Goal: Task Accomplishment & Management: Manage account settings

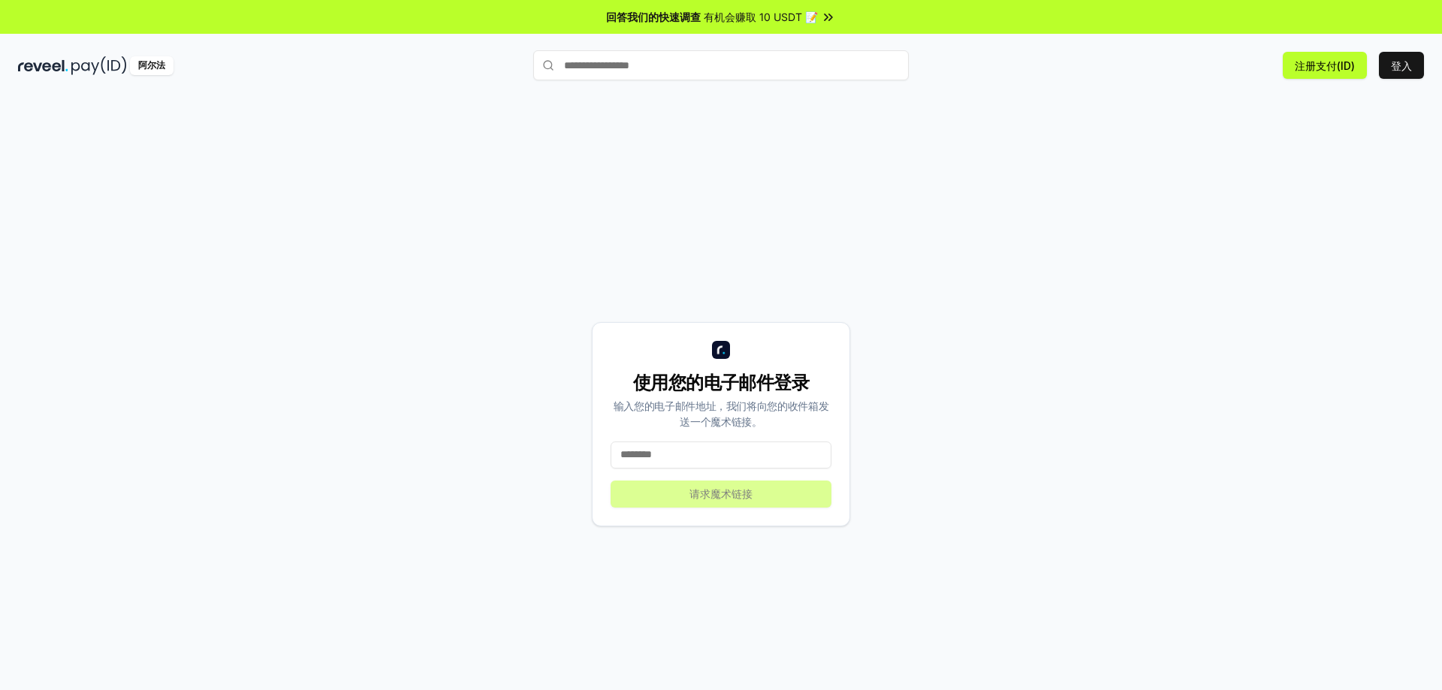
click at [683, 449] on input at bounding box center [721, 455] width 221 height 27
click at [1400, 65] on font "登入" at bounding box center [1401, 65] width 21 height 13
click at [683, 454] on input at bounding box center [721, 455] width 221 height 27
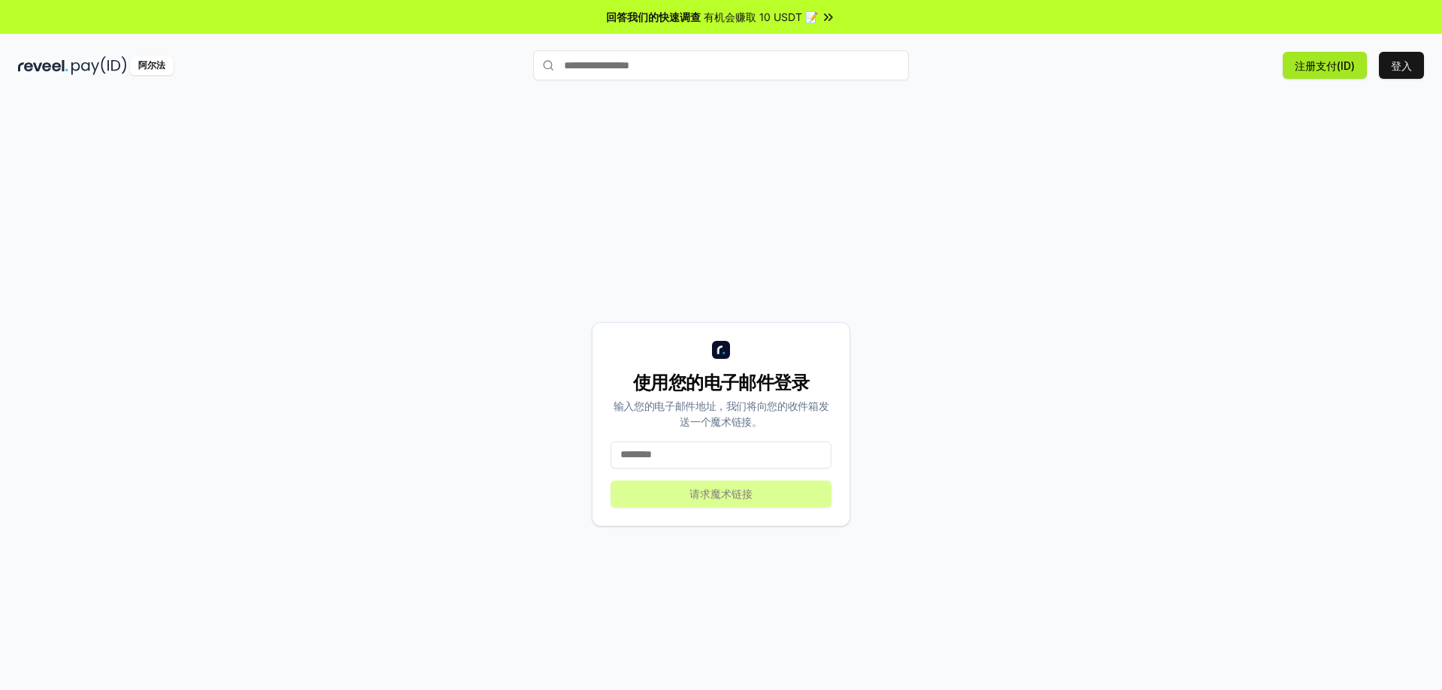
click at [1327, 67] on font "注册支付(ID)" at bounding box center [1325, 65] width 60 height 13
click at [672, 452] on input at bounding box center [721, 455] width 221 height 27
type input "**********"
click at [746, 488] on font "请求魔术链接" at bounding box center [721, 494] width 63 height 13
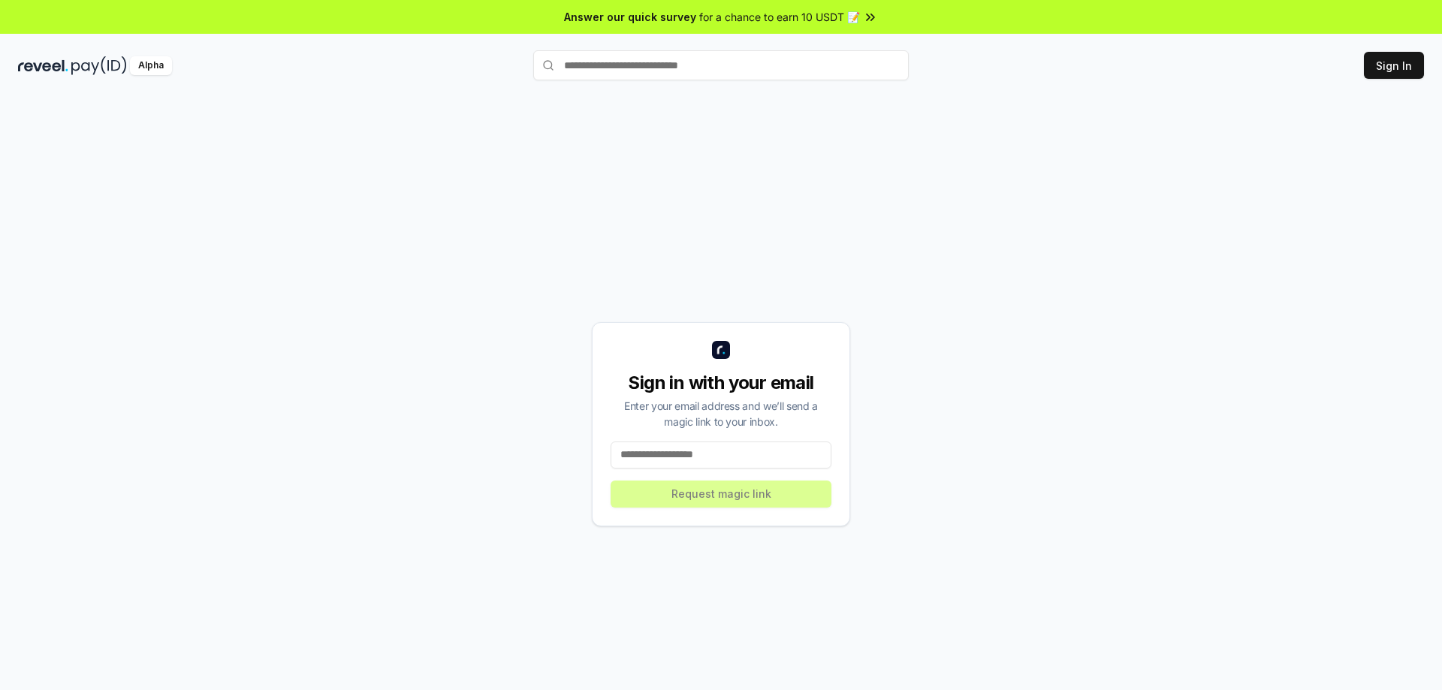
click at [671, 450] on input at bounding box center [721, 455] width 221 height 27
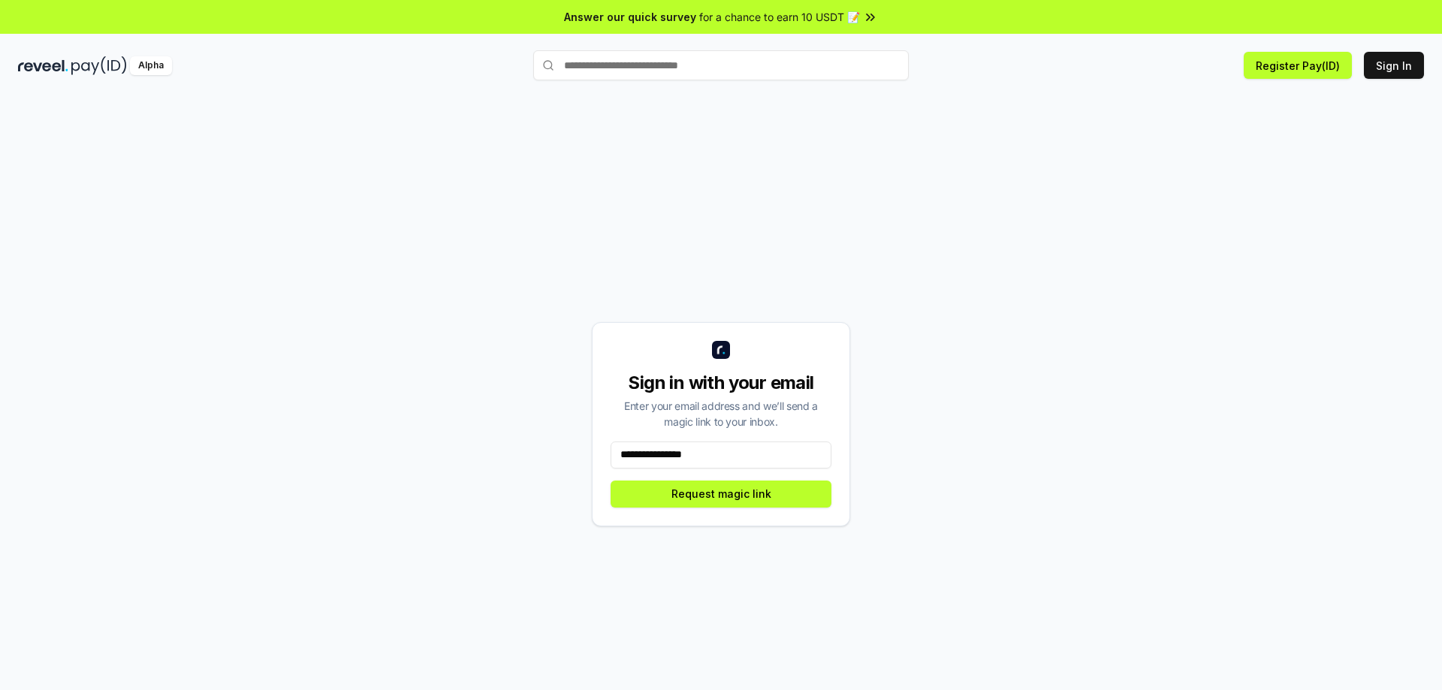
drag, startPoint x: 733, startPoint y: 454, endPoint x: 518, endPoint y: 459, distance: 215.6
click at [518, 459] on div "**********" at bounding box center [721, 424] width 1406 height 618
type input "**********"
click at [696, 505] on button "Request magic link" at bounding box center [721, 494] width 221 height 27
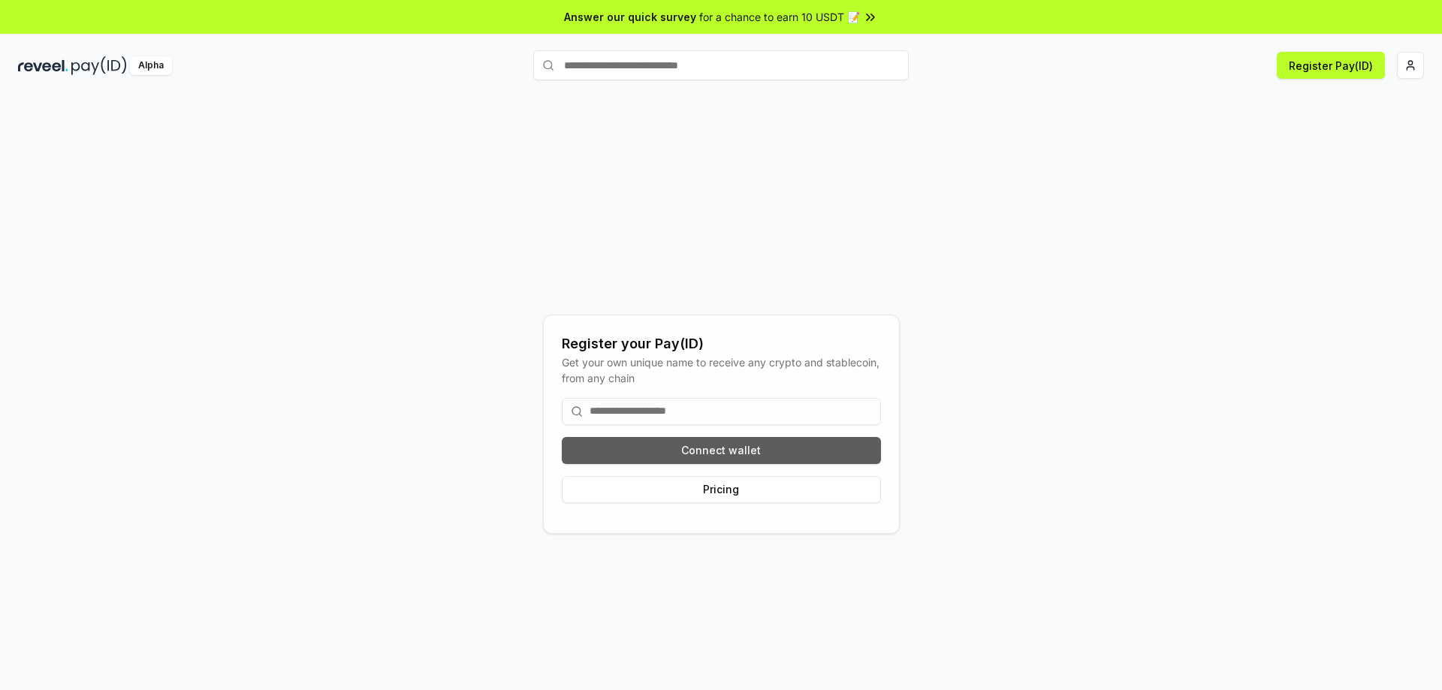
click at [720, 445] on button "Connect wallet" at bounding box center [721, 450] width 319 height 27
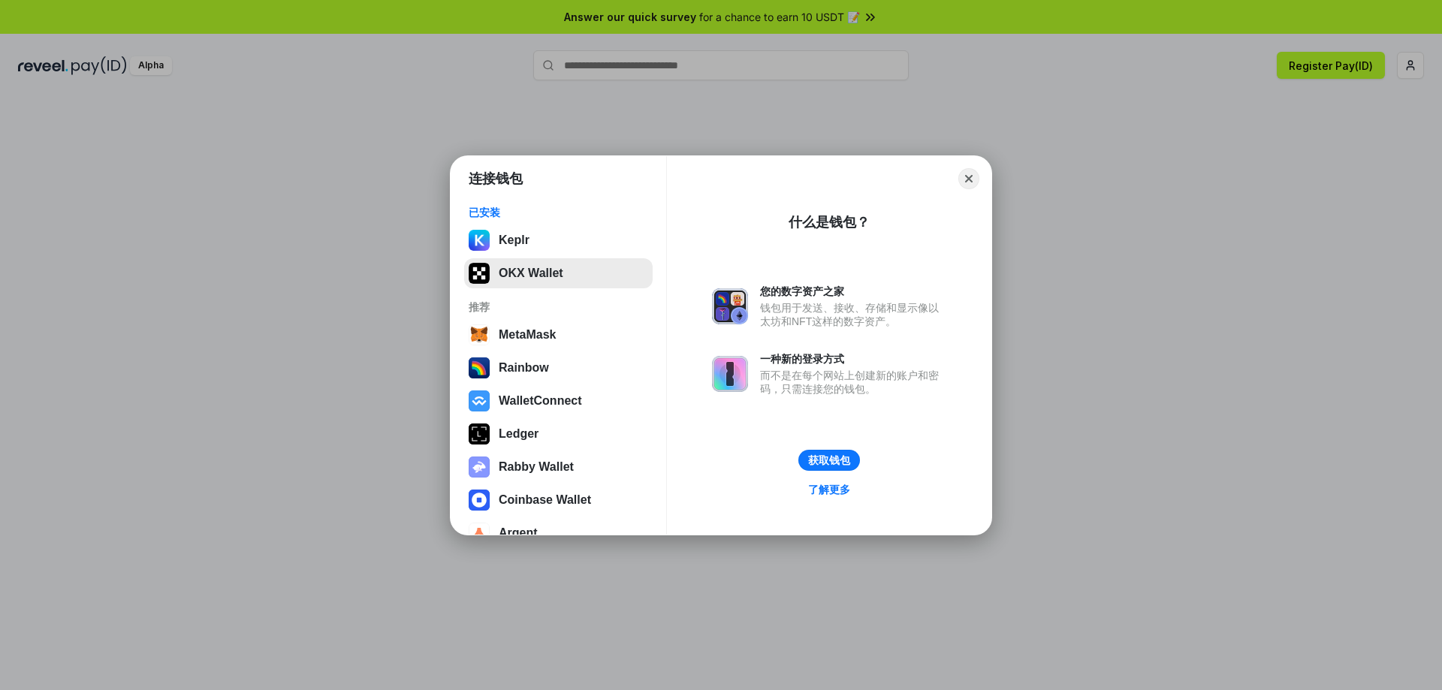
click at [543, 279] on button "OKX Wallet" at bounding box center [558, 273] width 189 height 30
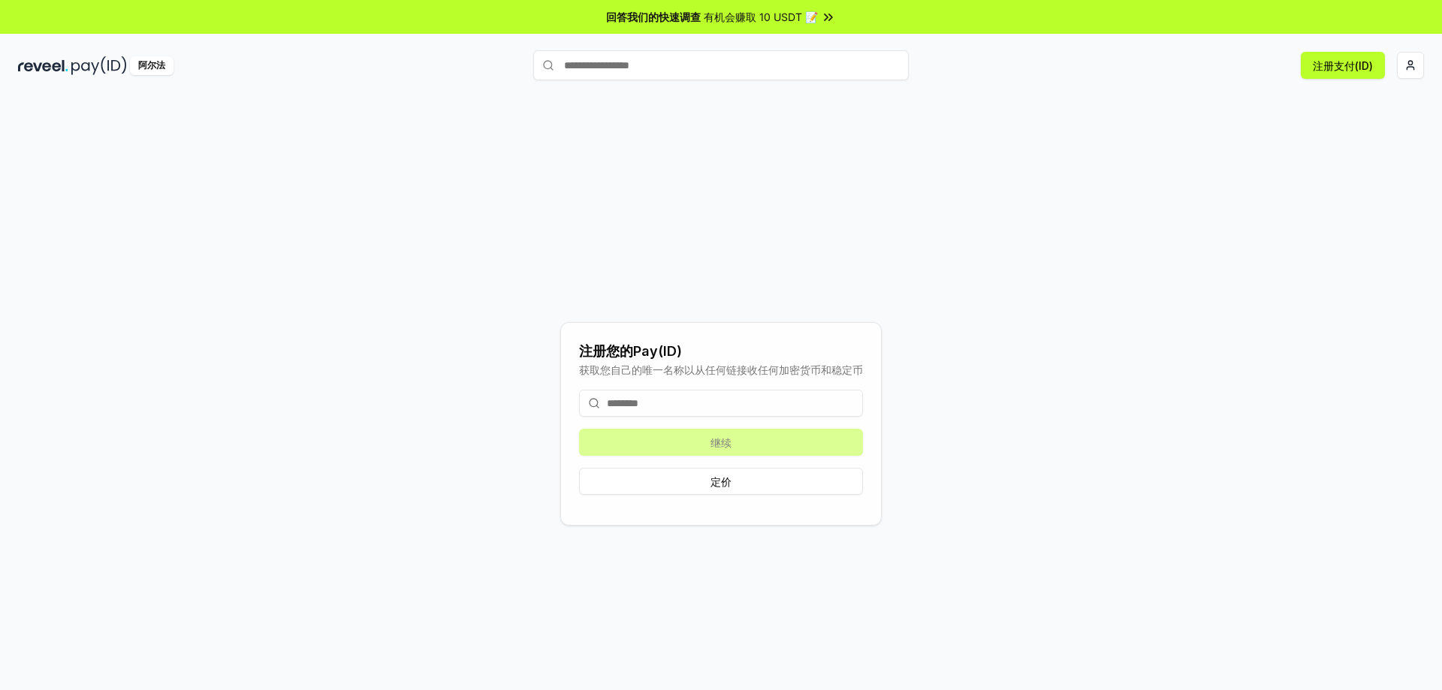
click at [669, 401] on input at bounding box center [721, 403] width 284 height 27
click at [680, 399] on input at bounding box center [721, 403] width 284 height 27
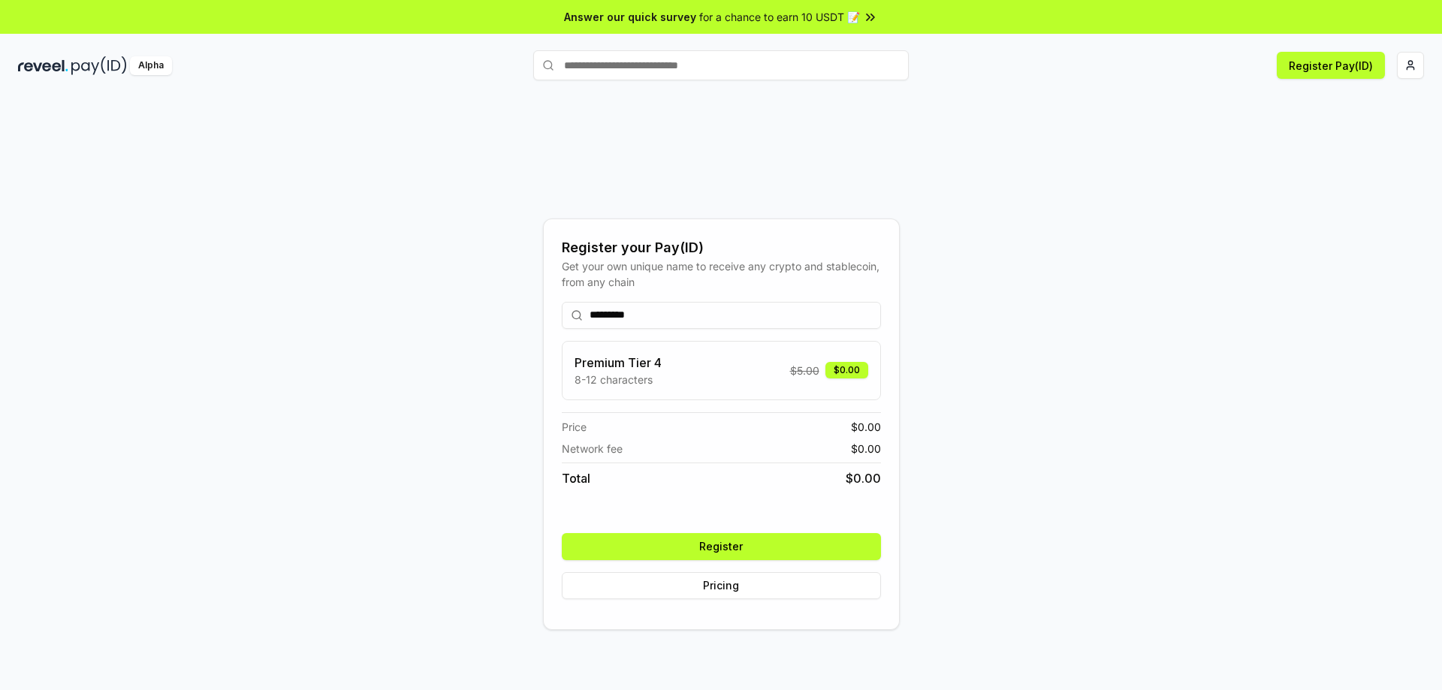
drag, startPoint x: 656, startPoint y: 315, endPoint x: 580, endPoint y: 314, distance: 75.9
click at [580, 314] on div "*********" at bounding box center [721, 315] width 319 height 27
click at [580, 314] on circle at bounding box center [576, 315] width 8 height 8
drag, startPoint x: 654, startPoint y: 316, endPoint x: 592, endPoint y: 309, distance: 62.6
click at [592, 309] on input "*********" at bounding box center [721, 315] width 319 height 27
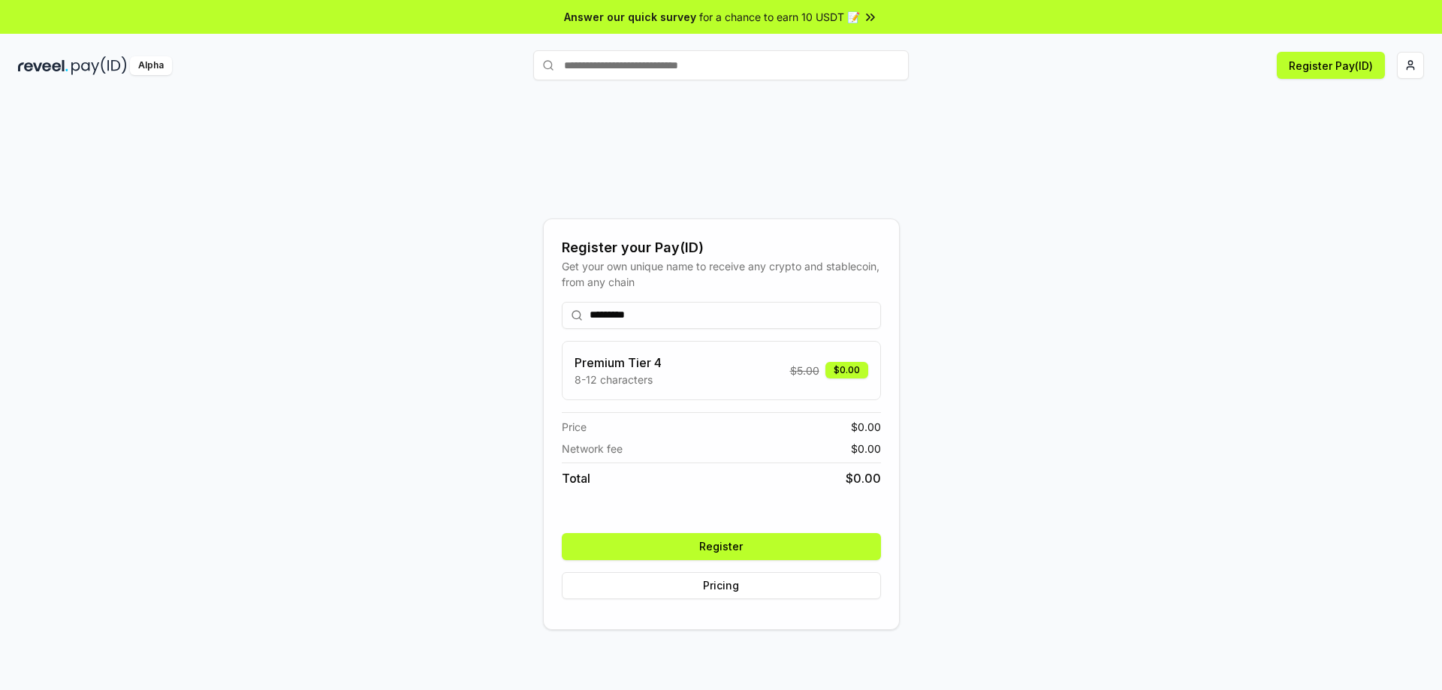
click at [592, 309] on input "*********" at bounding box center [721, 315] width 319 height 27
drag, startPoint x: 591, startPoint y: 312, endPoint x: 691, endPoint y: 310, distance: 99.9
click at [691, 310] on input "*********" at bounding box center [721, 315] width 319 height 27
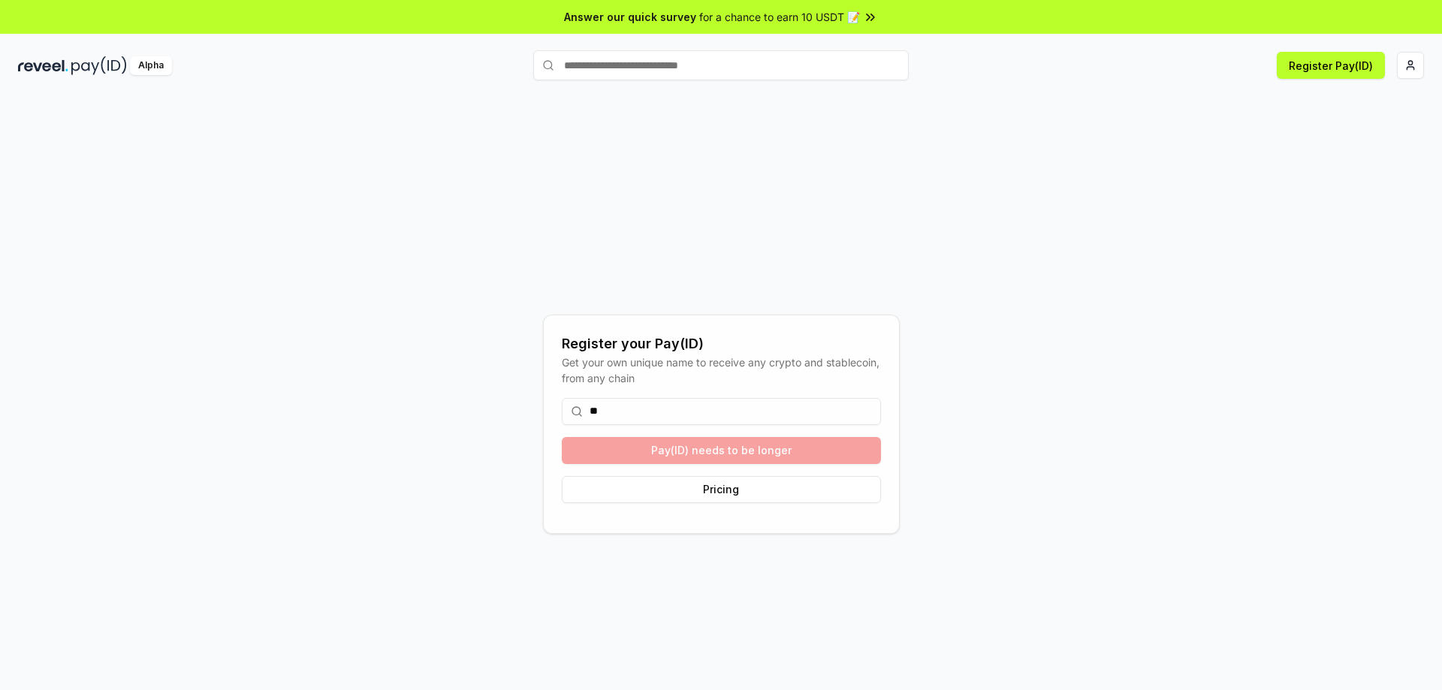
type input "*"
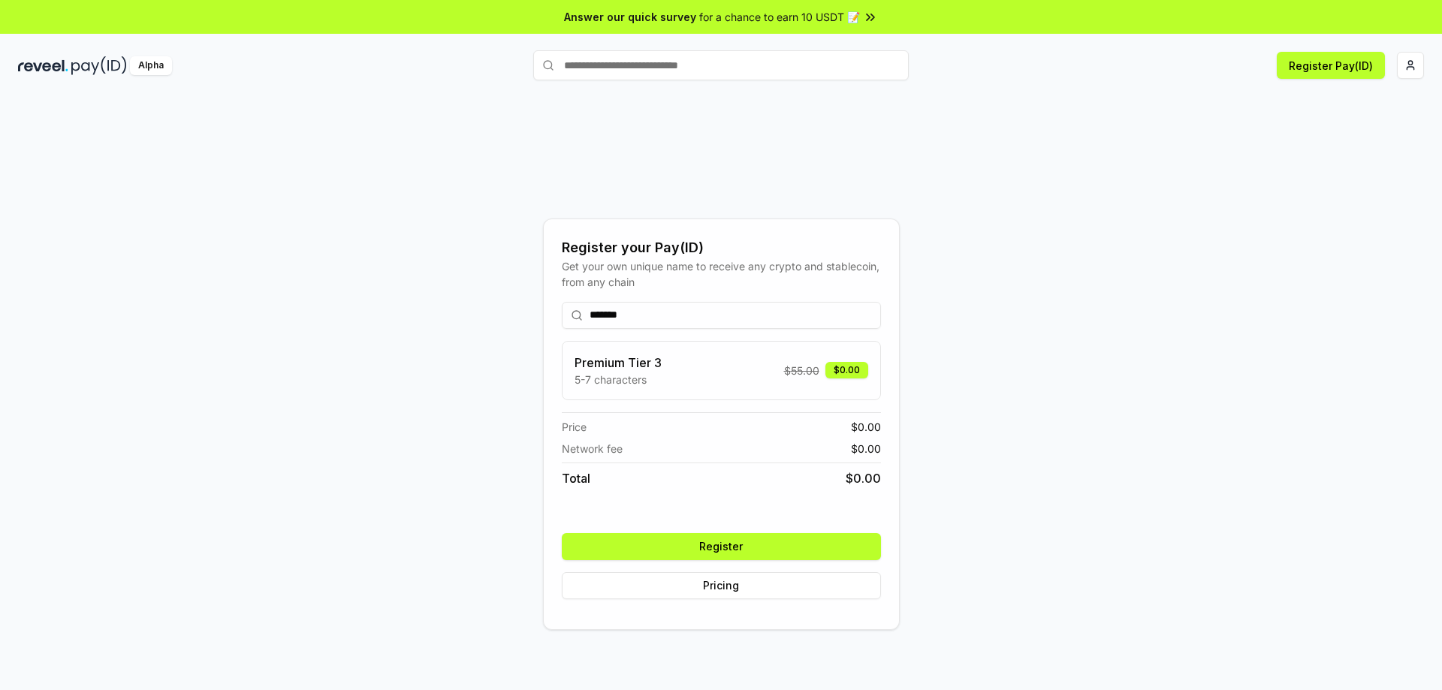
type input "*******"
click at [744, 551] on button "Register" at bounding box center [721, 546] width 319 height 27
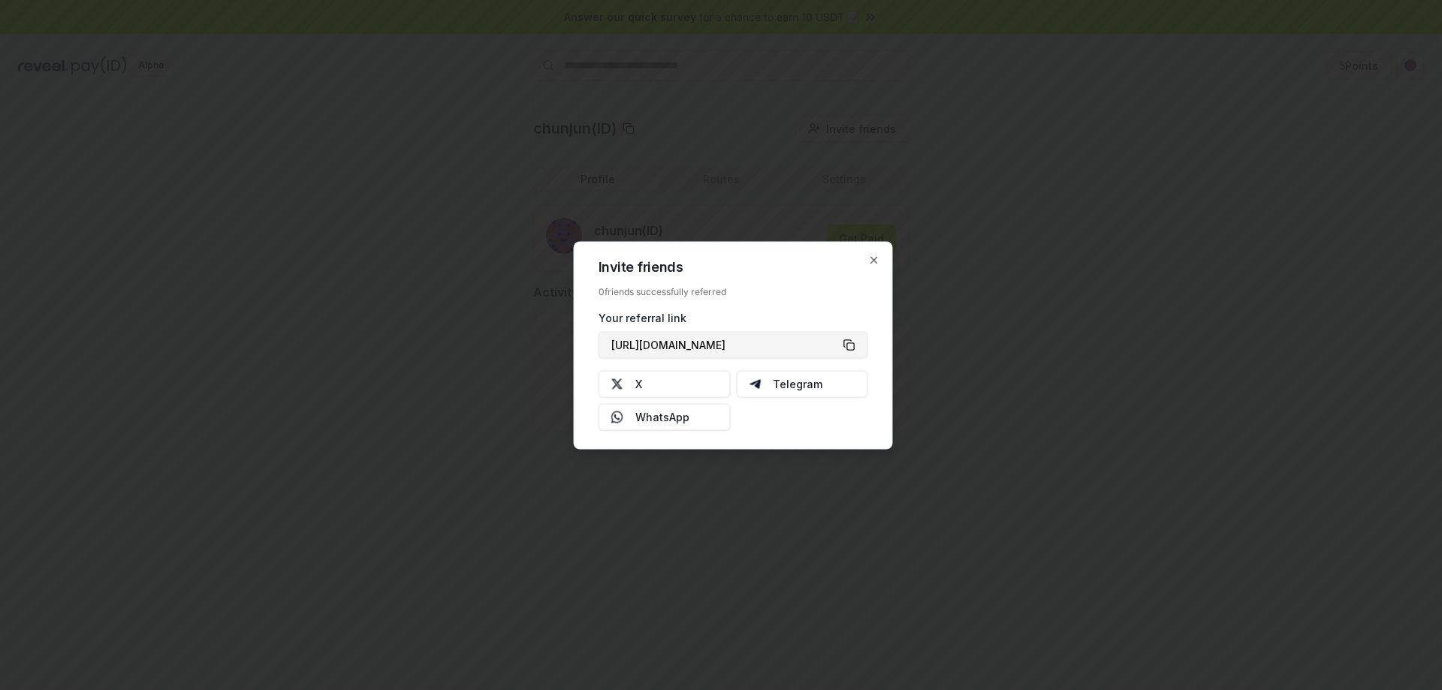
click at [844, 343] on button "https://reveel.id/refer/chunjun" at bounding box center [734, 344] width 270 height 27
click at [678, 382] on button "X" at bounding box center [665, 383] width 132 height 27
click at [875, 259] on icon "button" at bounding box center [874, 260] width 6 height 6
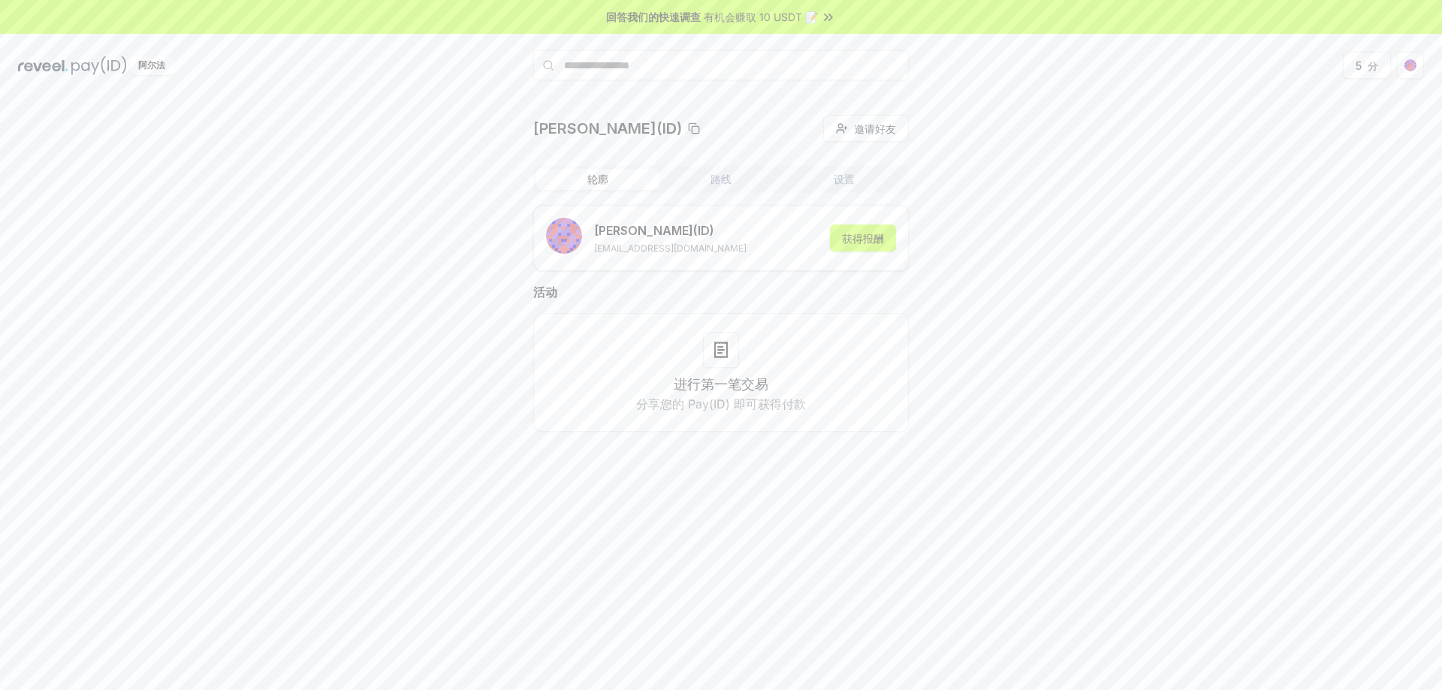
drag, startPoint x: 1055, startPoint y: 241, endPoint x: 1044, endPoint y: 243, distance: 11.4
click at [1055, 241] on div "春俊(ID) 邀请好友 邀请 轮廓 路线 设置 春俊 (ID) 475173904@qq.com 获得报酬 活动 进行第一笔交易 分享您的 Pay(ID) 即…" at bounding box center [721, 285] width 1406 height 341
click at [863, 242] on font "获得报酬" at bounding box center [863, 238] width 42 height 13
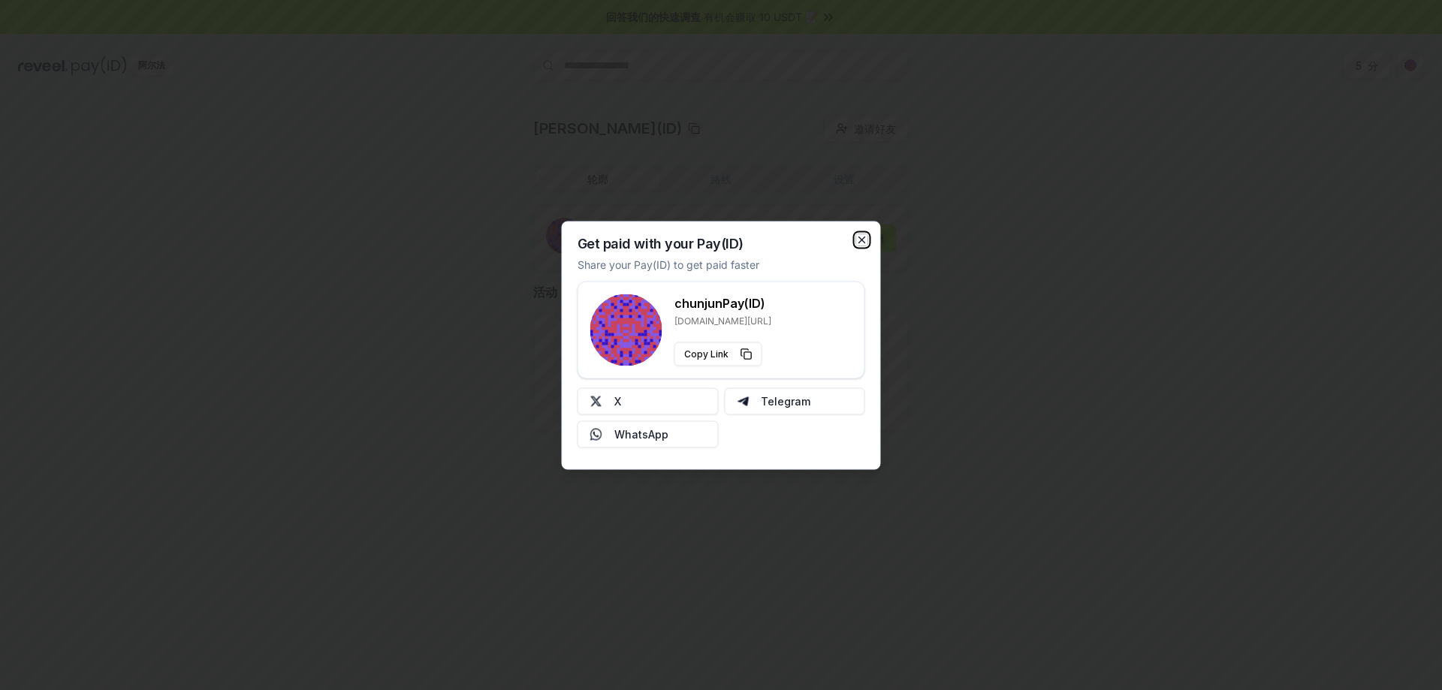
click at [862, 240] on icon "button" at bounding box center [862, 240] width 6 height 6
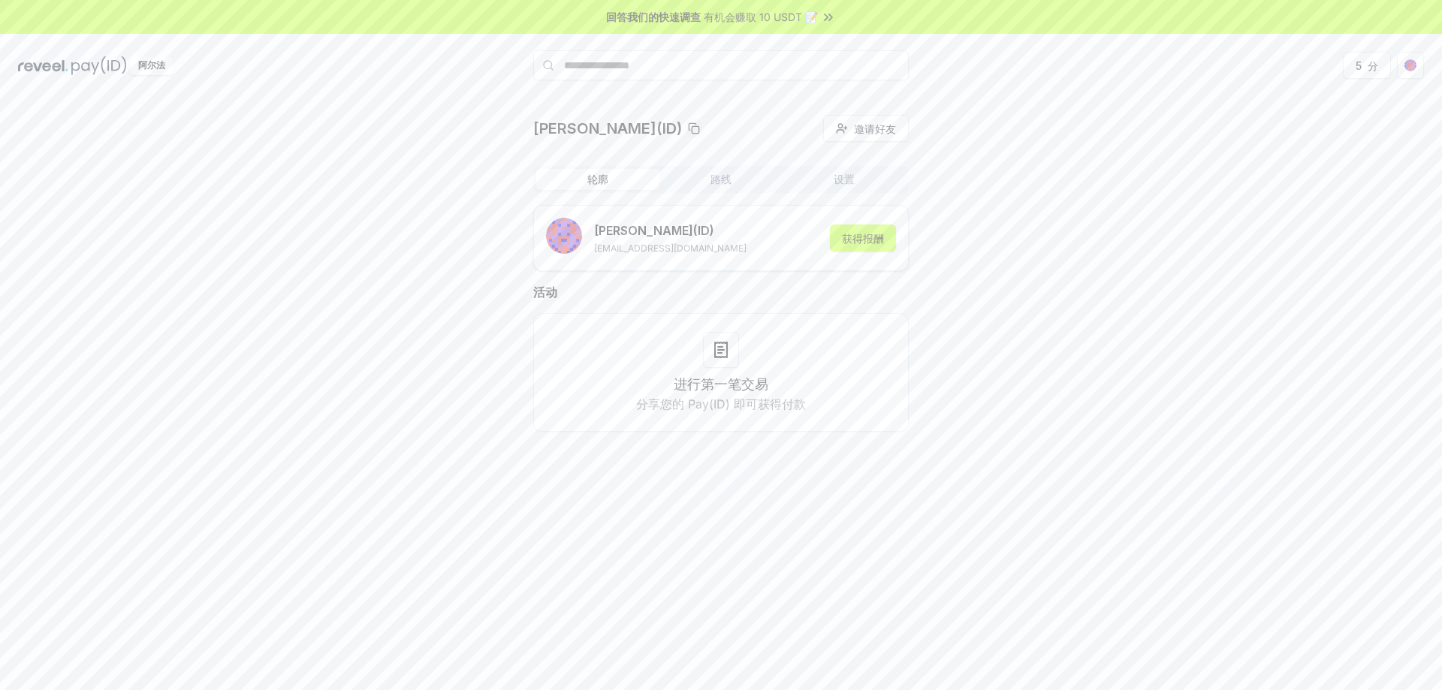
click at [783, 18] on font "有机会赚取 10 USDT 📝" at bounding box center [761, 17] width 114 height 13
click at [723, 61] on input "text" at bounding box center [721, 65] width 376 height 30
click at [1367, 68] on button "5 分" at bounding box center [1367, 65] width 48 height 27
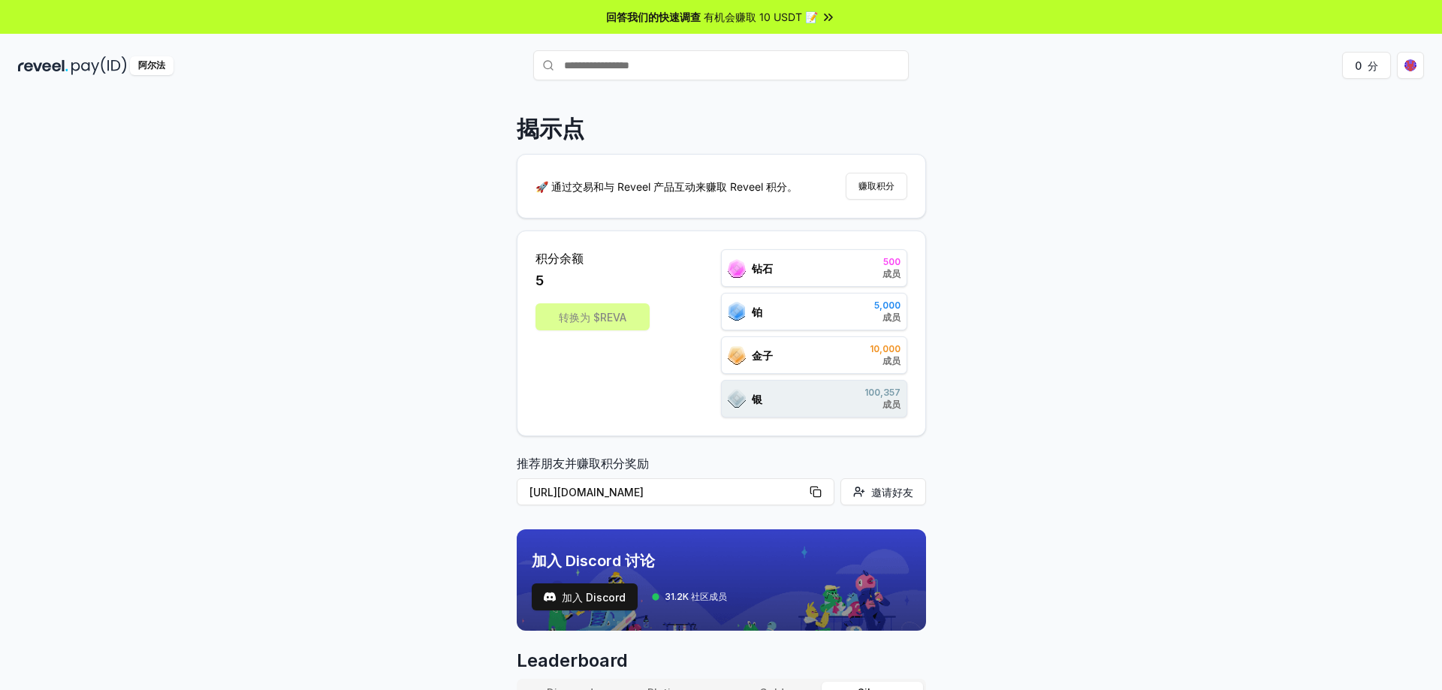
click at [582, 322] on div "转换为 $REVA" at bounding box center [593, 316] width 114 height 27
drag, startPoint x: 854, startPoint y: 264, endPoint x: 894, endPoint y: 368, distance: 111.8
click at [881, 363] on div "钻石 500 成员 铂 5,000 成员 金子 10,000 成员 银 100,357 成员" at bounding box center [814, 333] width 186 height 168
click at [894, 368] on div "金子 10,000 成员" at bounding box center [814, 356] width 186 height 38
click at [955, 375] on div "揭示点 🚀 通过交易和与 Reveel 产品互动来赚取 Reveel 积分。 赚取积分 积分余额 5 转换为 $REVA 钻石 500 成员 铂 5,000 …" at bounding box center [721, 409] width 1442 height 648
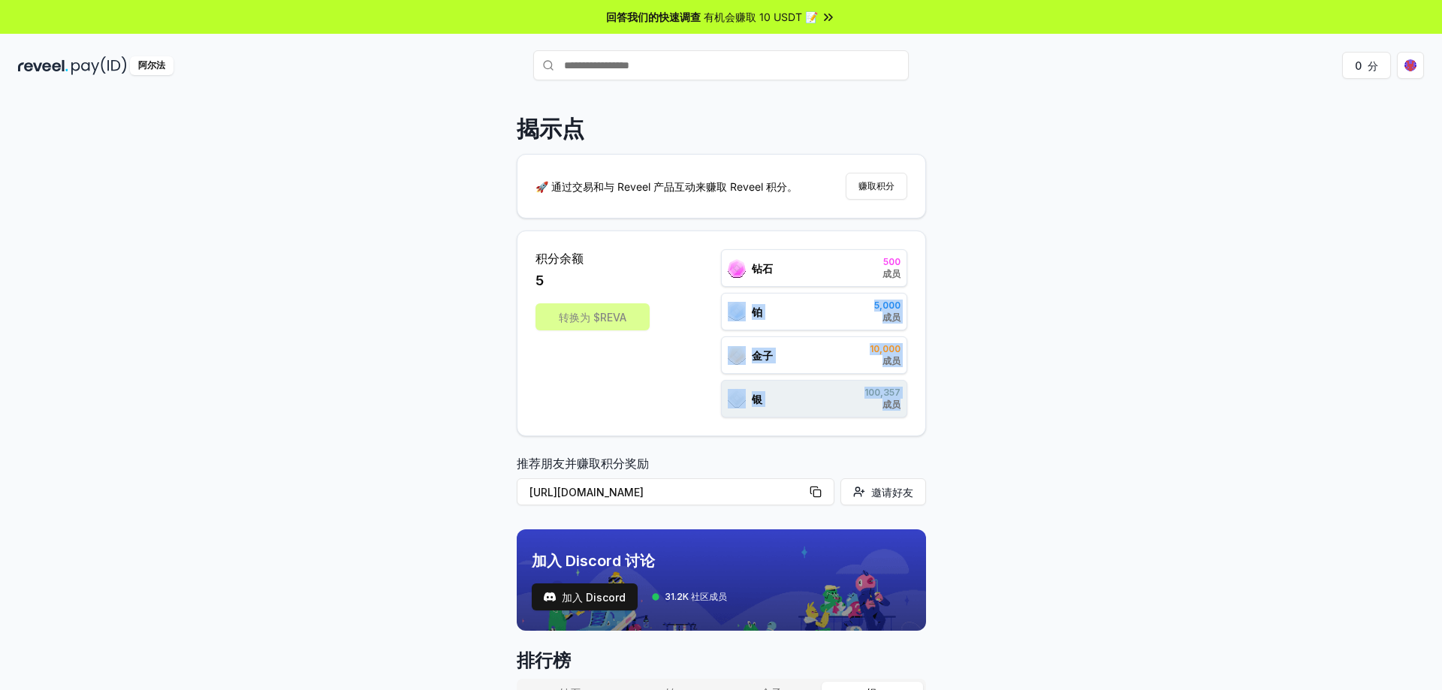
drag, startPoint x: 910, startPoint y: 400, endPoint x: 904, endPoint y: 282, distance: 118.1
click at [901, 287] on div "积分余额 5 转换为 $REVA 钻石 500 成员 铂 5,000 成员 金子 10,000 成员 银 100,357 成员" at bounding box center [721, 334] width 409 height 206
click at [931, 273] on div "揭示点 🚀 通过交易和与 Reveel 产品互动来赚取 Reveel 积分。 赚取积分 积分余额 5 转换为 $REVA 钻石 500 成员 铂 5,000 …" at bounding box center [721, 409] width 1442 height 648
drag, startPoint x: 627, startPoint y: 187, endPoint x: 773, endPoint y: 193, distance: 145.9
click at [773, 193] on p "🚀 通过交易和与 Reveel 产品互动来赚取 Reveel 积分。" at bounding box center [667, 187] width 262 height 16
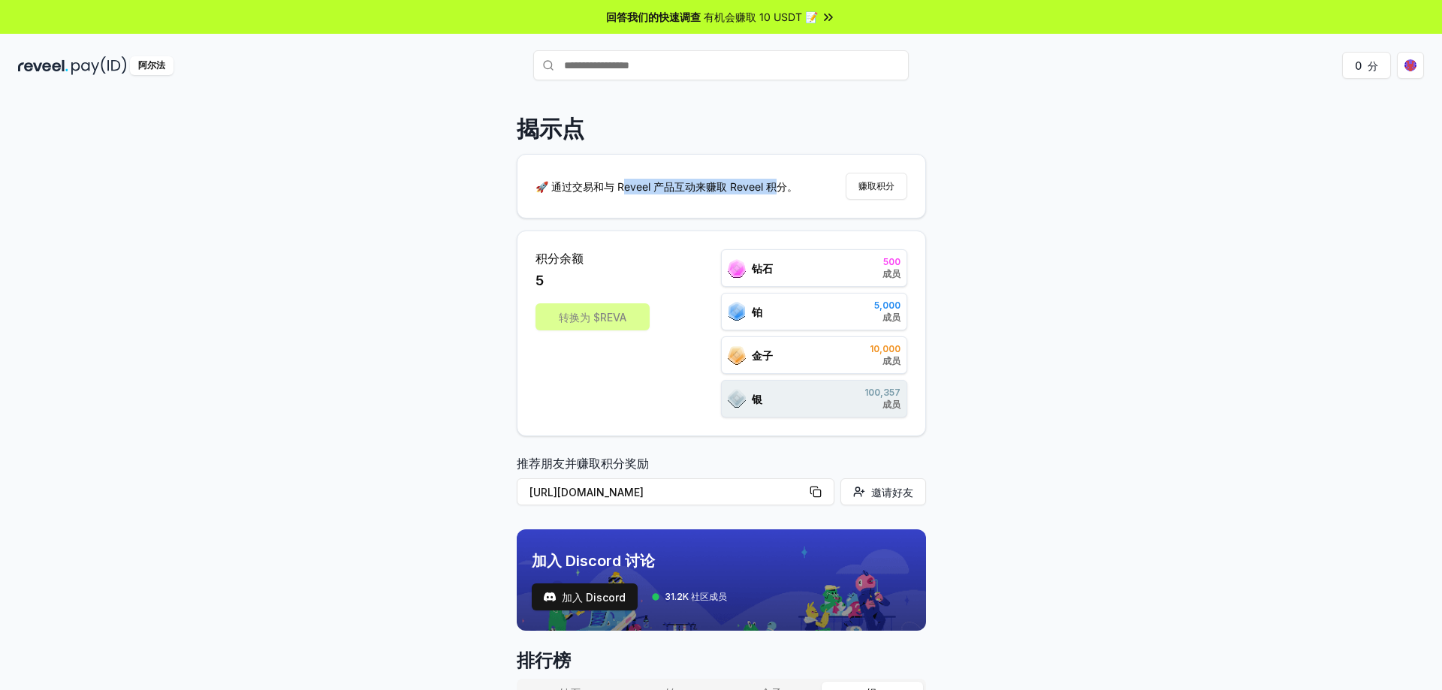
click at [773, 193] on p "🚀 通过交易和与 Reveel 产品互动来赚取 Reveel 积分。" at bounding box center [667, 187] width 262 height 16
click at [782, 193] on p "🚀 通过交易和与 Reveel 产品互动来赚取 Reveel 积分。" at bounding box center [667, 187] width 262 height 16
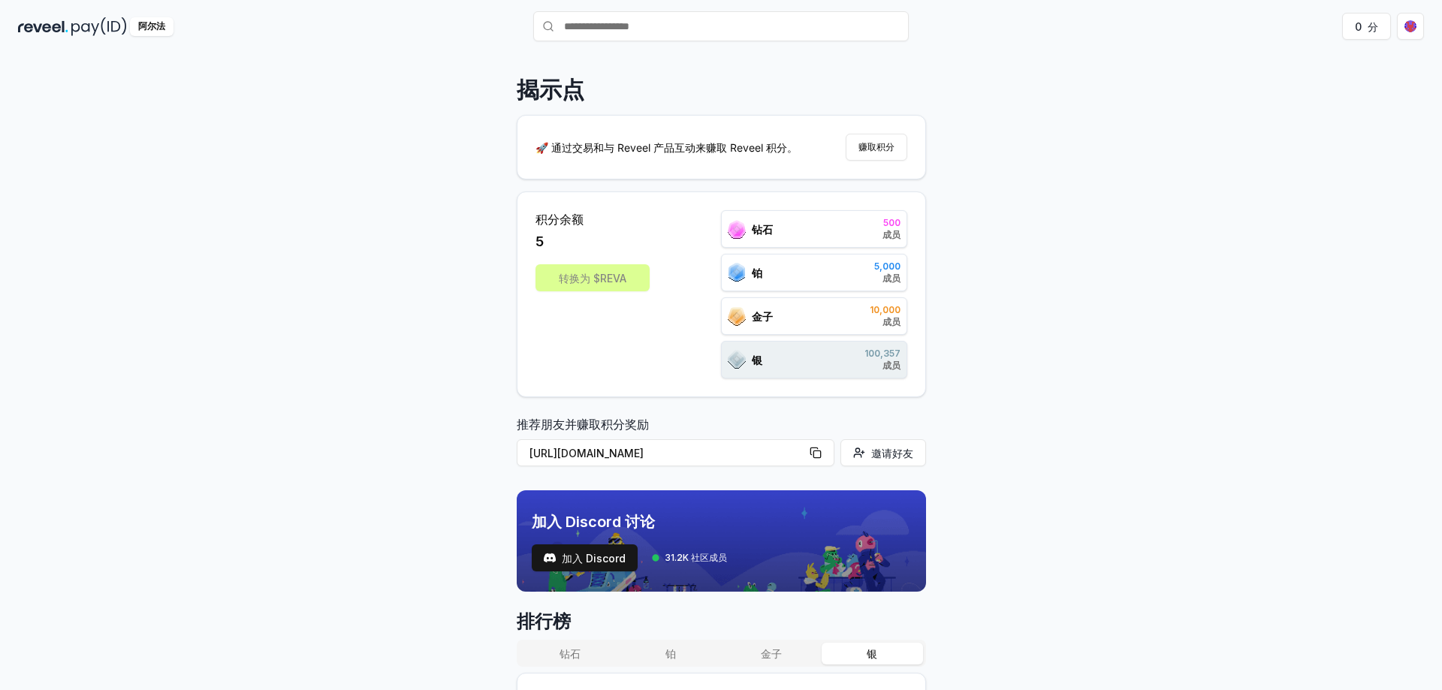
scroll to position [75, 0]
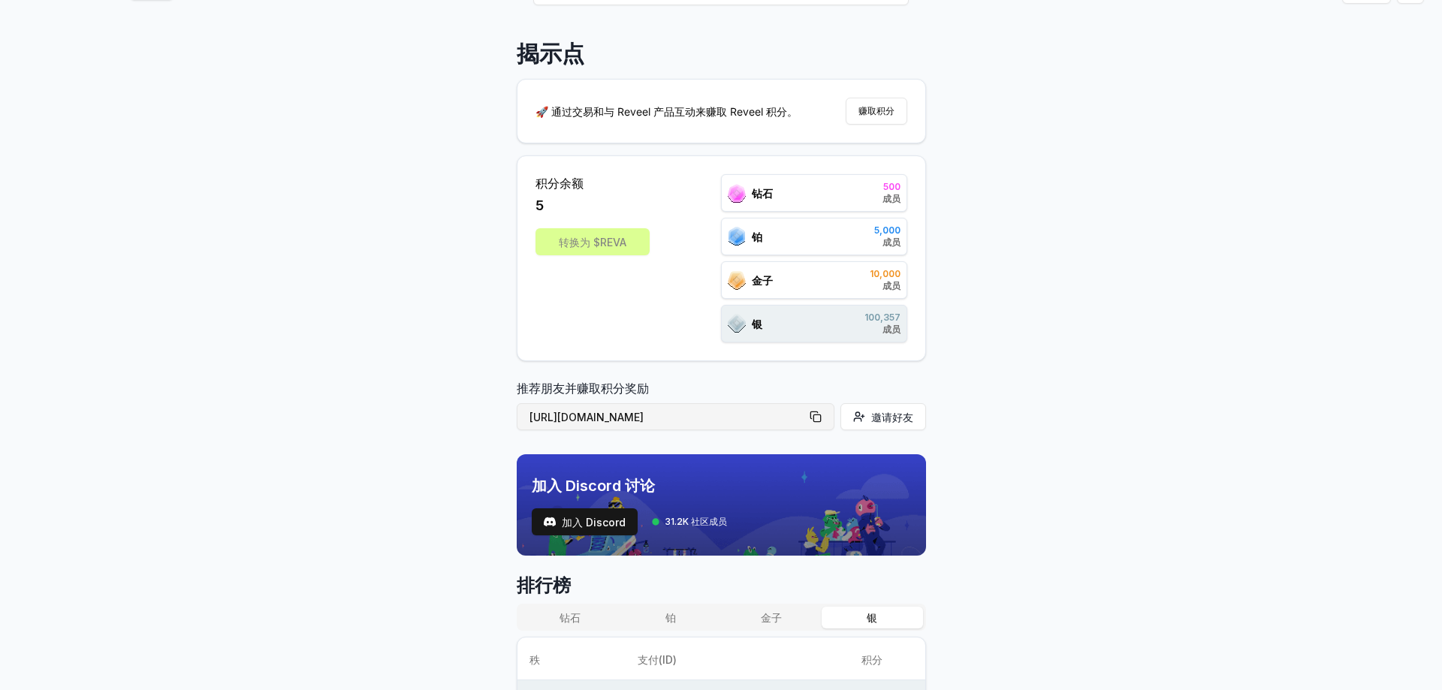
click at [814, 421] on button "https://reveel.id/refer/null" at bounding box center [676, 416] width 318 height 27
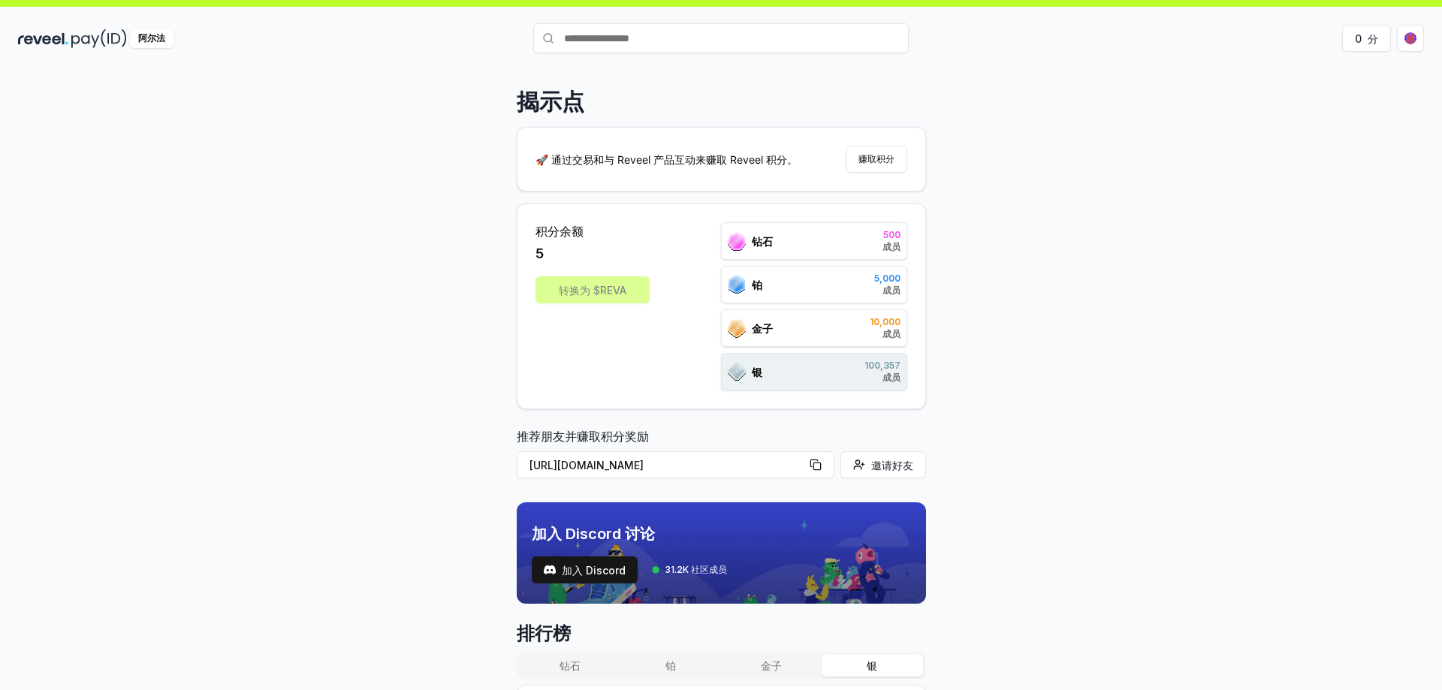
scroll to position [0, 0]
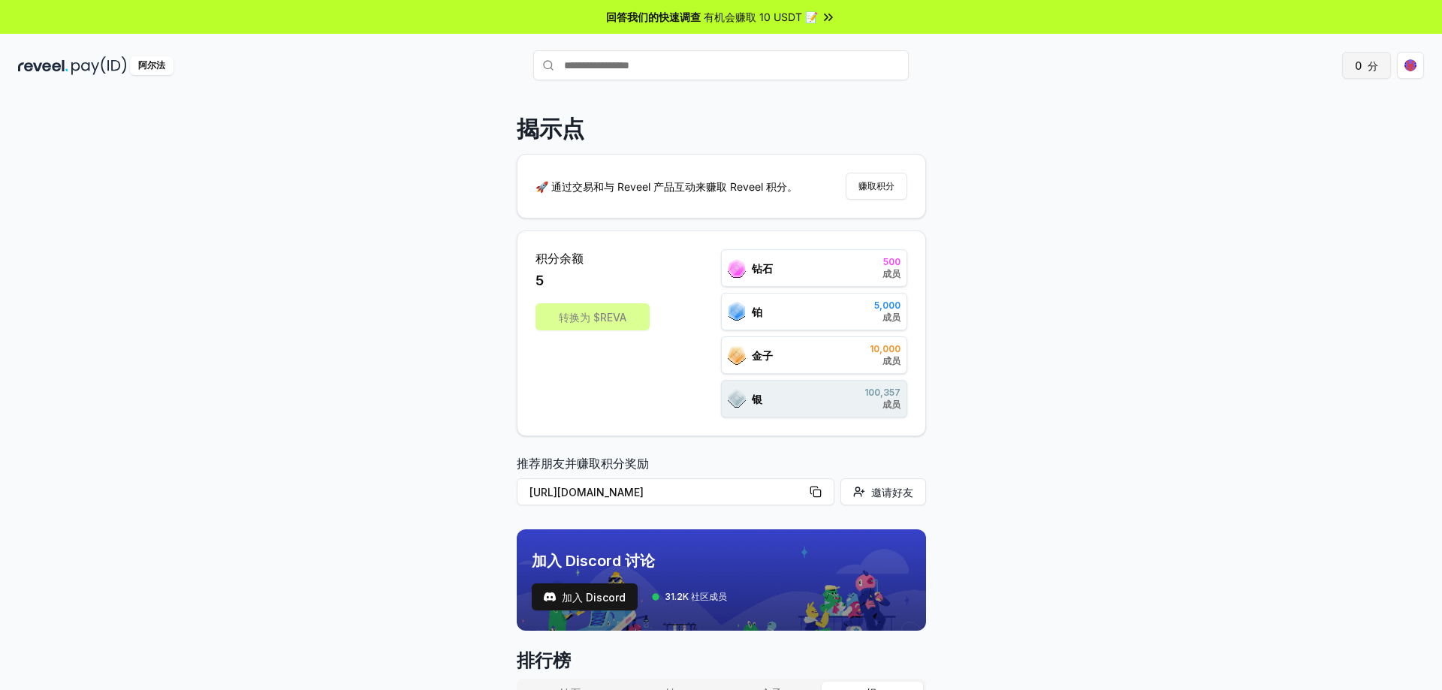
click at [1366, 67] on button "0 分" at bounding box center [1366, 65] width 49 height 27
click at [1407, 69] on html "回答我们的快速调查 有机会赚取 10 USDT 📝 阿尔法 0 分 揭示点 🚀 通过交易和与 Reveel 产品互动来赚取 Reveel 积分。 赚取积分 积…" at bounding box center [721, 345] width 1442 height 690
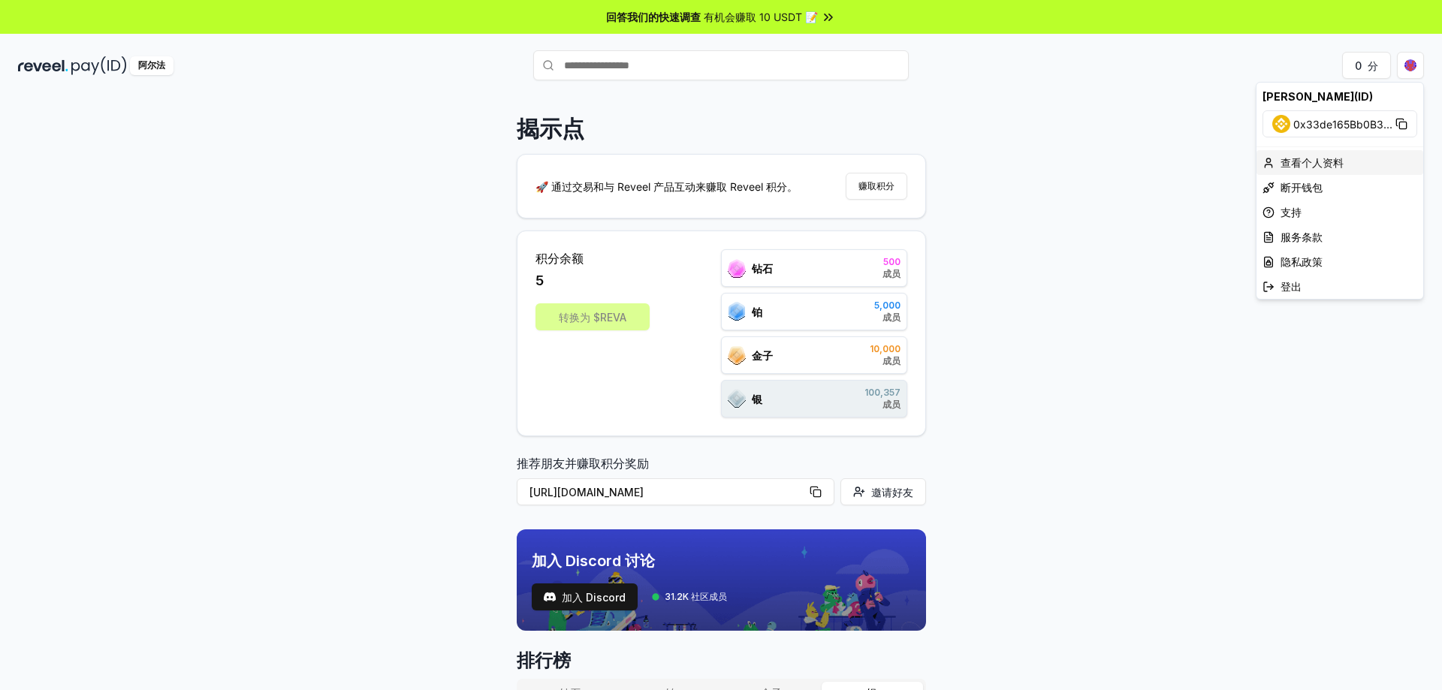
click at [1312, 165] on font "查看个人资料" at bounding box center [1312, 162] width 63 height 13
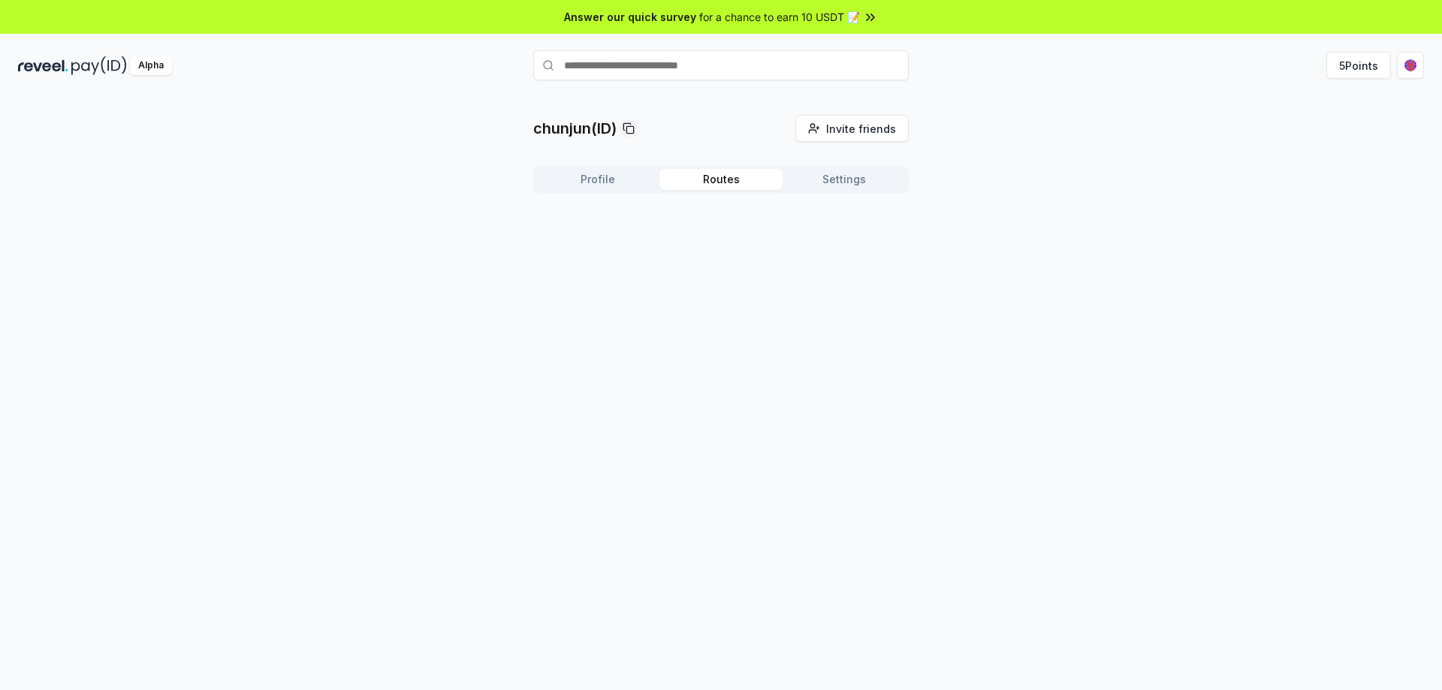
click at [722, 180] on button "Routes" at bounding box center [721, 179] width 123 height 21
click at [823, 173] on button "Settings" at bounding box center [844, 179] width 123 height 21
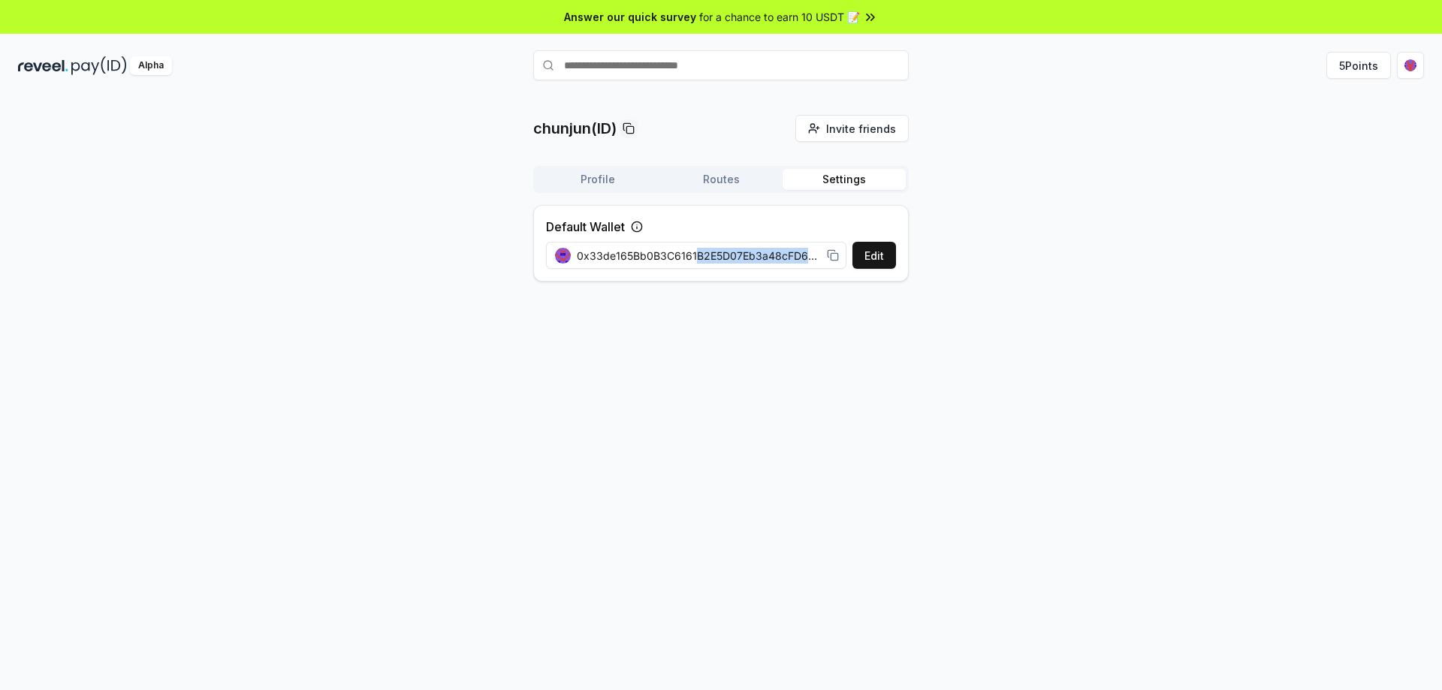
drag, startPoint x: 695, startPoint y: 258, endPoint x: 808, endPoint y: 255, distance: 113.5
click at [808, 255] on span "0x33de165Bb0B3C6161B2E5D07Eb3a48cFD6Fb5774" at bounding box center [699, 256] width 244 height 16
click at [756, 259] on span "0x33de165Bb0B3C6161B2E5D07Eb3a48cFD6Fb5774" at bounding box center [699, 256] width 244 height 16
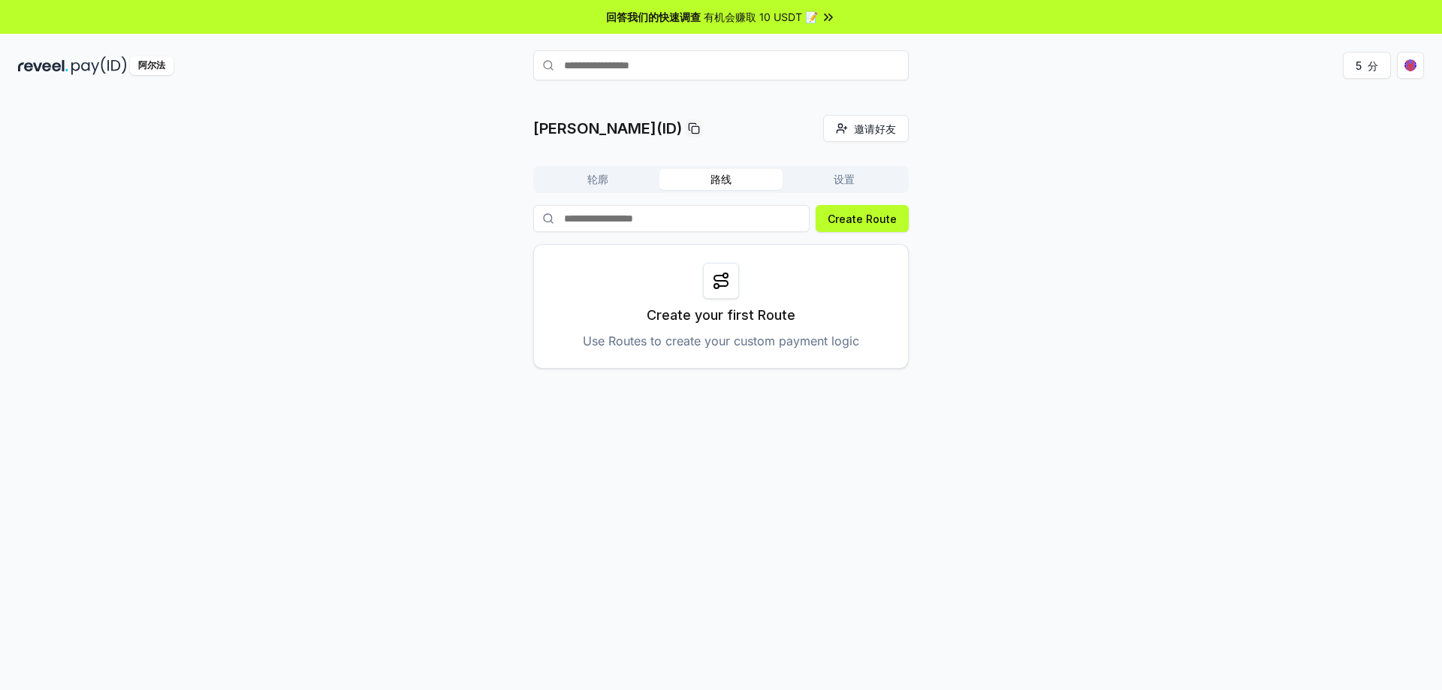
click at [730, 182] on font "路线" at bounding box center [721, 179] width 21 height 13
click at [885, 219] on font "创建路线" at bounding box center [876, 219] width 42 height 13
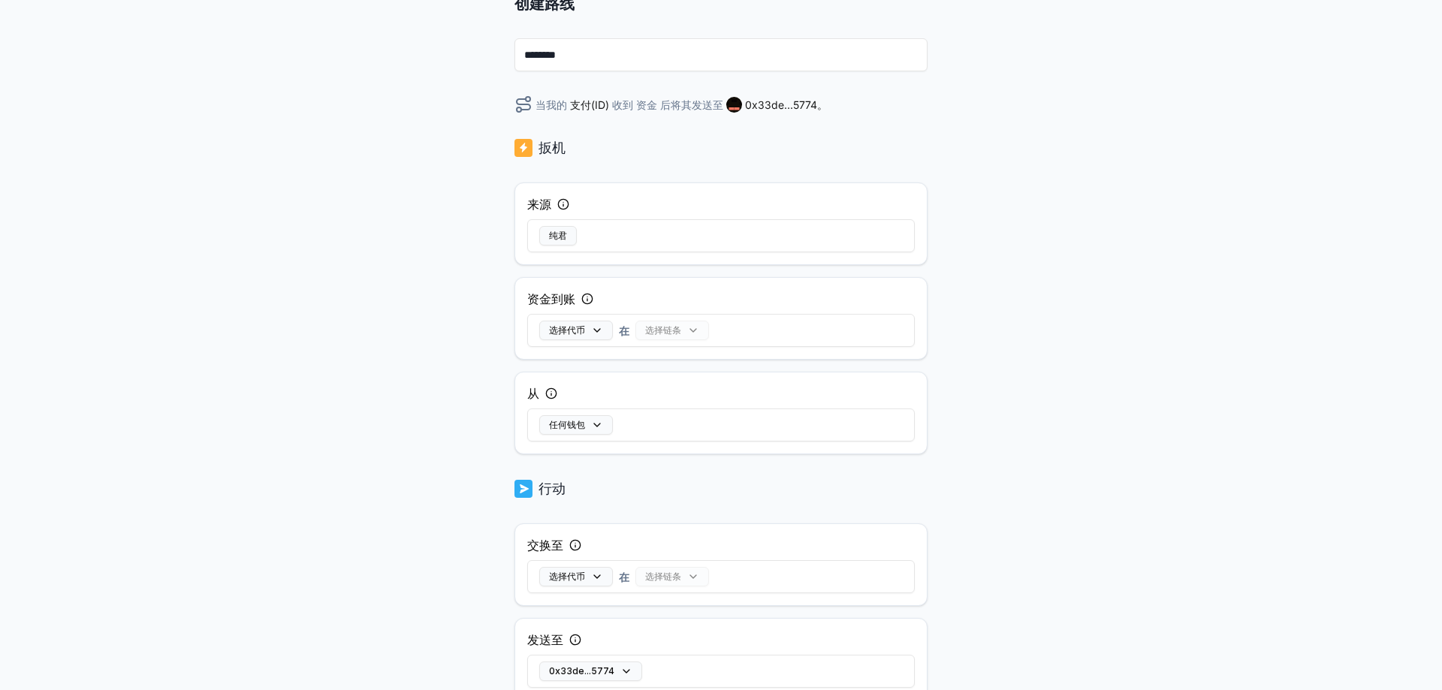
scroll to position [128, 0]
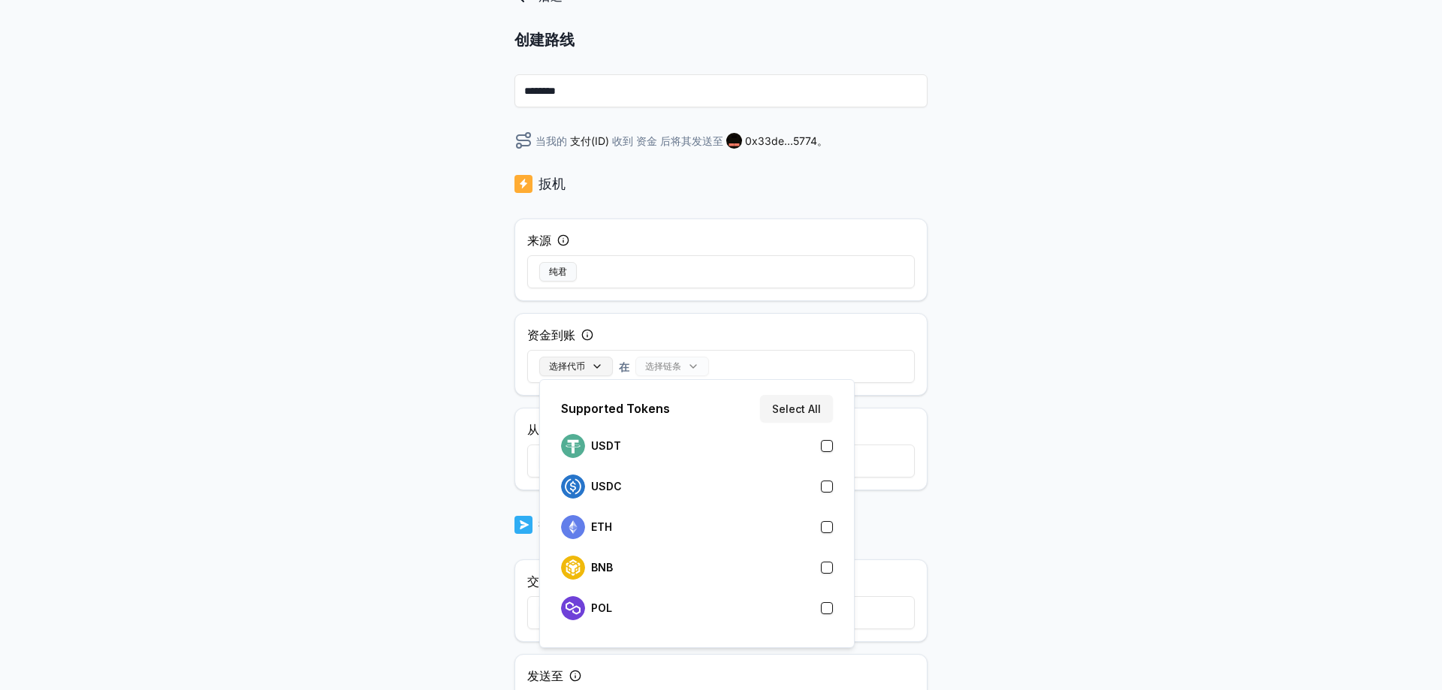
click at [591, 364] on button "选择代币" at bounding box center [576, 367] width 74 height 20
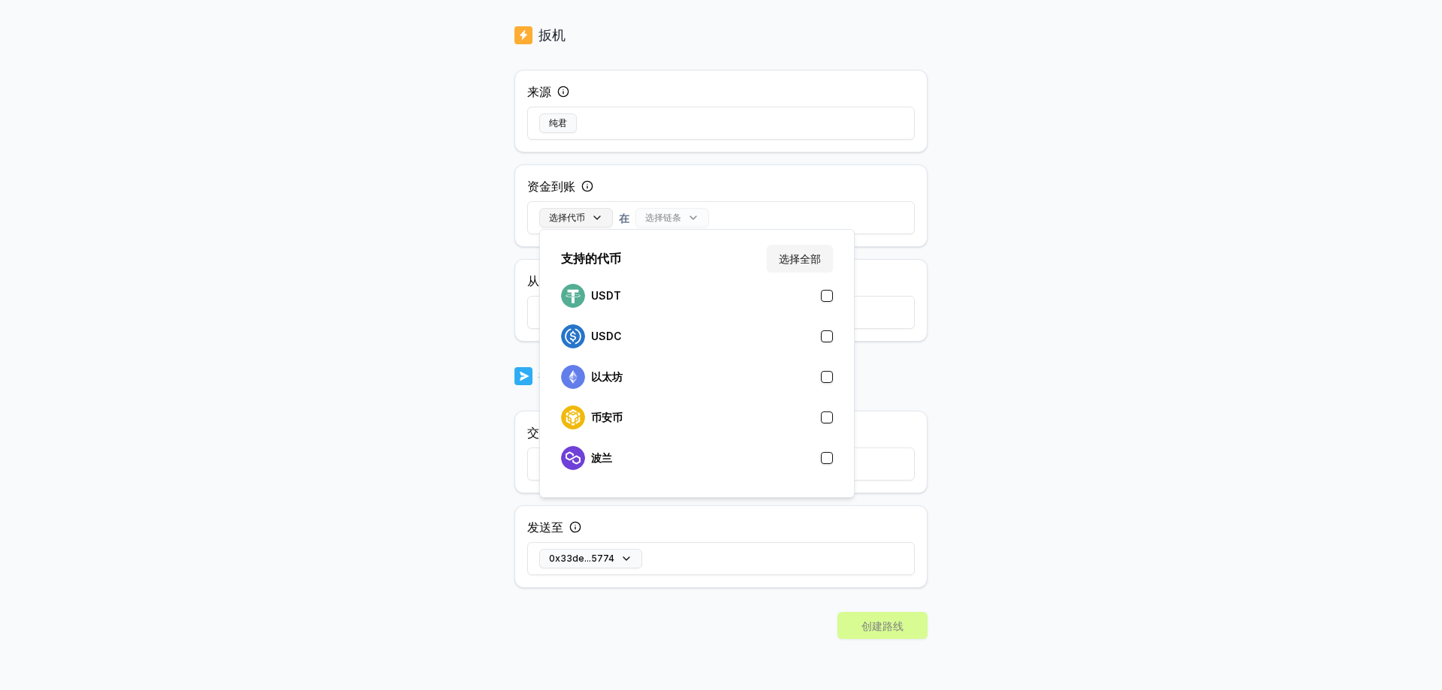
scroll to position [278, 0]
click at [792, 294] on div "USDT" at bounding box center [697, 296] width 272 height 24
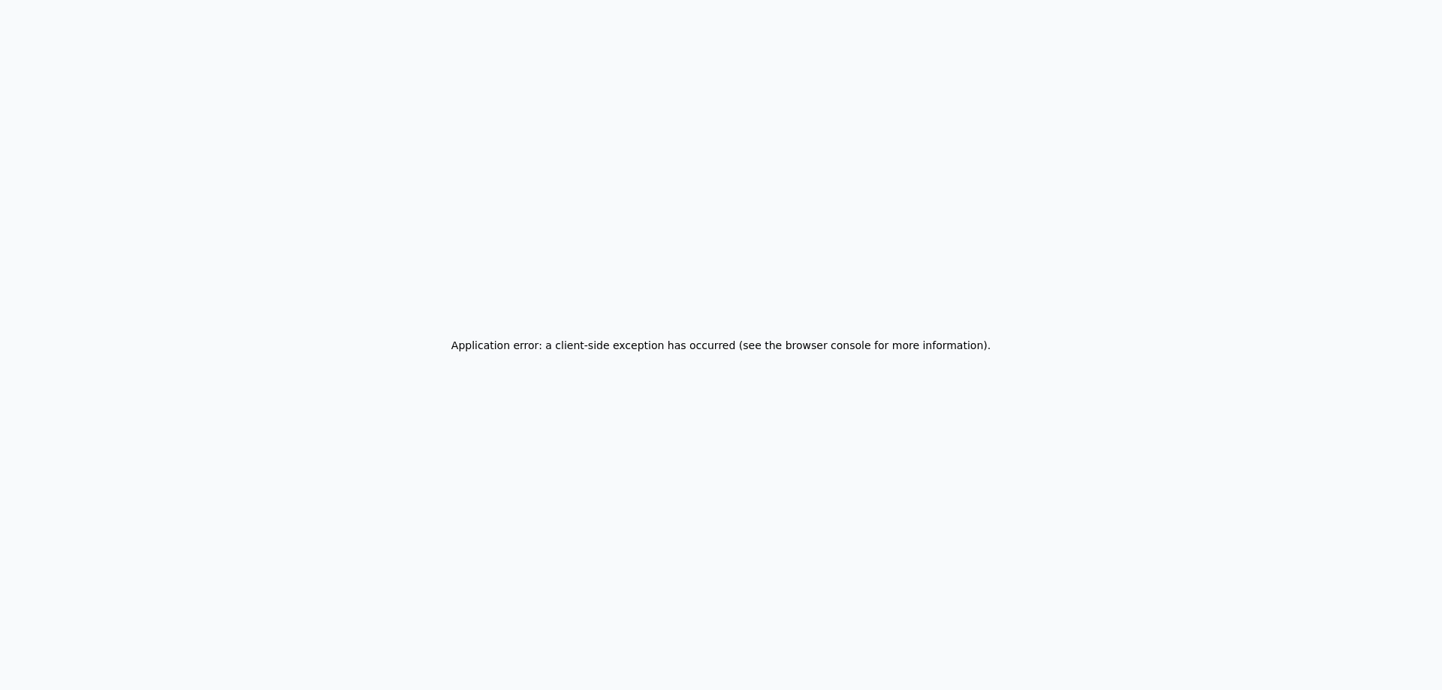
scroll to position [0, 0]
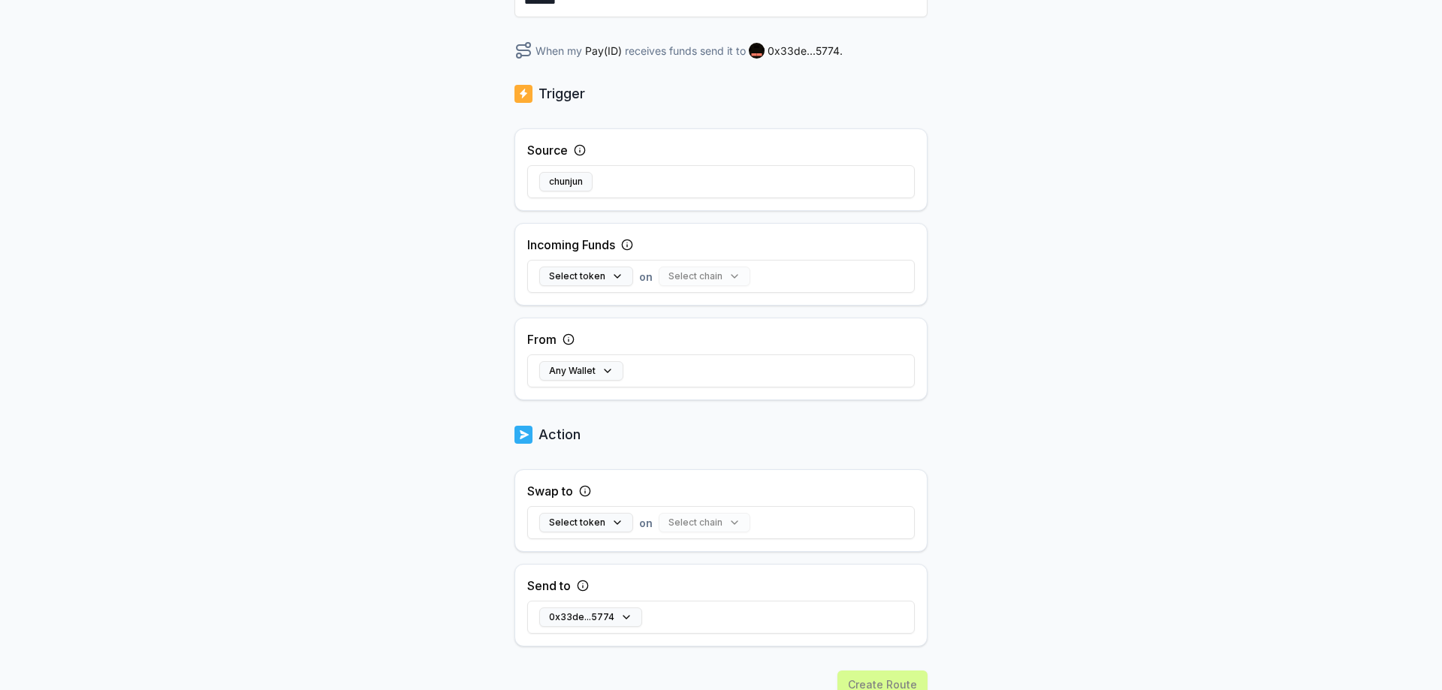
scroll to position [225, 0]
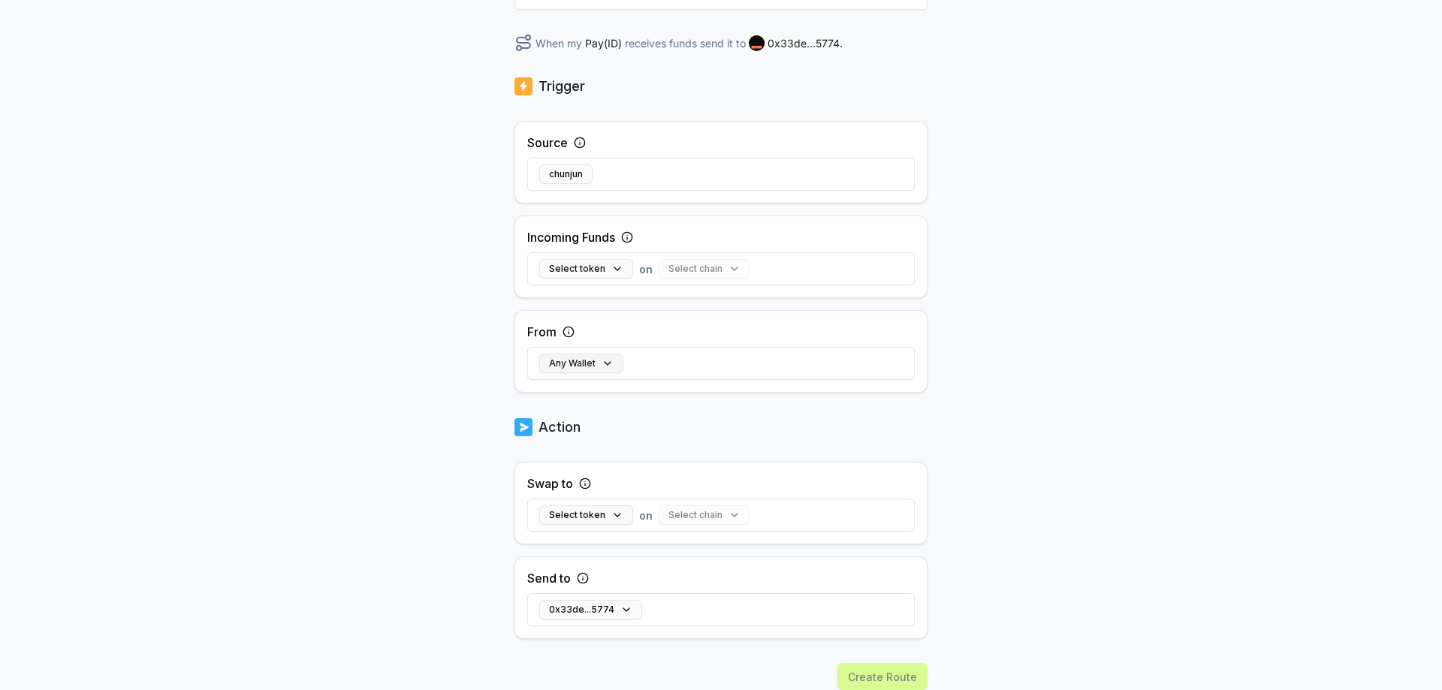
click at [602, 363] on button "Any Wallet" at bounding box center [581, 364] width 84 height 20
click at [611, 367] on button "Any Wallet" at bounding box center [581, 364] width 84 height 20
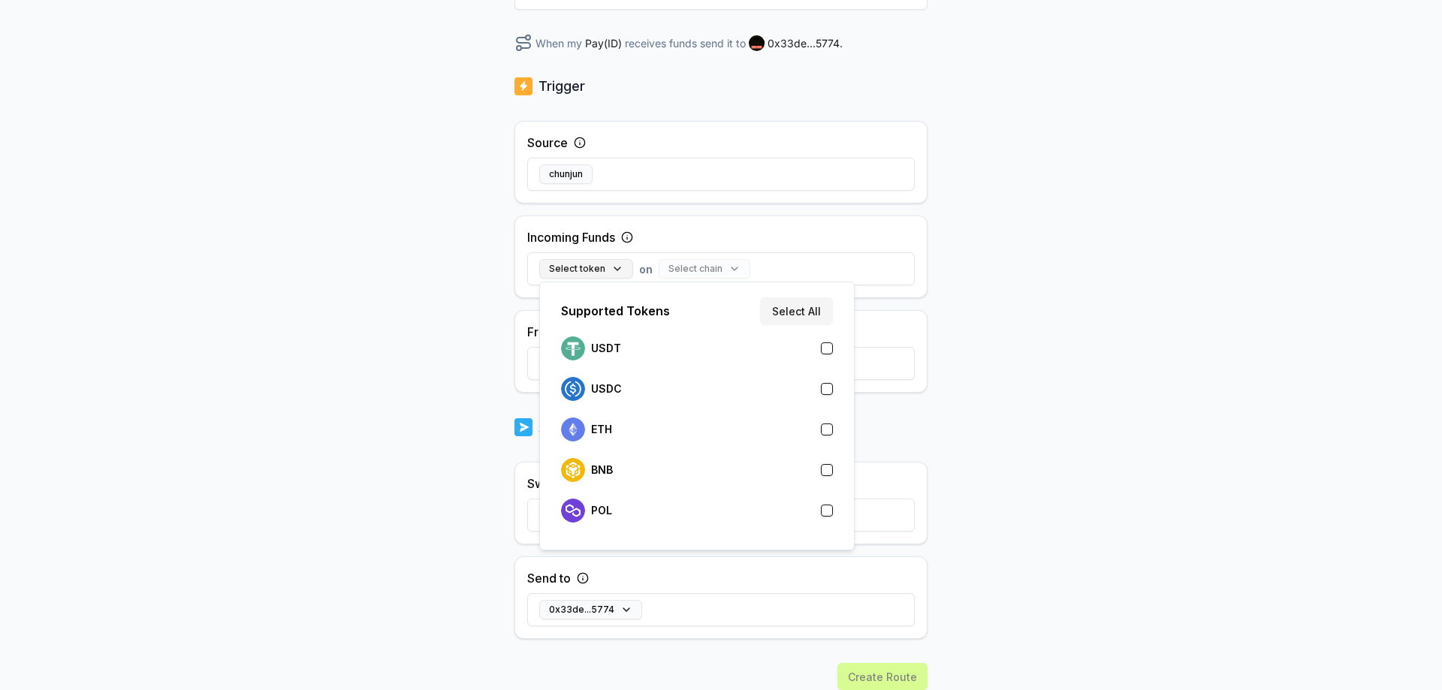
click at [609, 268] on button "Select token" at bounding box center [586, 269] width 94 height 20
click at [650, 355] on div "USDT" at bounding box center [697, 349] width 272 height 24
click at [690, 395] on div "USDC" at bounding box center [697, 389] width 272 height 24
click at [692, 438] on div "ETH" at bounding box center [697, 430] width 272 height 24
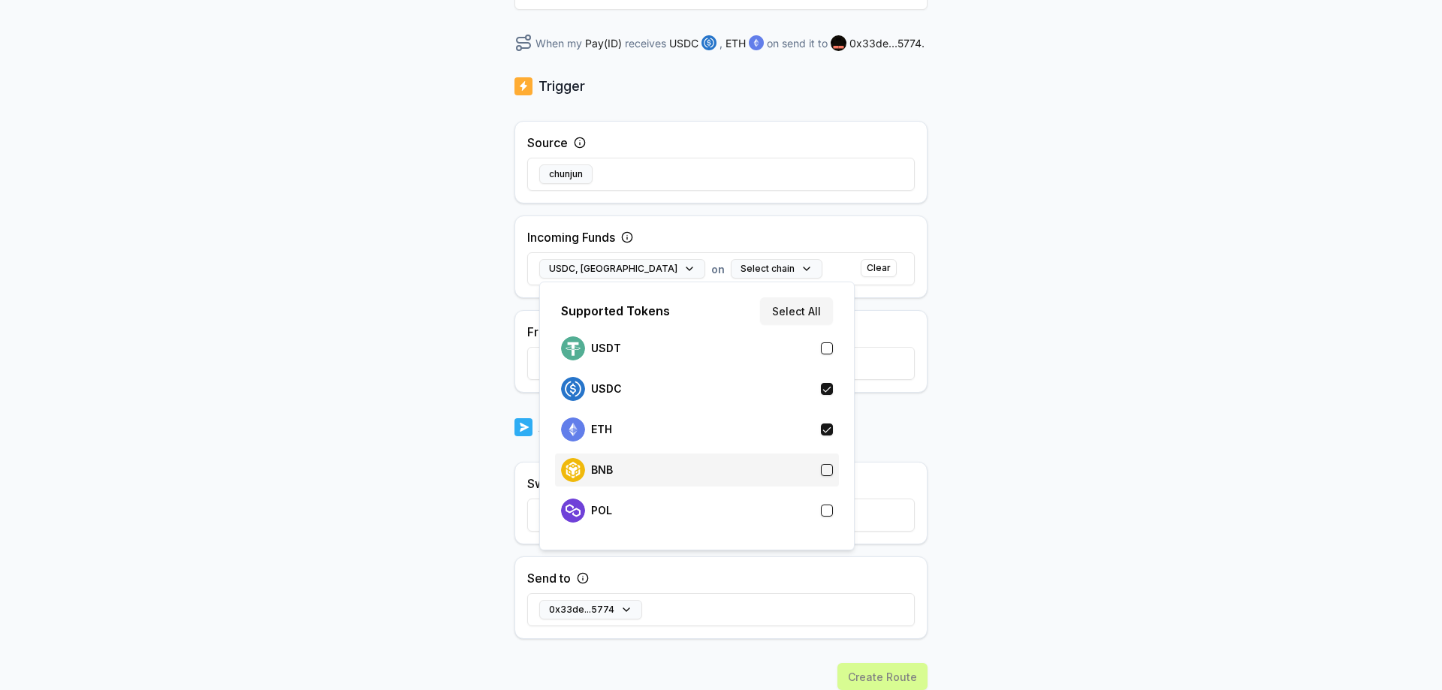
click at [684, 473] on div "BNB" at bounding box center [697, 470] width 272 height 24
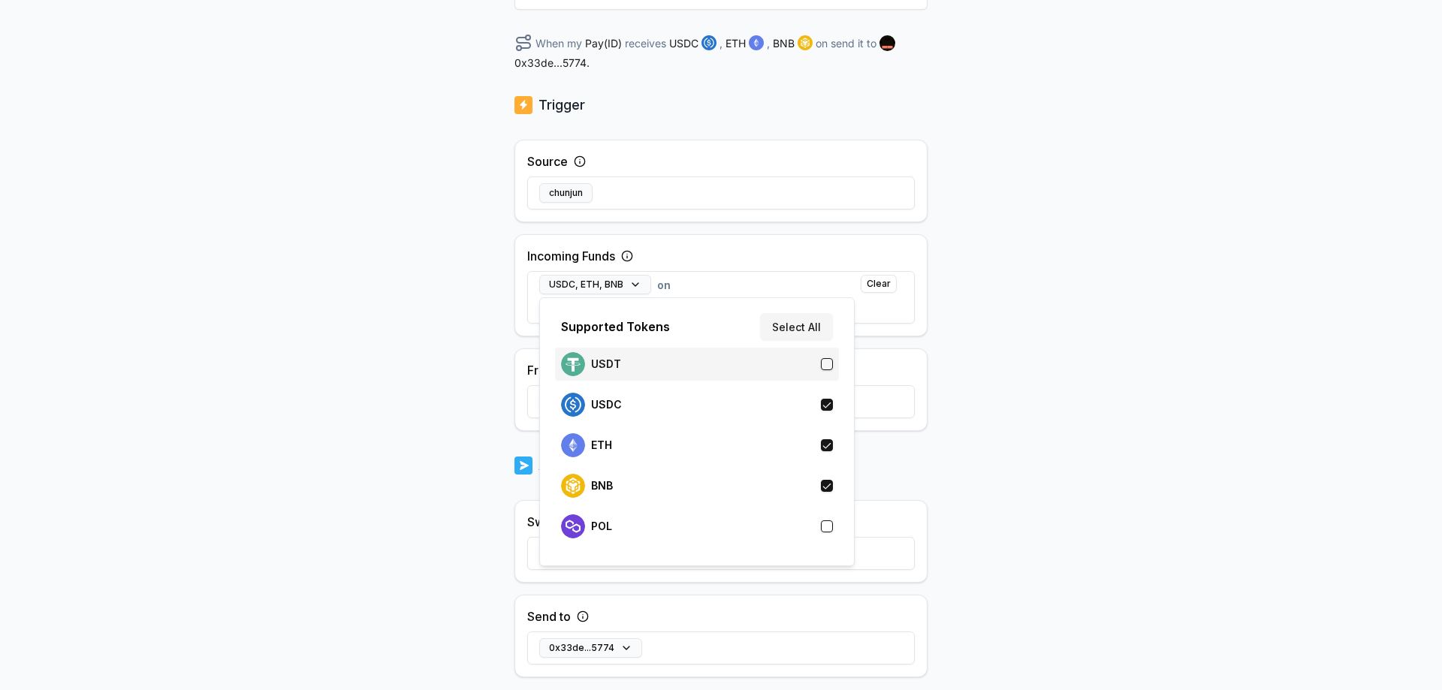
click at [740, 364] on div "USDT" at bounding box center [697, 364] width 272 height 24
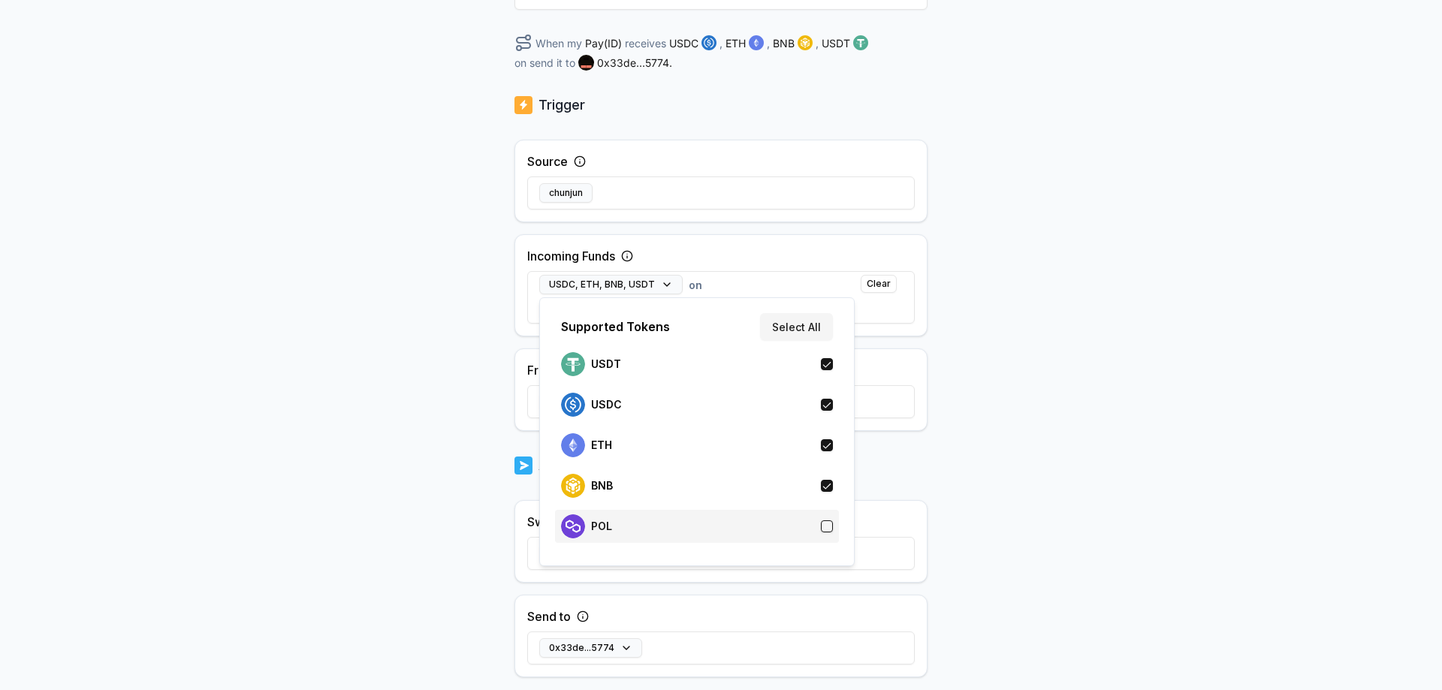
click at [763, 518] on div "POL" at bounding box center [697, 527] width 272 height 24
click at [1016, 350] on div "Back Create Route ******** When my Pay(ID) receives USDC , ETH , BNB , USDT , P…" at bounding box center [721, 184] width 1442 height 648
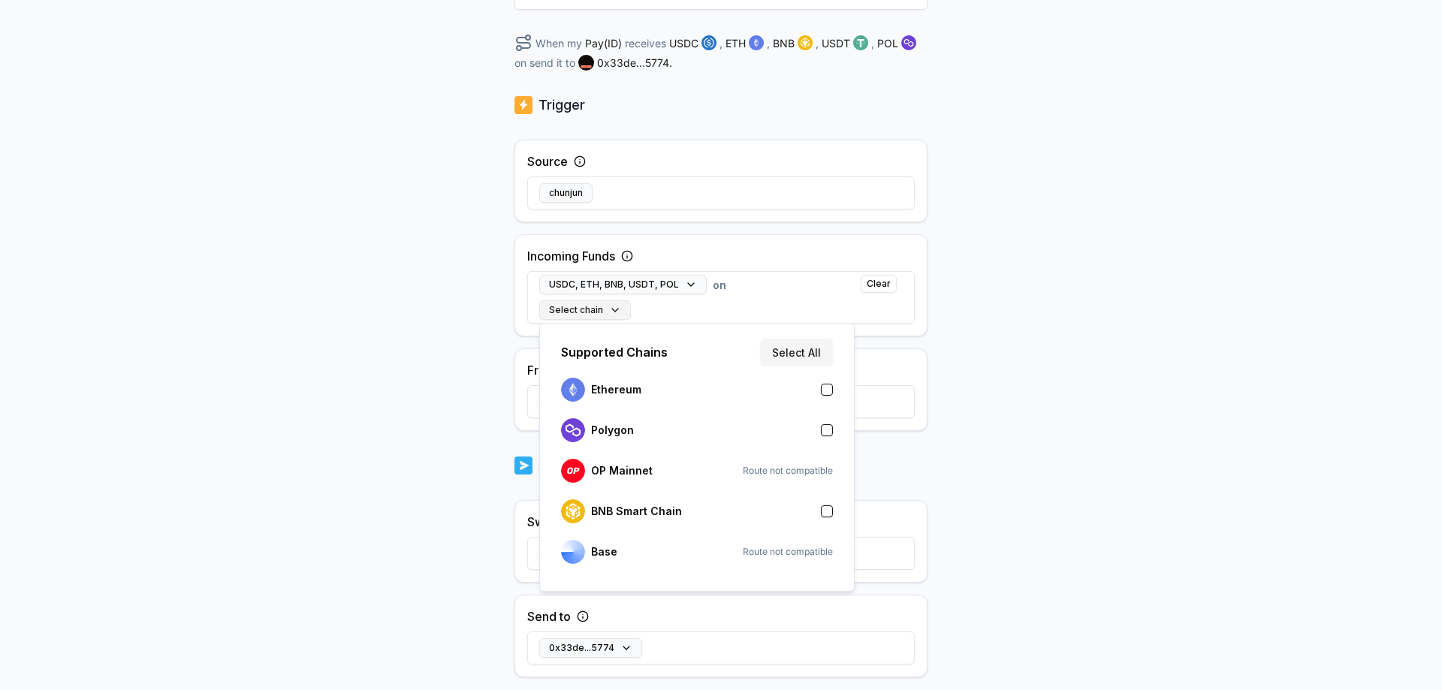
click at [616, 312] on button "Select chain" at bounding box center [585, 310] width 92 height 20
click at [784, 397] on div "Ethereum" at bounding box center [697, 390] width 272 height 24
drag, startPoint x: 777, startPoint y: 419, endPoint x: 790, endPoint y: 458, distance: 41.1
click at [777, 420] on div "Polygon" at bounding box center [697, 430] width 272 height 24
click at [765, 519] on div "BNB Smart Chain" at bounding box center [697, 512] width 272 height 24
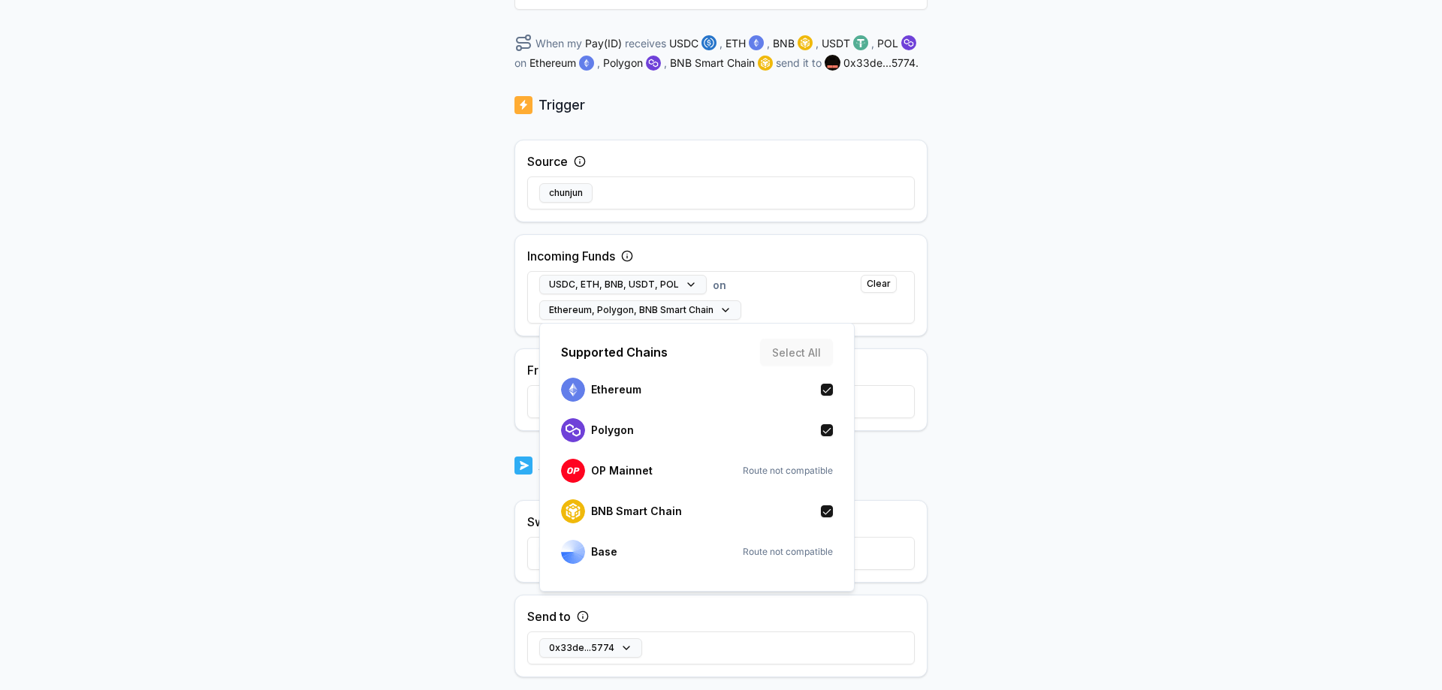
click at [1001, 388] on div "Back Create Route ******** When my Pay(ID) receives USDC , ETH , BNB , USDT , P…" at bounding box center [721, 184] width 1442 height 648
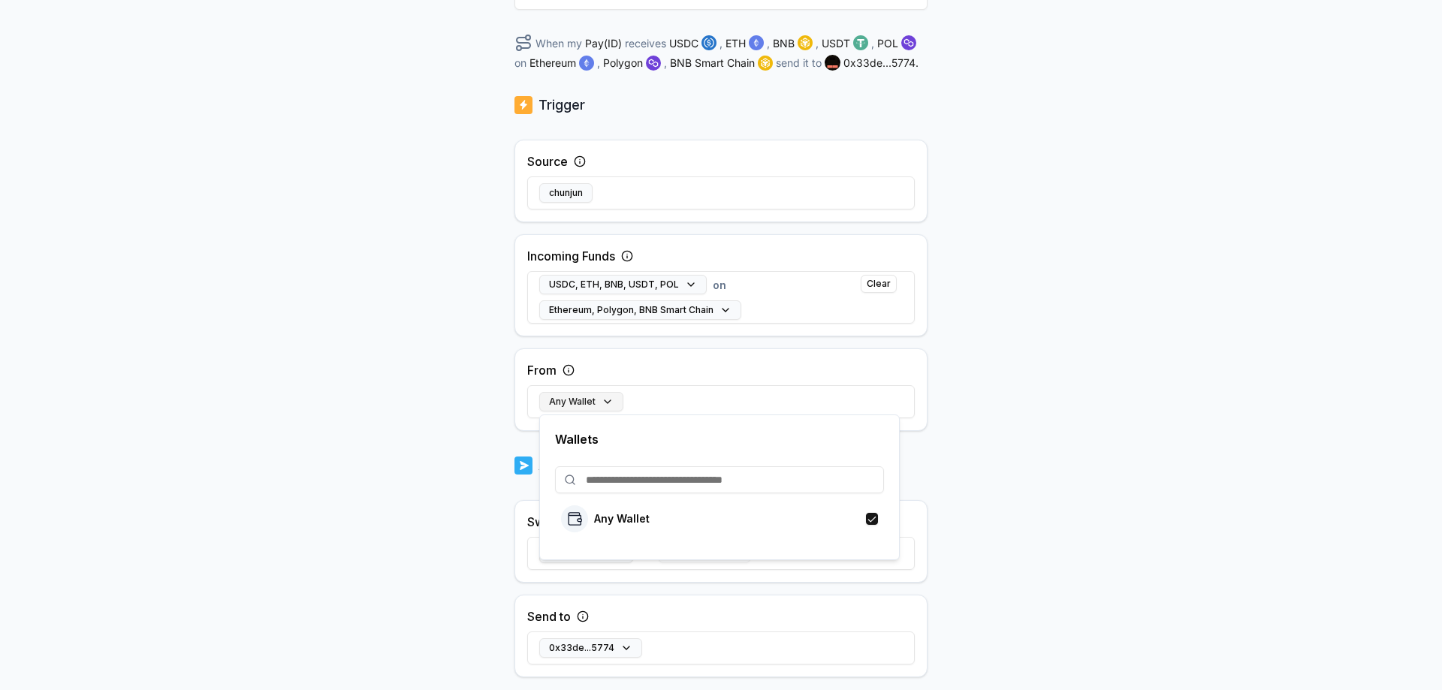
click at [605, 402] on button "Any Wallet" at bounding box center [581, 402] width 84 height 20
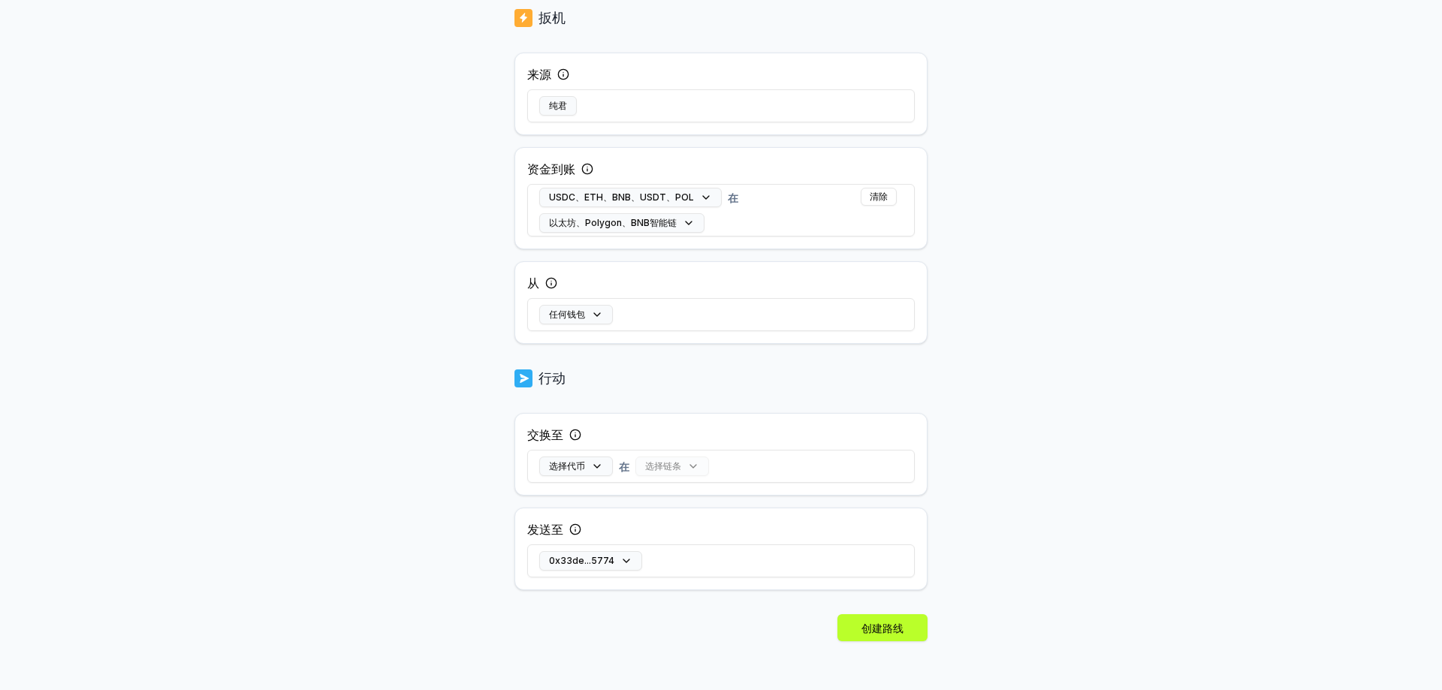
scroll to position [316, 0]
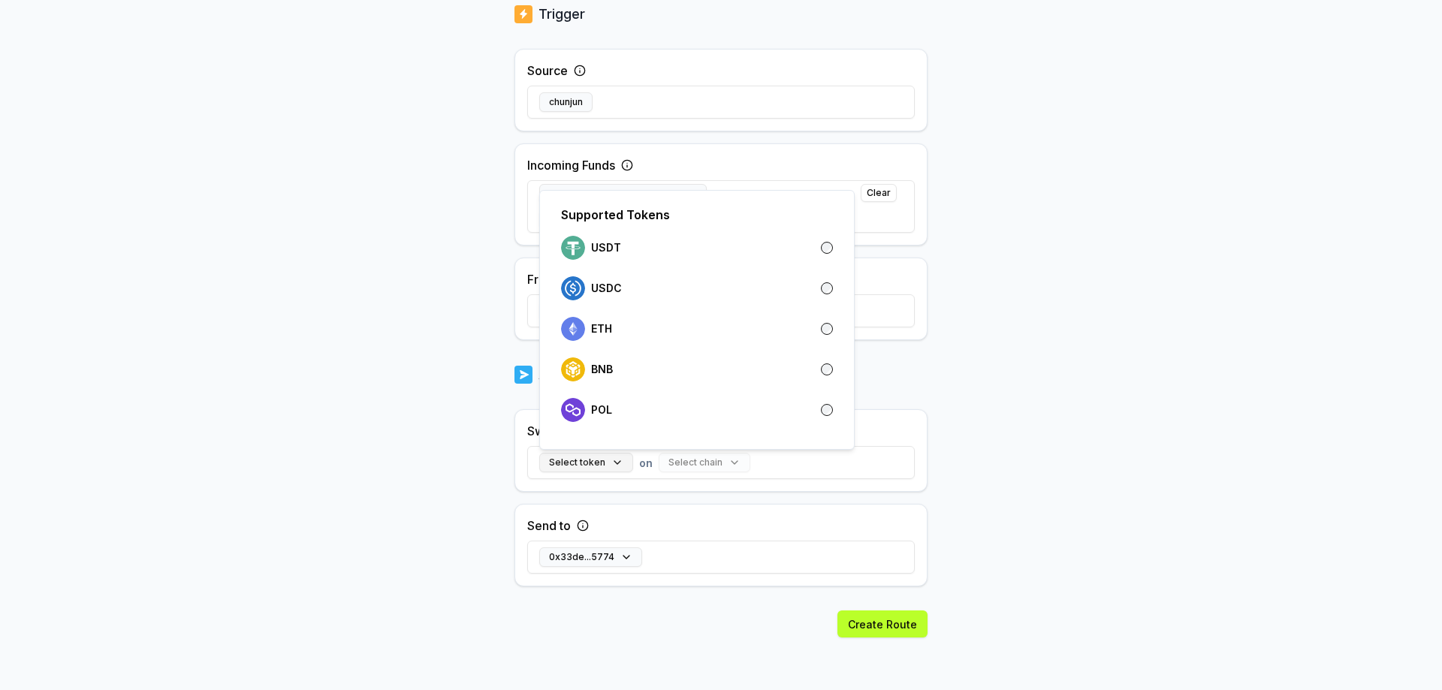
click at [609, 458] on button "Select token" at bounding box center [586, 463] width 94 height 20
click at [723, 374] on div "BNB" at bounding box center [697, 370] width 272 height 24
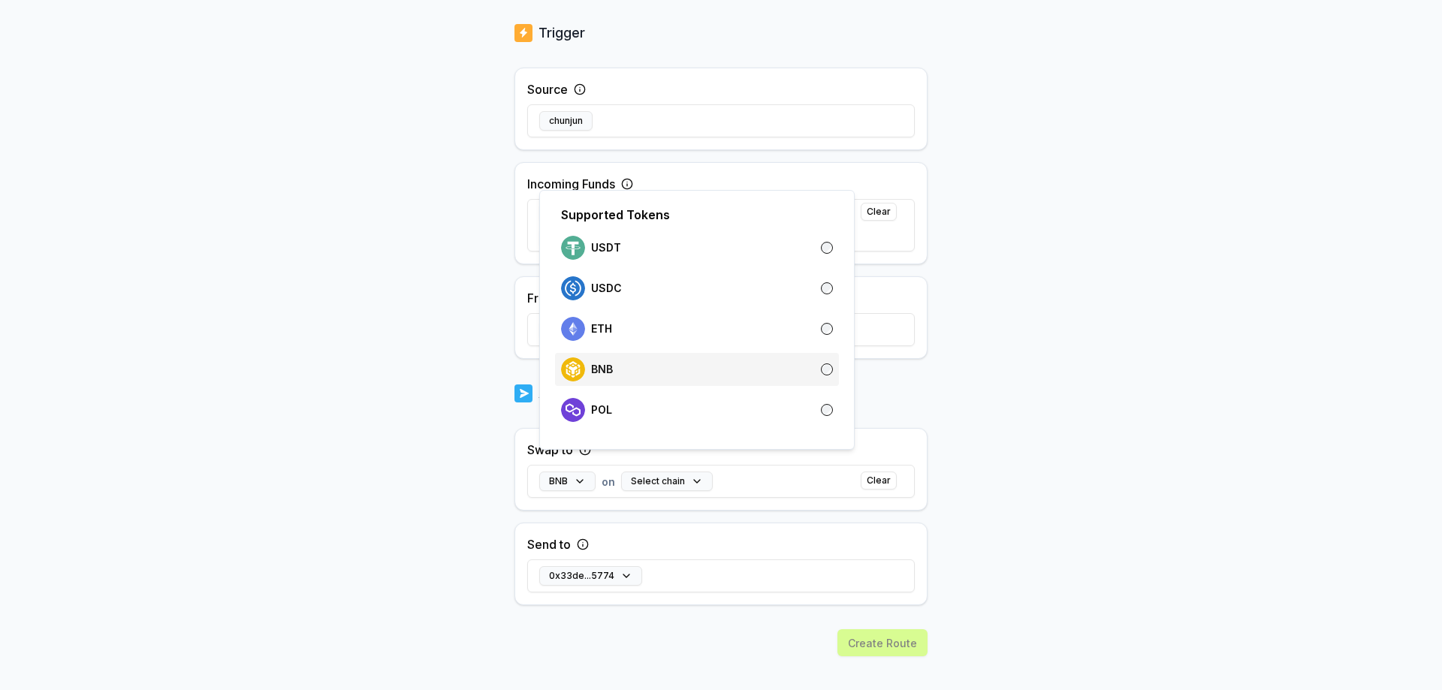
scroll to position [335, 0]
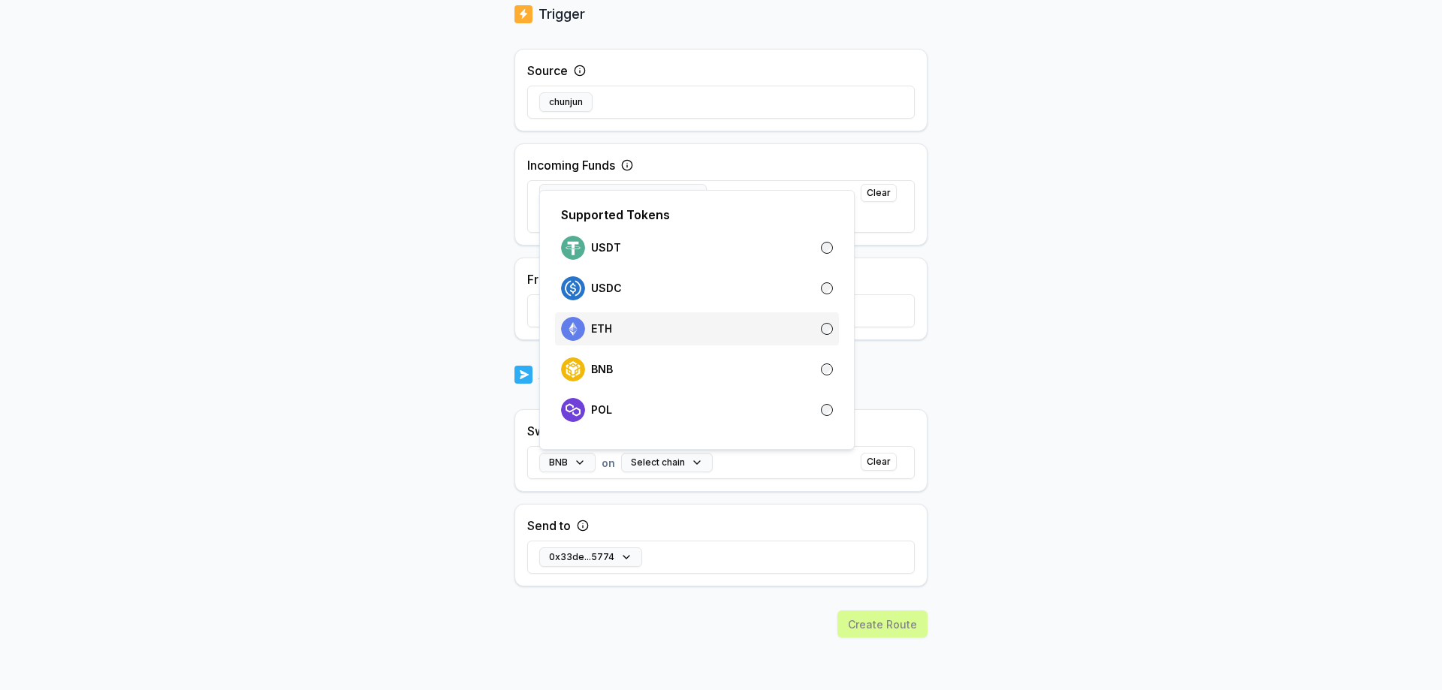
click at [748, 333] on div "ETH" at bounding box center [697, 329] width 272 height 24
click at [771, 291] on div "USDC" at bounding box center [697, 288] width 272 height 24
click at [792, 251] on div "USDT" at bounding box center [697, 248] width 272 height 24
click at [768, 362] on div "BNB" at bounding box center [697, 370] width 272 height 24
click at [1116, 387] on div "Back Create Route ******** When my Pay(ID) receives USDC , ETH , BNB , USDT , P…" at bounding box center [721, 74] width 1442 height 648
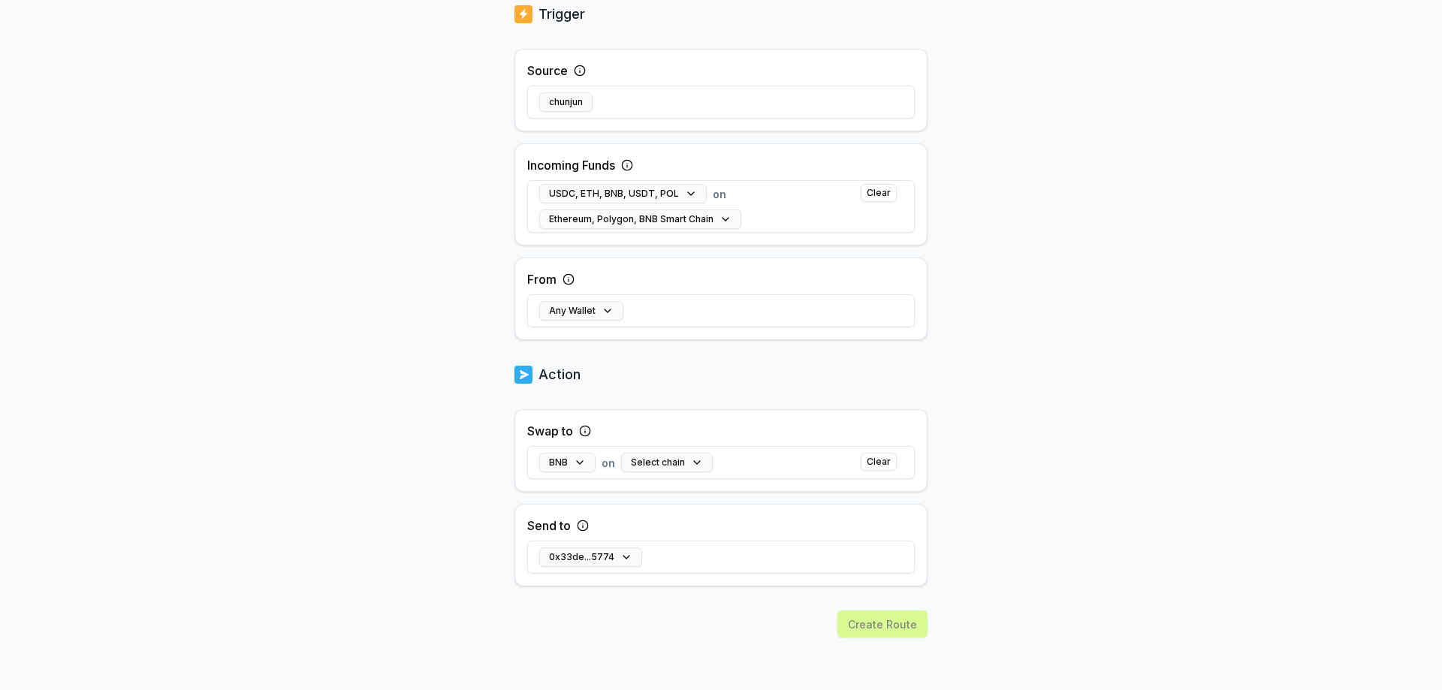
click at [892, 633] on div "Create Route" at bounding box center [721, 651] width 413 height 80
click at [698, 458] on button "Select chain" at bounding box center [667, 463] width 92 height 20
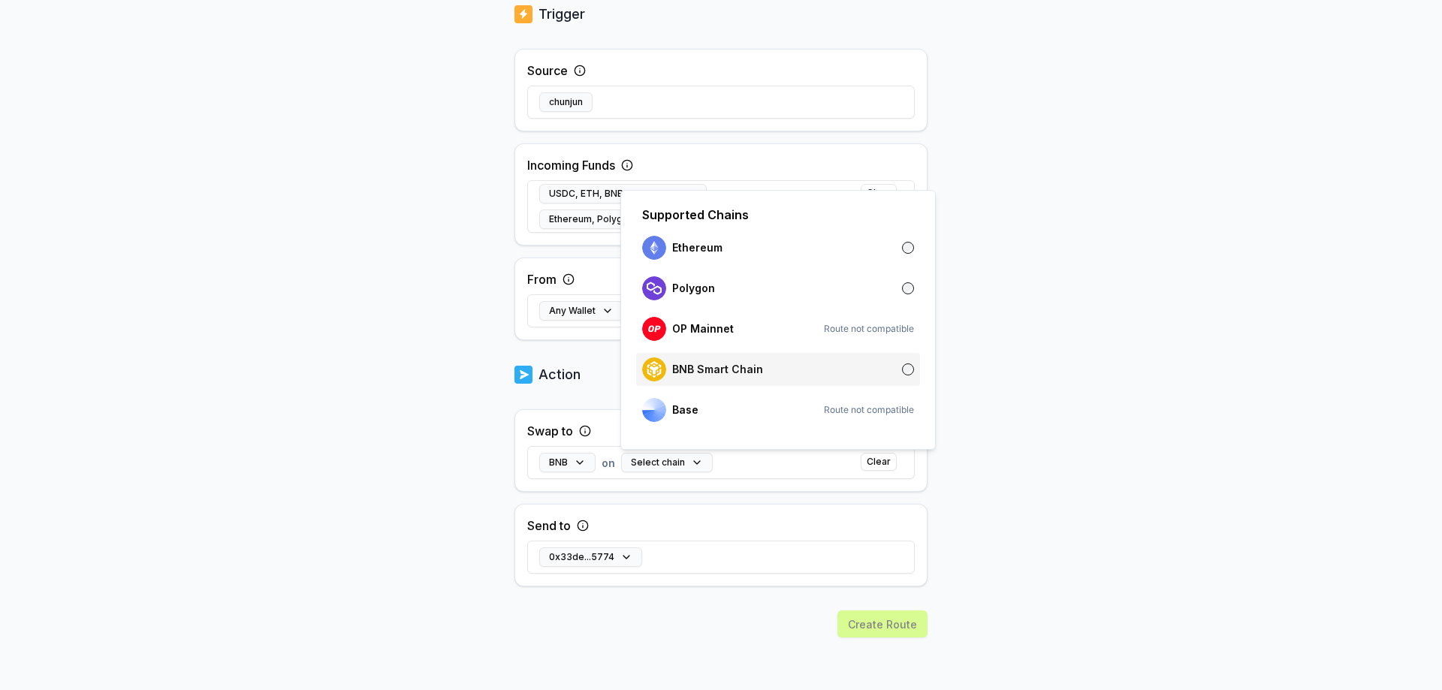
click at [768, 369] on div "BNB Smart Chain" at bounding box center [778, 370] width 272 height 24
click at [1027, 501] on body "Answer our quick survey for a chance to earn 10 USDT 📝 Alpha 5 Points Back Crea…" at bounding box center [721, 345] width 1442 height 690
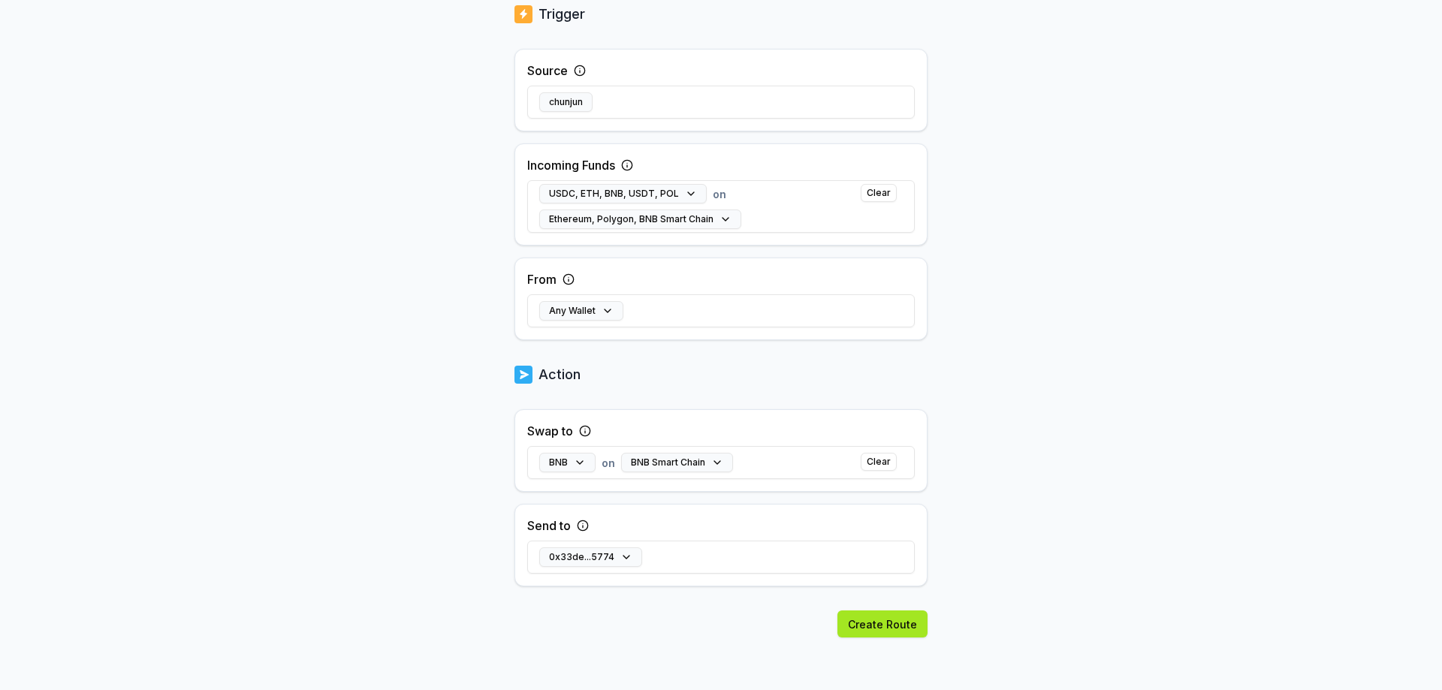
click at [877, 630] on button "Create Route" at bounding box center [883, 624] width 90 height 27
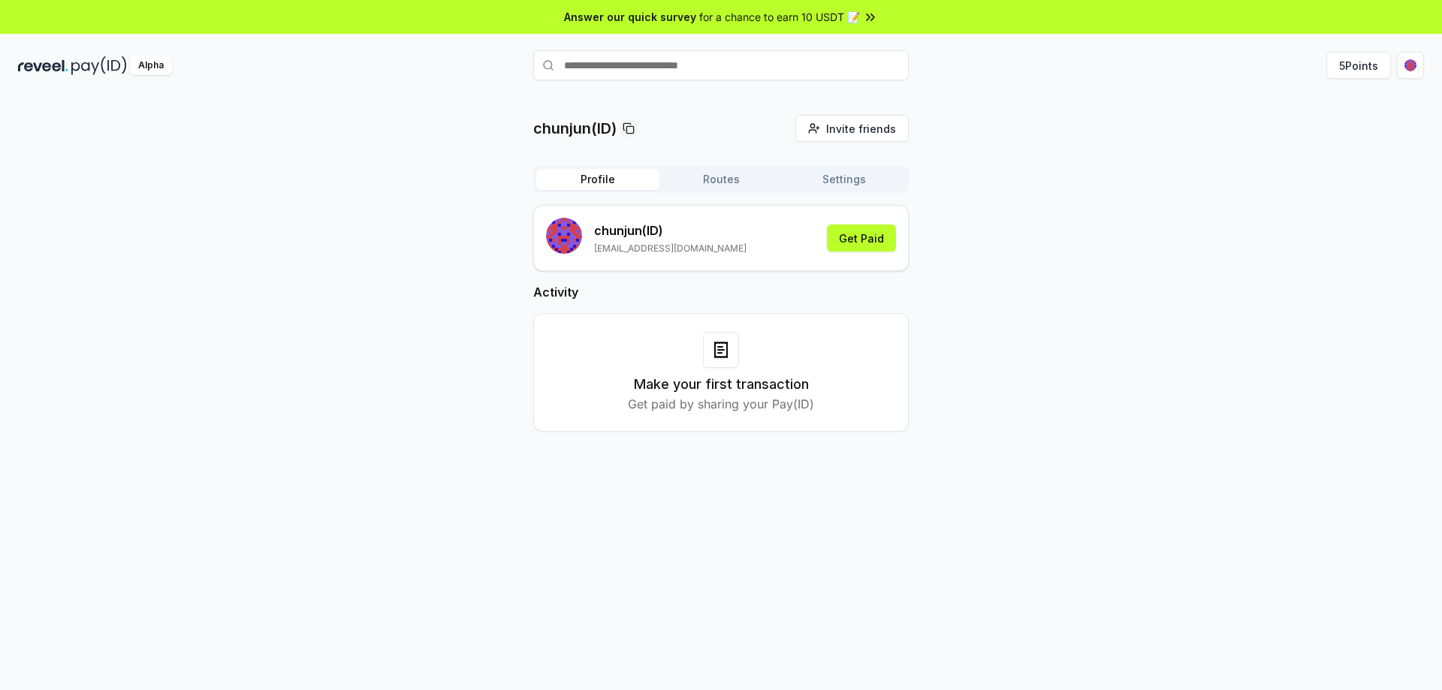
click at [611, 182] on button "Profile" at bounding box center [597, 179] width 123 height 21
click at [1372, 60] on button "5 Points" at bounding box center [1359, 65] width 65 height 27
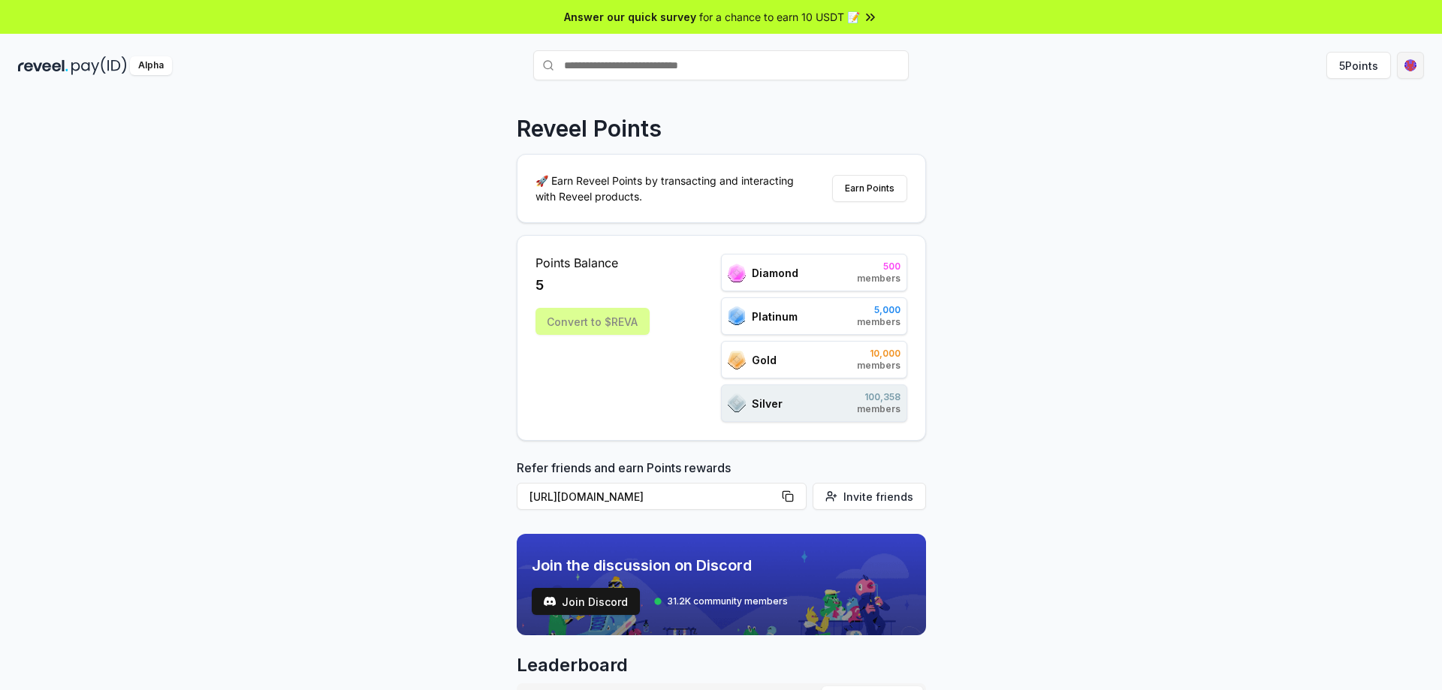
click at [1412, 62] on html "Answer our quick survey for a chance to earn 10 USDT 📝 Alpha 5 Points Reveel Po…" at bounding box center [721, 345] width 1442 height 690
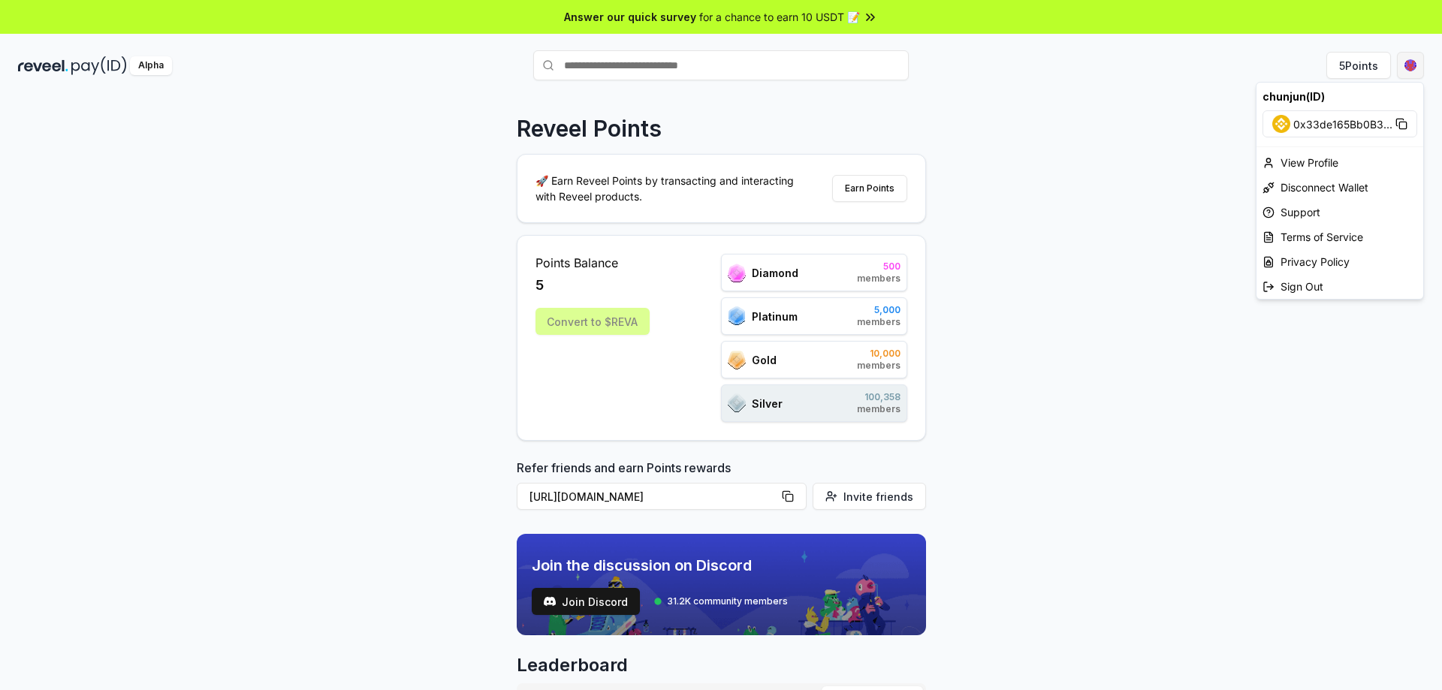
click at [1412, 62] on html "Answer our quick survey for a chance to earn 10 USDT 📝 Alpha 5 Points Reveel Po…" at bounding box center [721, 345] width 1442 height 690
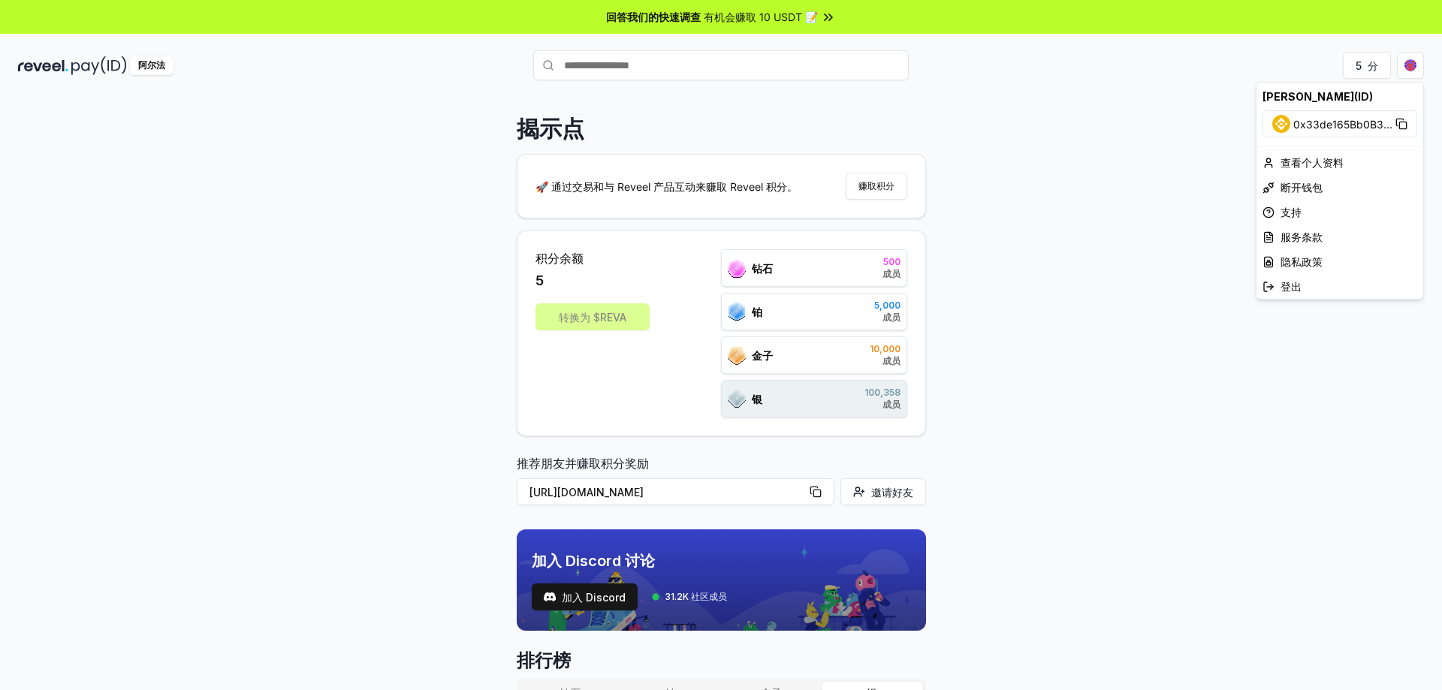
click at [1024, 426] on html "回答我们的快速调查 有机会赚取 10 USDT 📝 阿尔法 5 分 揭示点 🚀 通过交易和与 Reveel 产品互动来赚取 Reveel 积分。 赚取积分 积…" at bounding box center [721, 345] width 1442 height 690
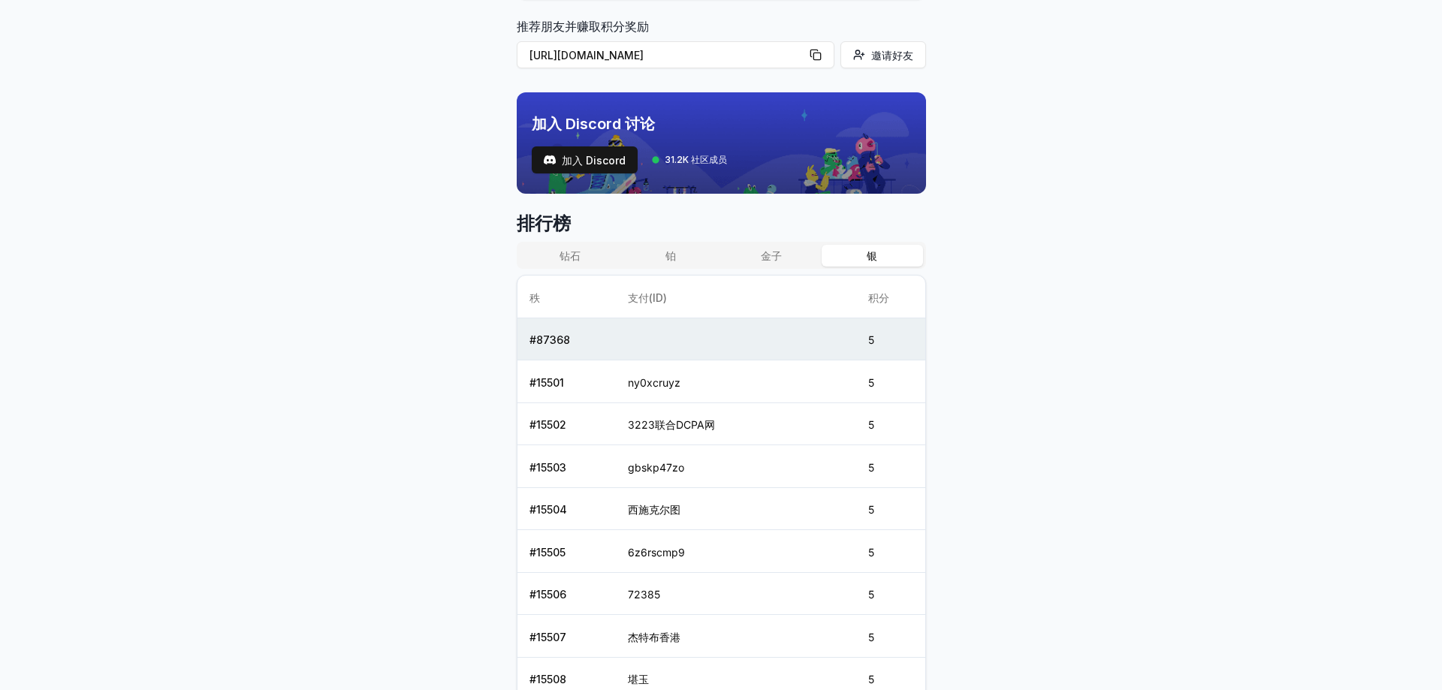
scroll to position [526, 0]
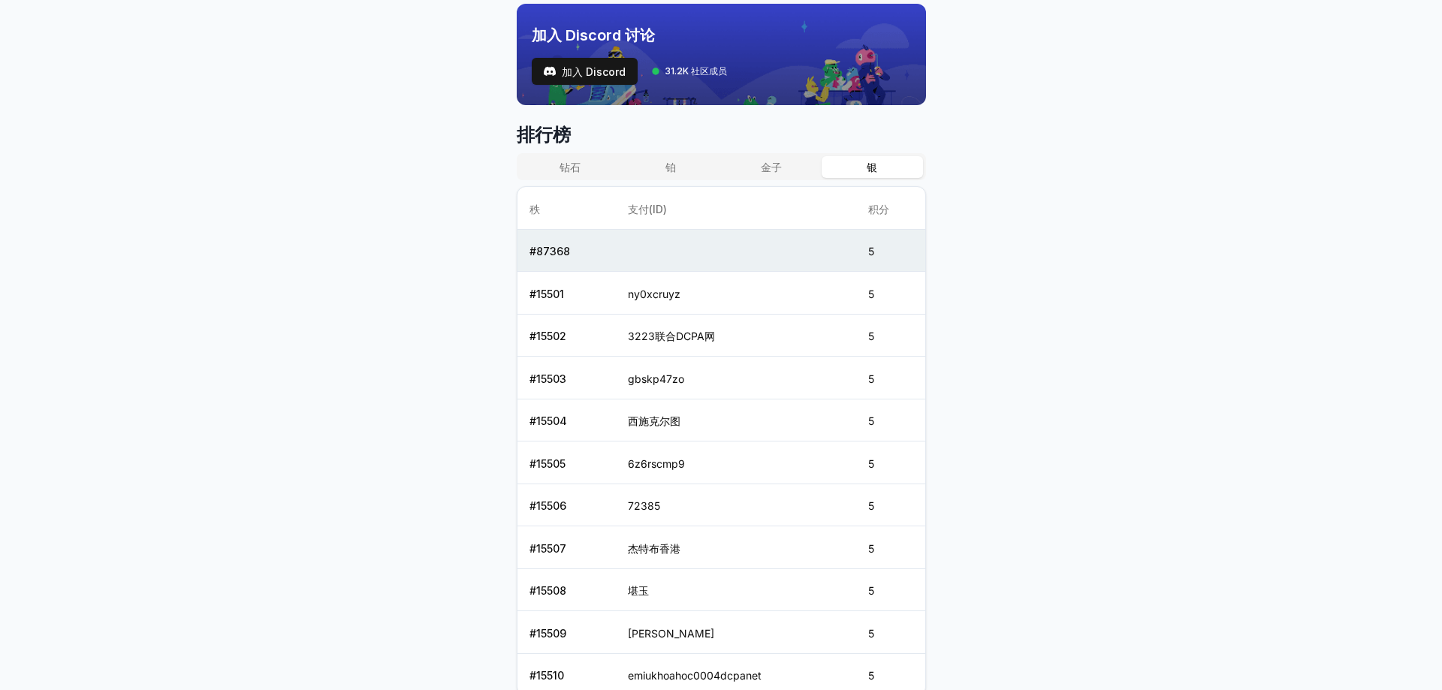
click at [793, 166] on button "金子" at bounding box center [771, 167] width 101 height 22
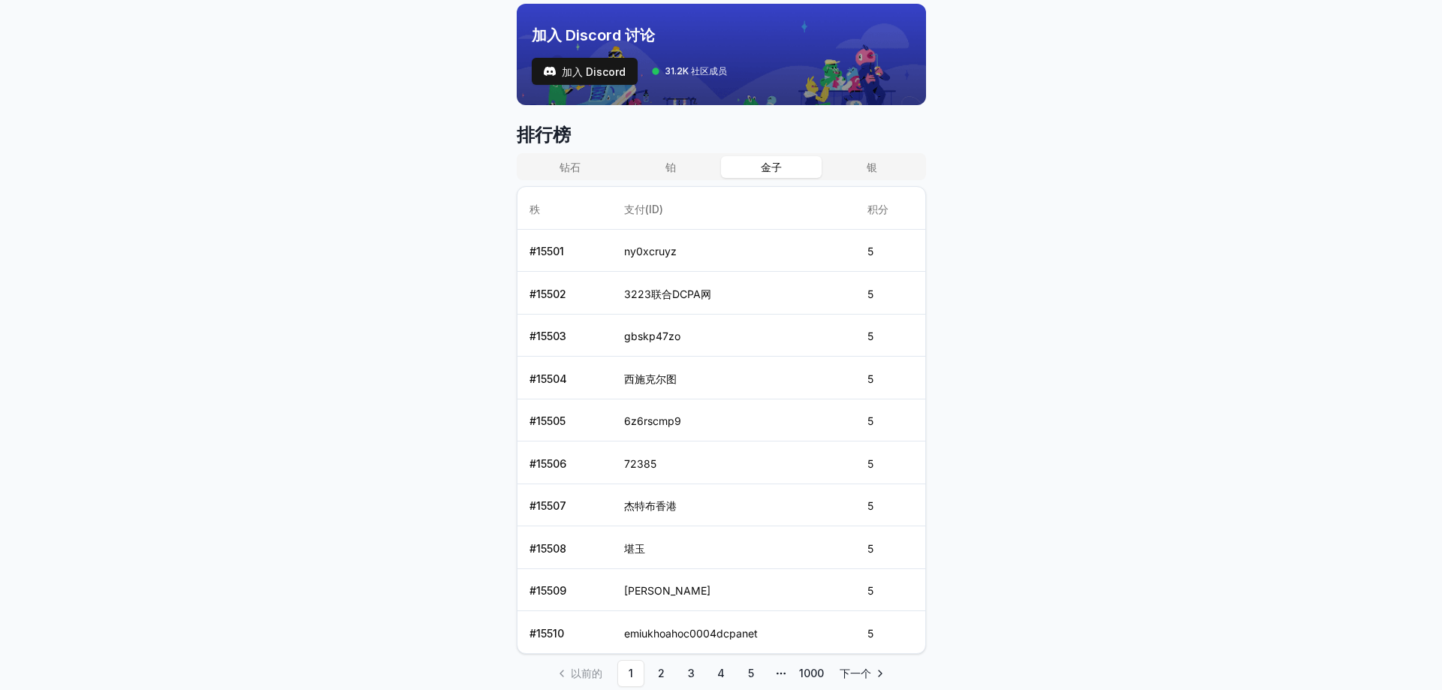
click at [698, 168] on button "铂" at bounding box center [671, 167] width 101 height 22
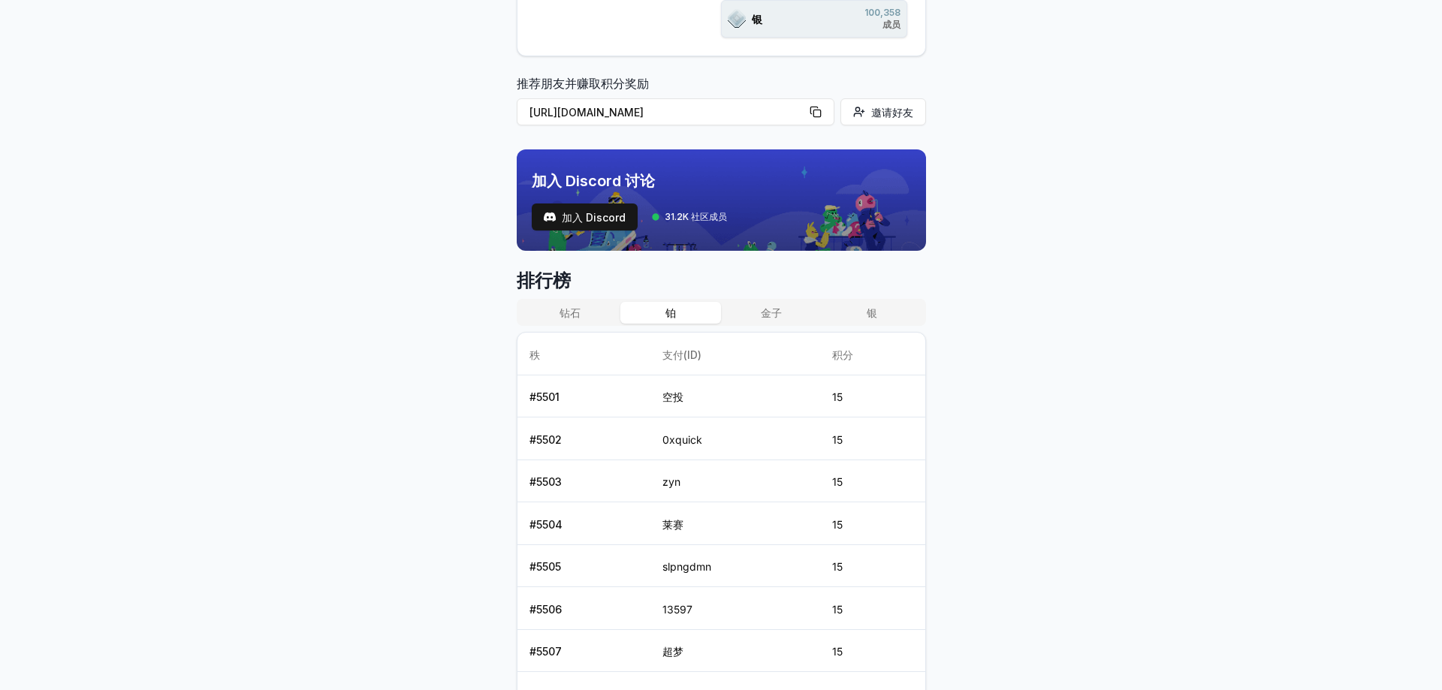
scroll to position [358, 0]
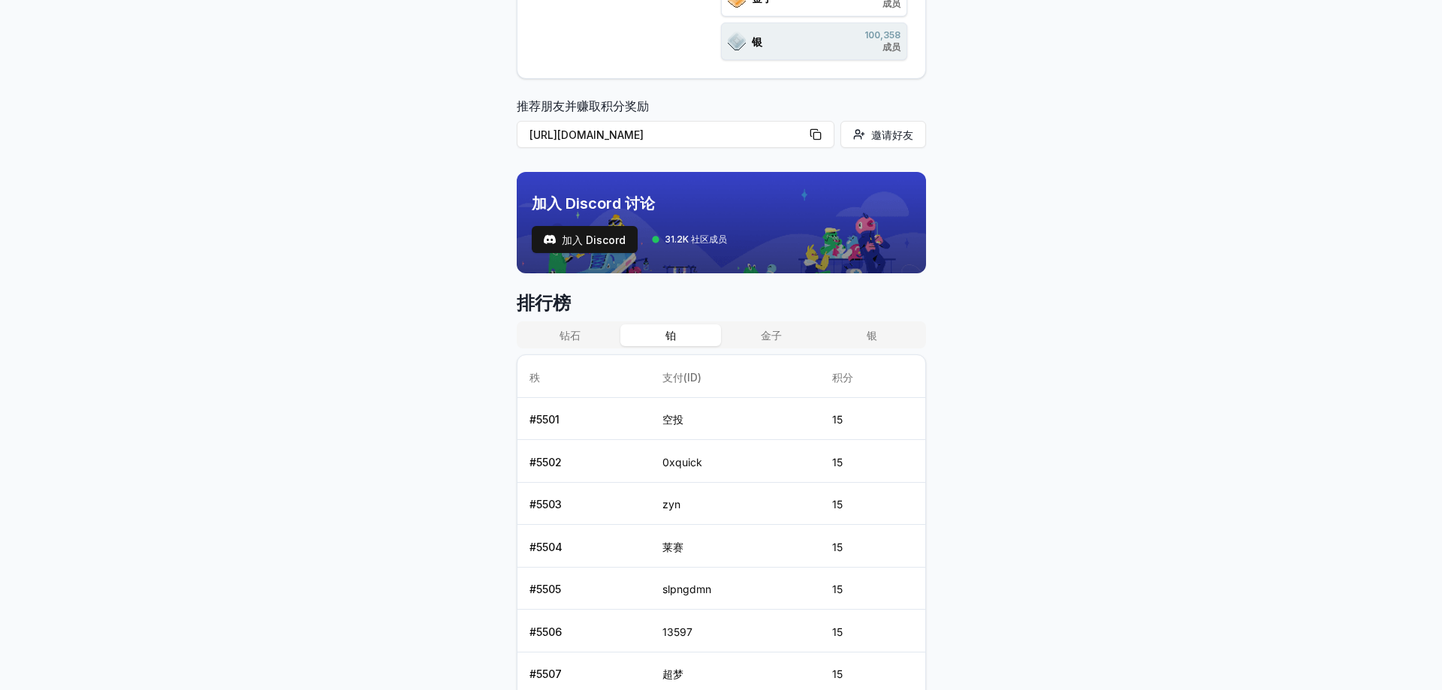
click at [572, 340] on font "钻石" at bounding box center [570, 335] width 21 height 13
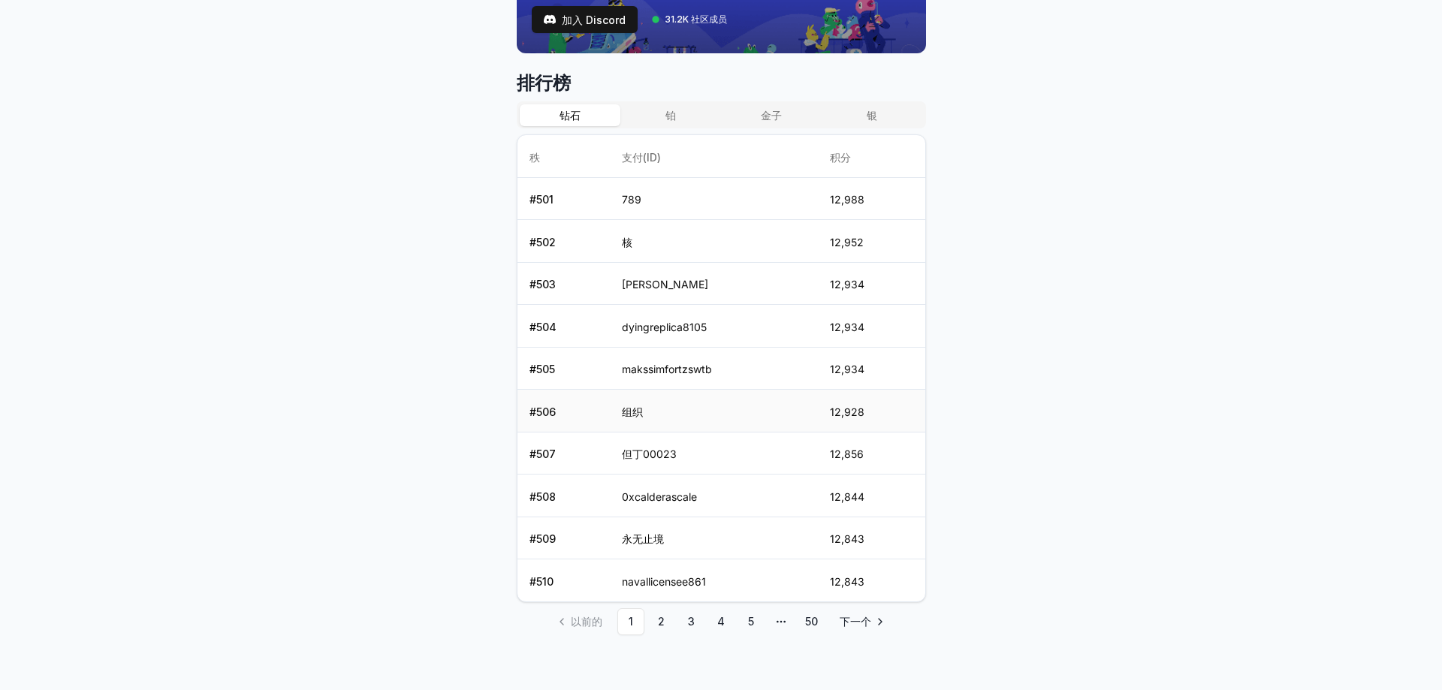
scroll to position [583, 0]
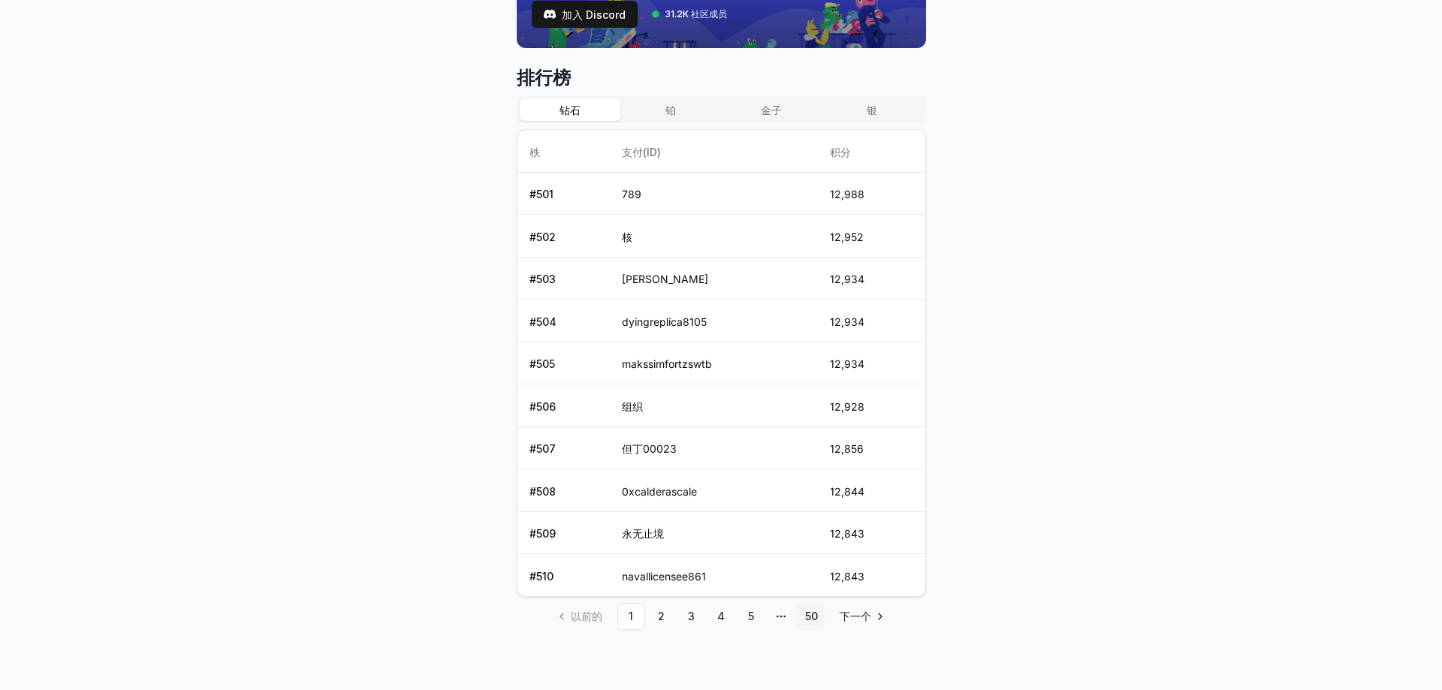
click at [804, 614] on link "50" at bounding box center [811, 616] width 27 height 27
click at [857, 617] on li "下一个" at bounding box center [861, 616] width 66 height 27
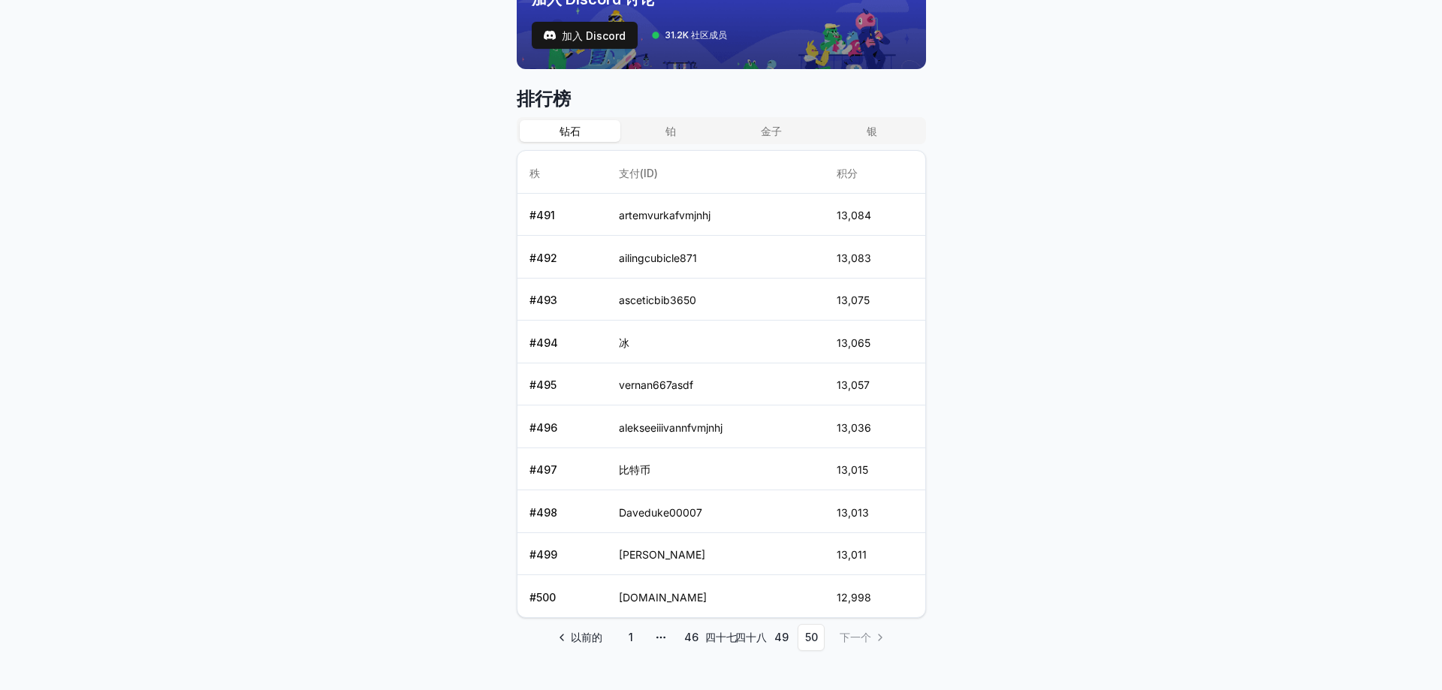
click at [672, 113] on div "排行榜 钻石 铂 金子 银 秩 支付(ID) 积分 # 491 artemvurkafvmjnhj 13,084 # 492 ailingcubicle871…" at bounding box center [721, 369] width 409 height 564
click at [674, 131] on font "铂" at bounding box center [671, 131] width 11 height 13
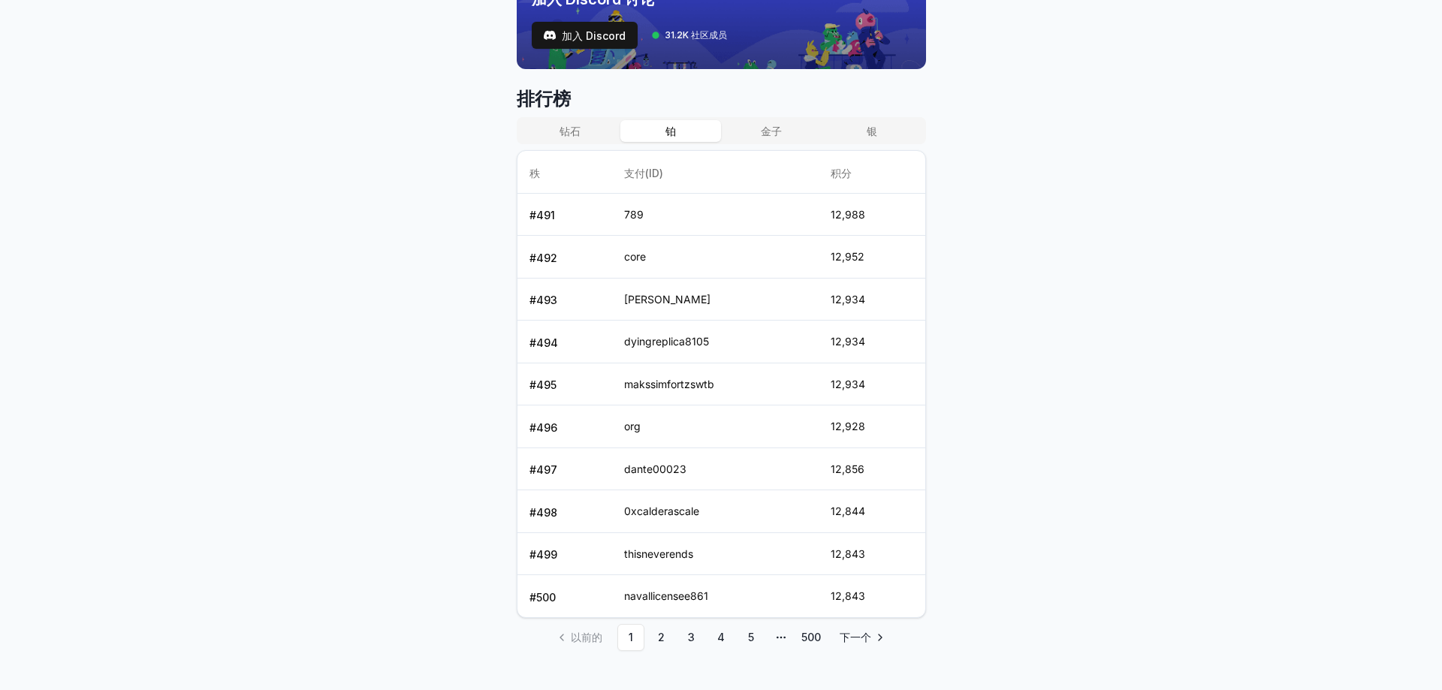
click at [776, 132] on font "金子" at bounding box center [771, 131] width 21 height 13
click at [687, 129] on button "铂" at bounding box center [671, 131] width 101 height 22
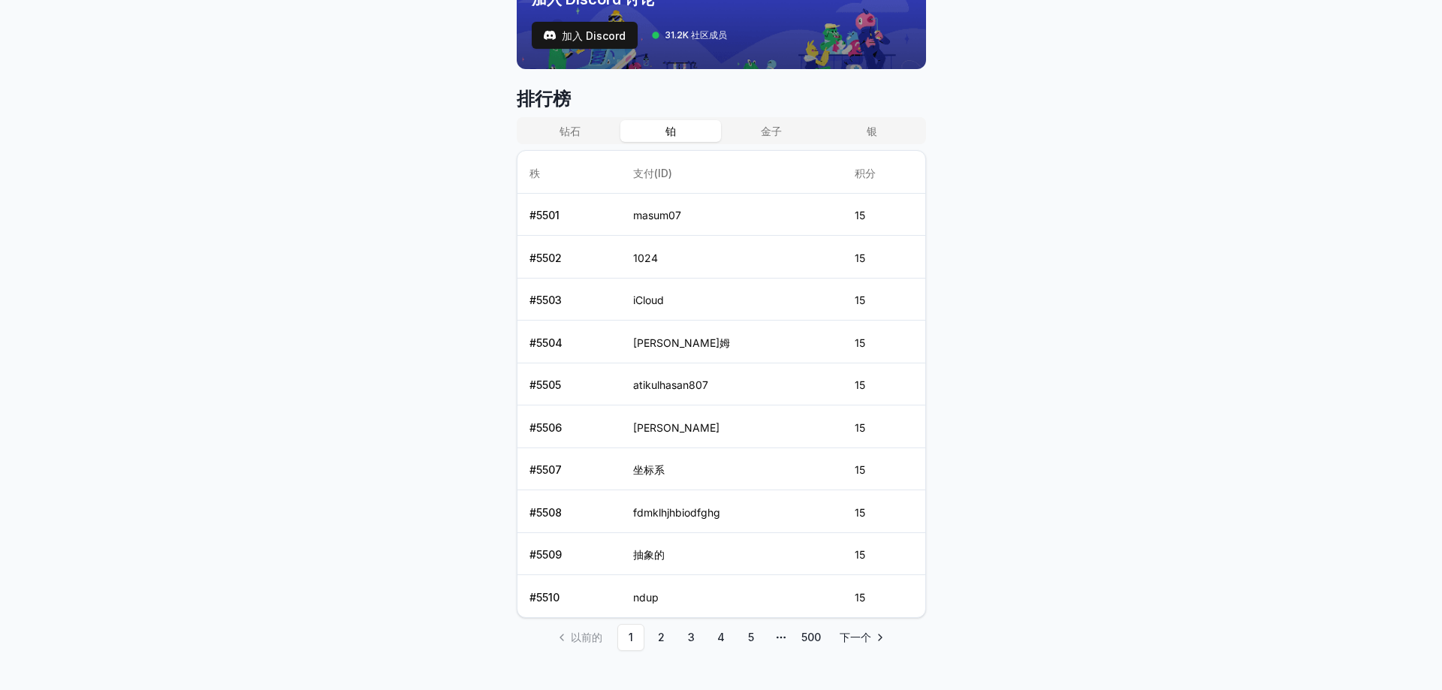
click at [762, 135] on font "金子" at bounding box center [771, 131] width 21 height 13
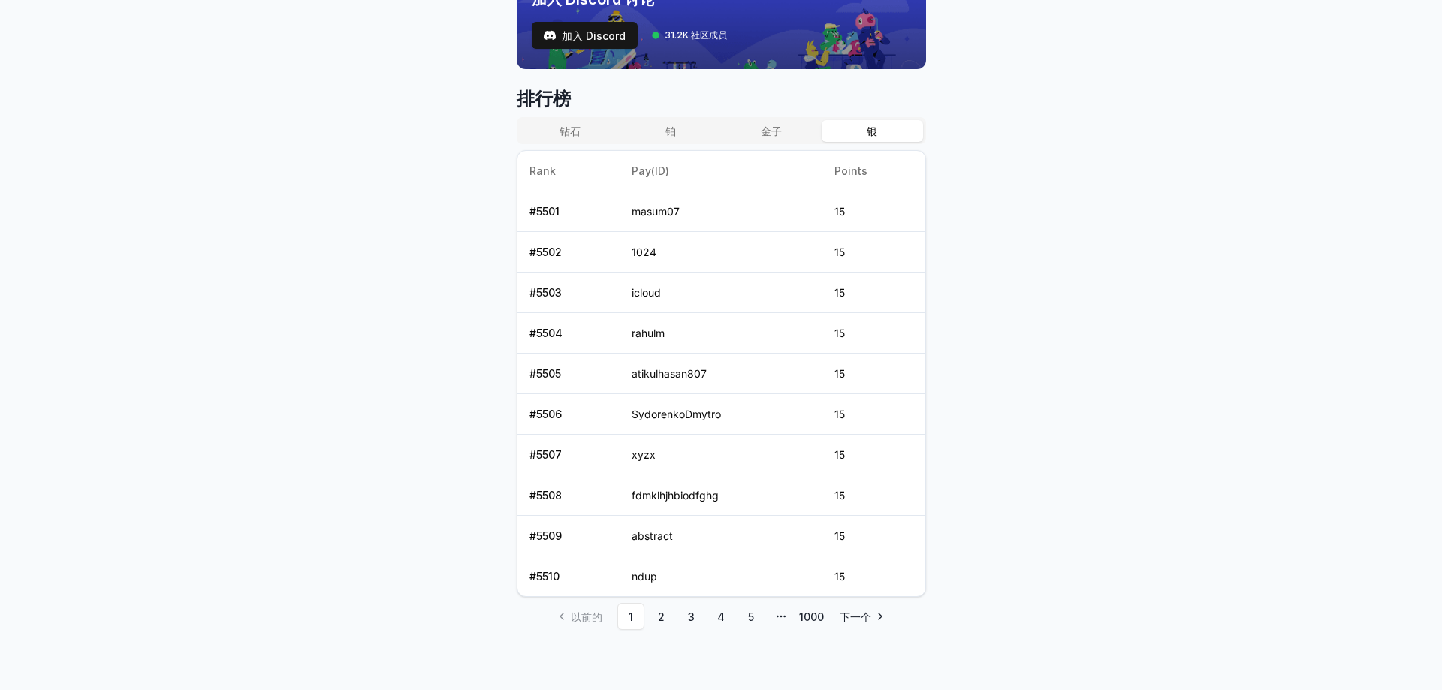
click at [883, 133] on button "银" at bounding box center [872, 131] width 101 height 22
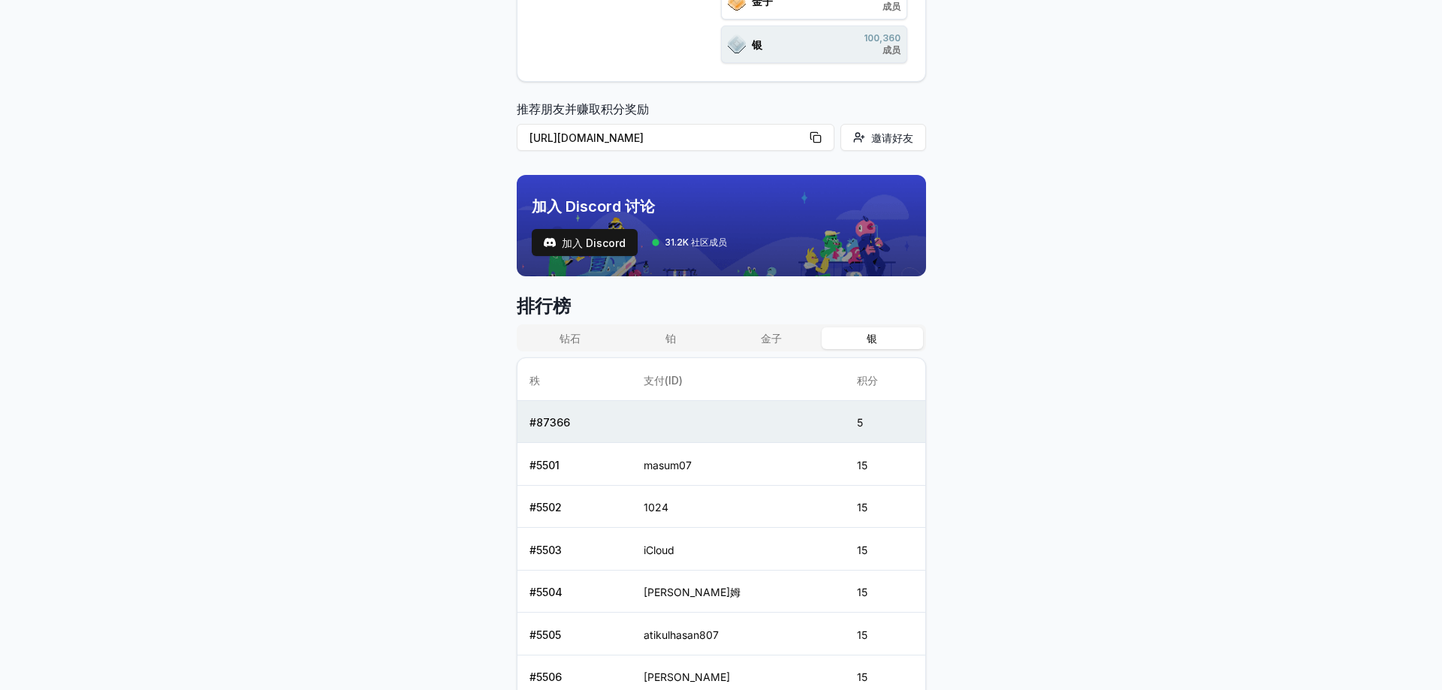
scroll to position [325, 0]
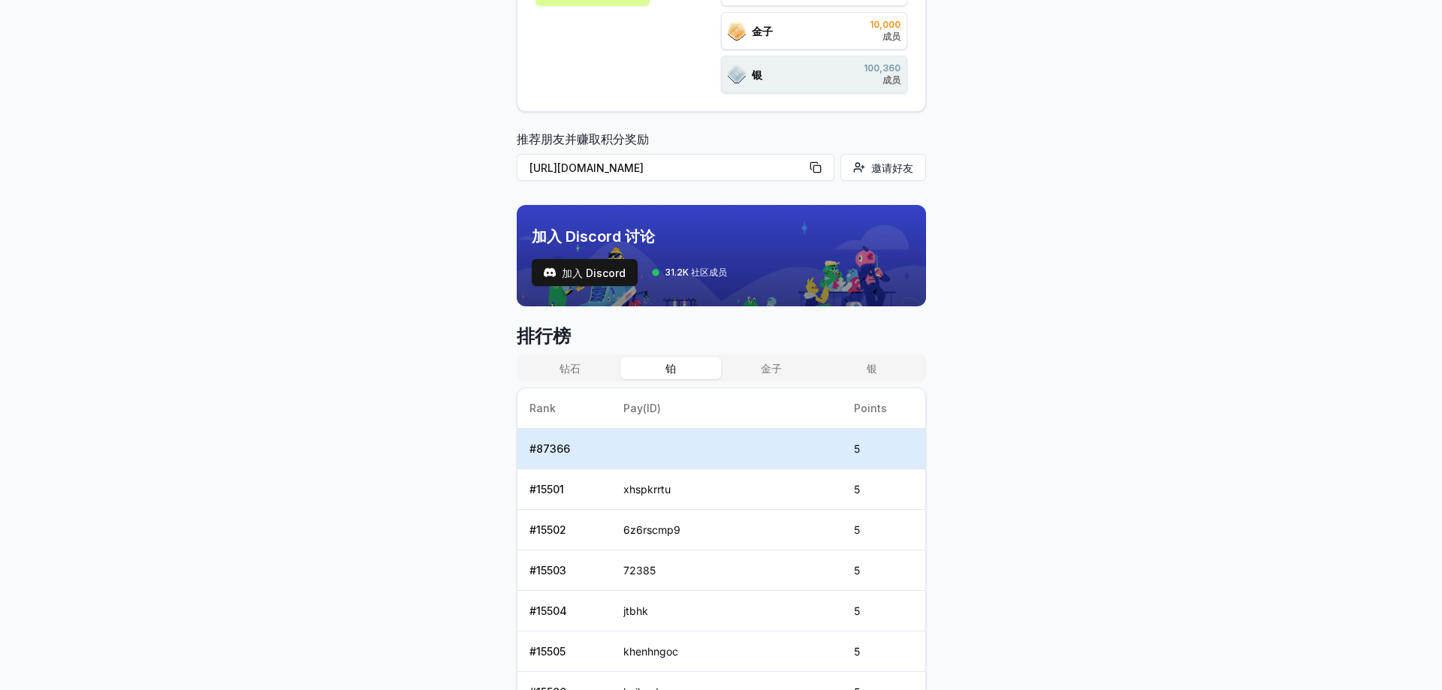
click at [672, 379] on button "铂" at bounding box center [671, 369] width 101 height 22
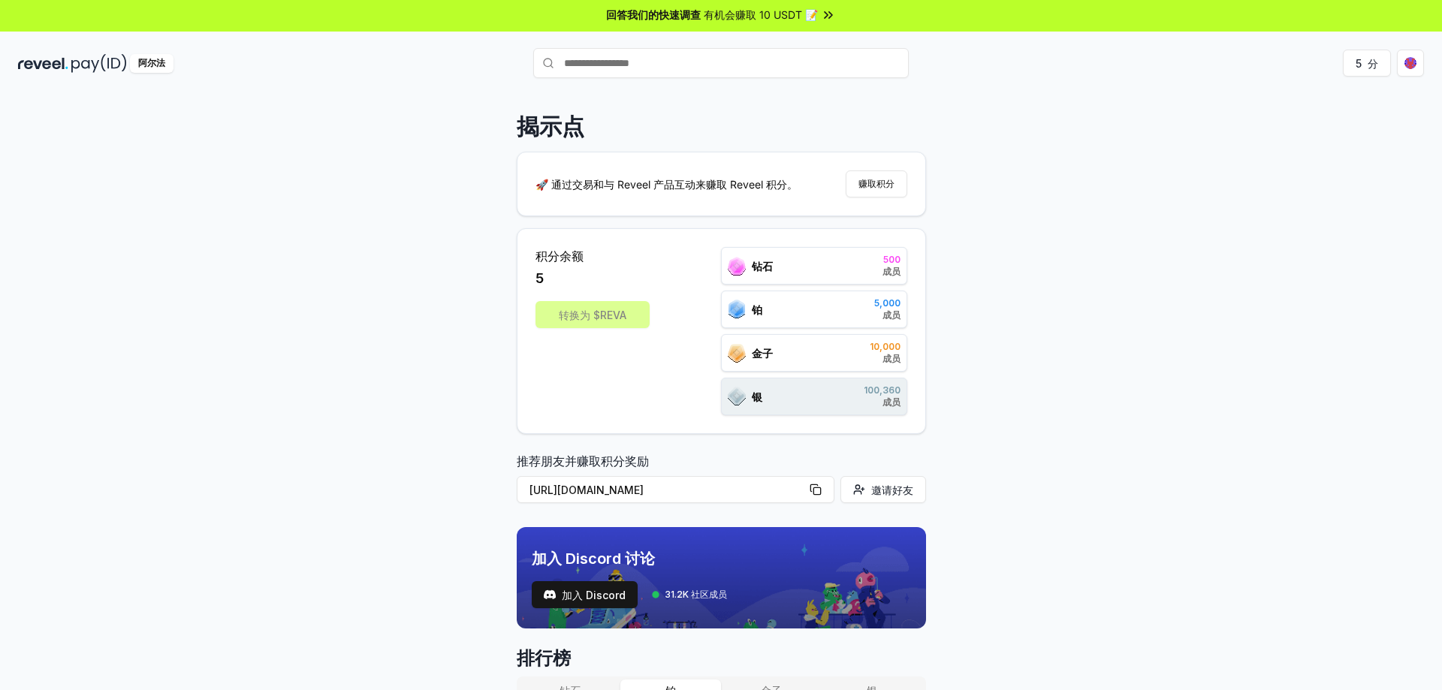
scroll to position [0, 0]
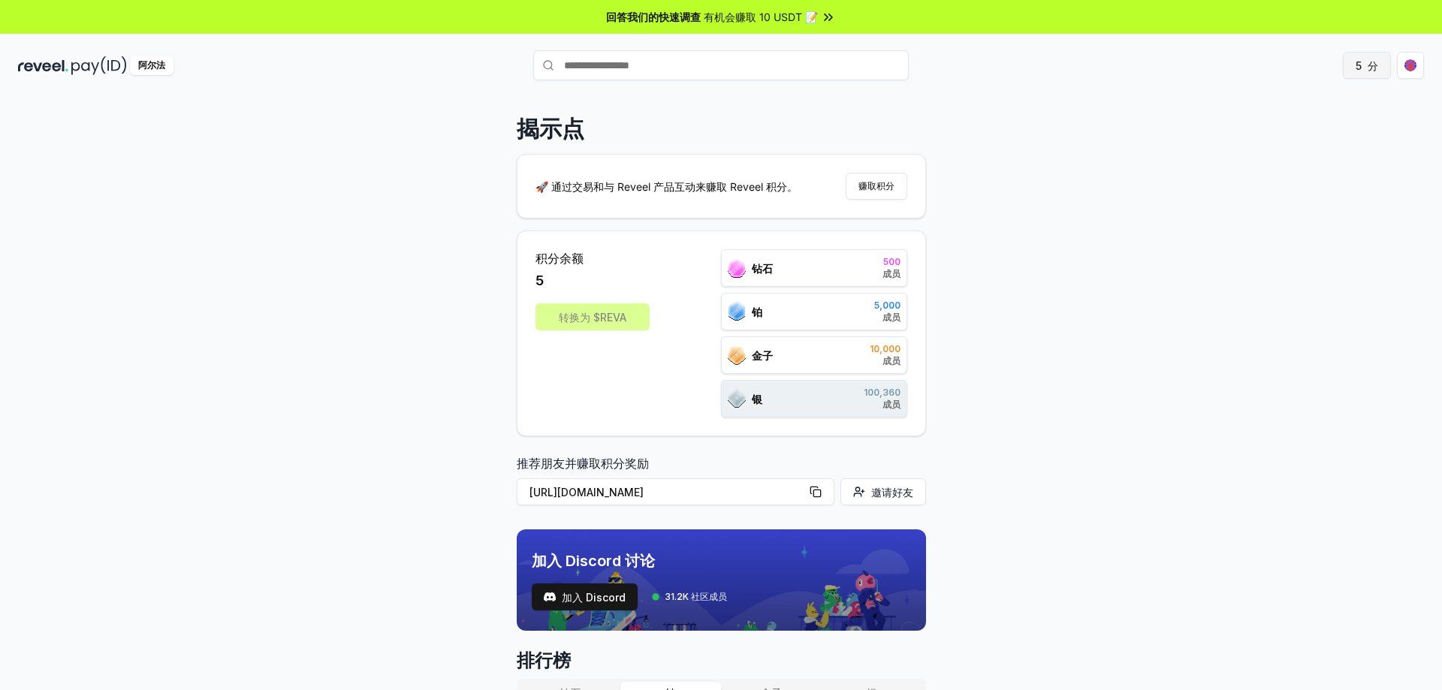
click at [1370, 68] on font "分" at bounding box center [1373, 65] width 11 height 13
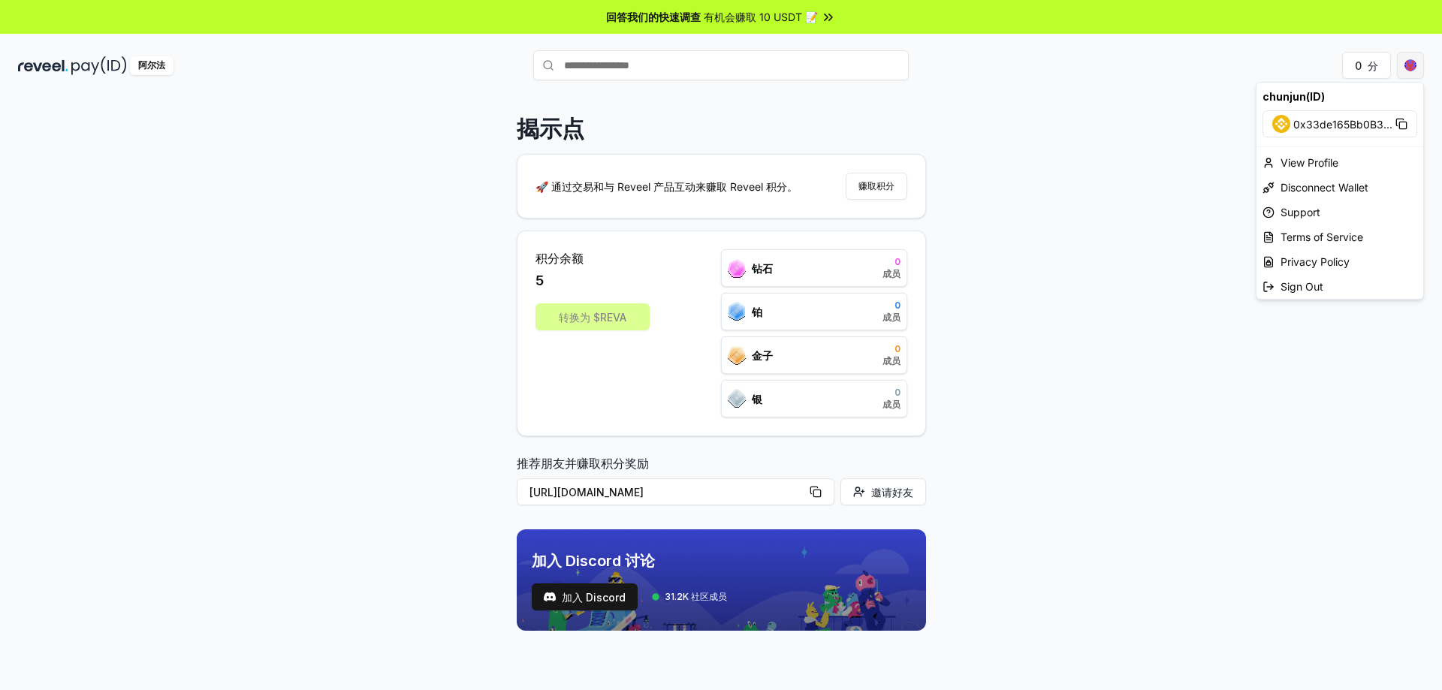
click at [1412, 65] on html "回答我们的快速调查 有机会赚取 10 USDT 📝 阿尔法 0 分 揭示点 🚀 通过交易和与 Reveel 产品互动来赚取 Reveel 积分。 赚取积分 积…" at bounding box center [721, 345] width 1442 height 690
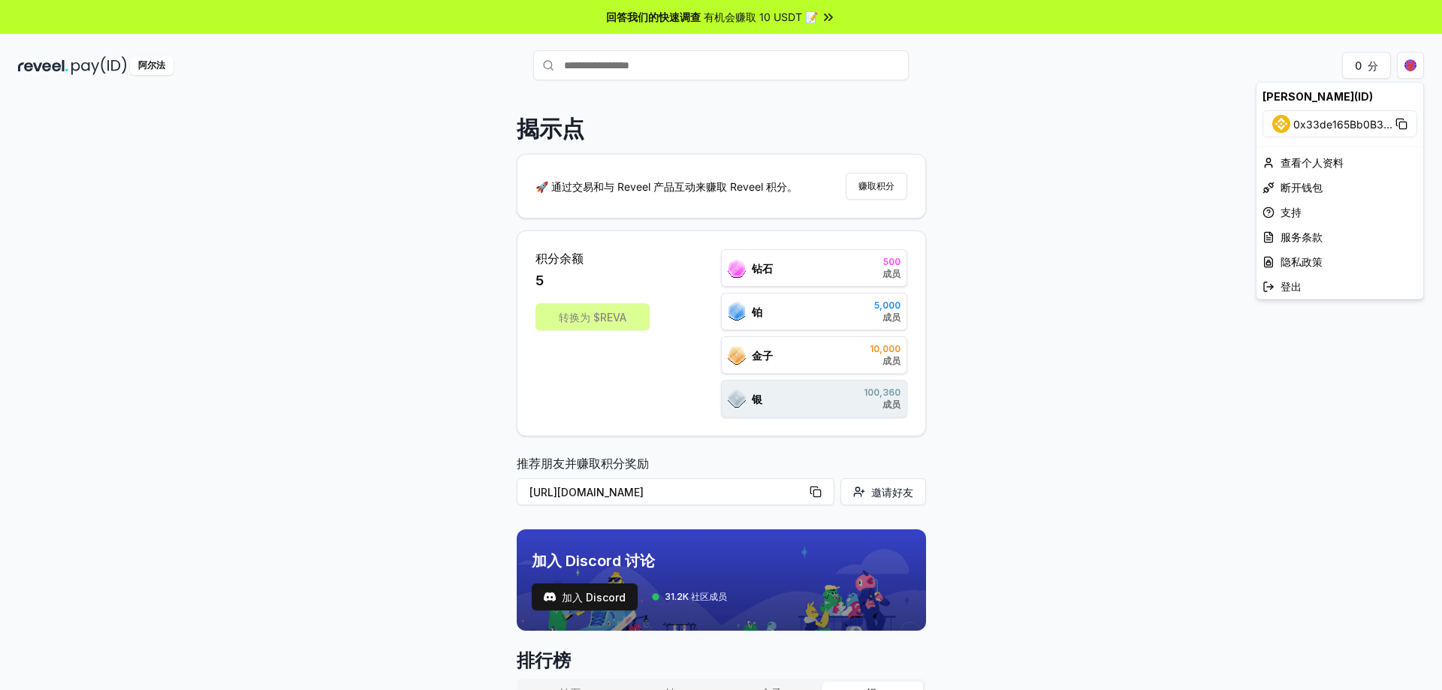
click at [601, 317] on html "回答我们的快速调查 有机会赚取 10 USDT 📝 阿尔法 0 分 揭示点 🚀 通过交易和与 Reveel 产品互动来赚取 Reveel 积分。 赚取积分 积…" at bounding box center [721, 345] width 1442 height 690
click at [867, 186] on font "赚取积分" at bounding box center [877, 185] width 36 height 11
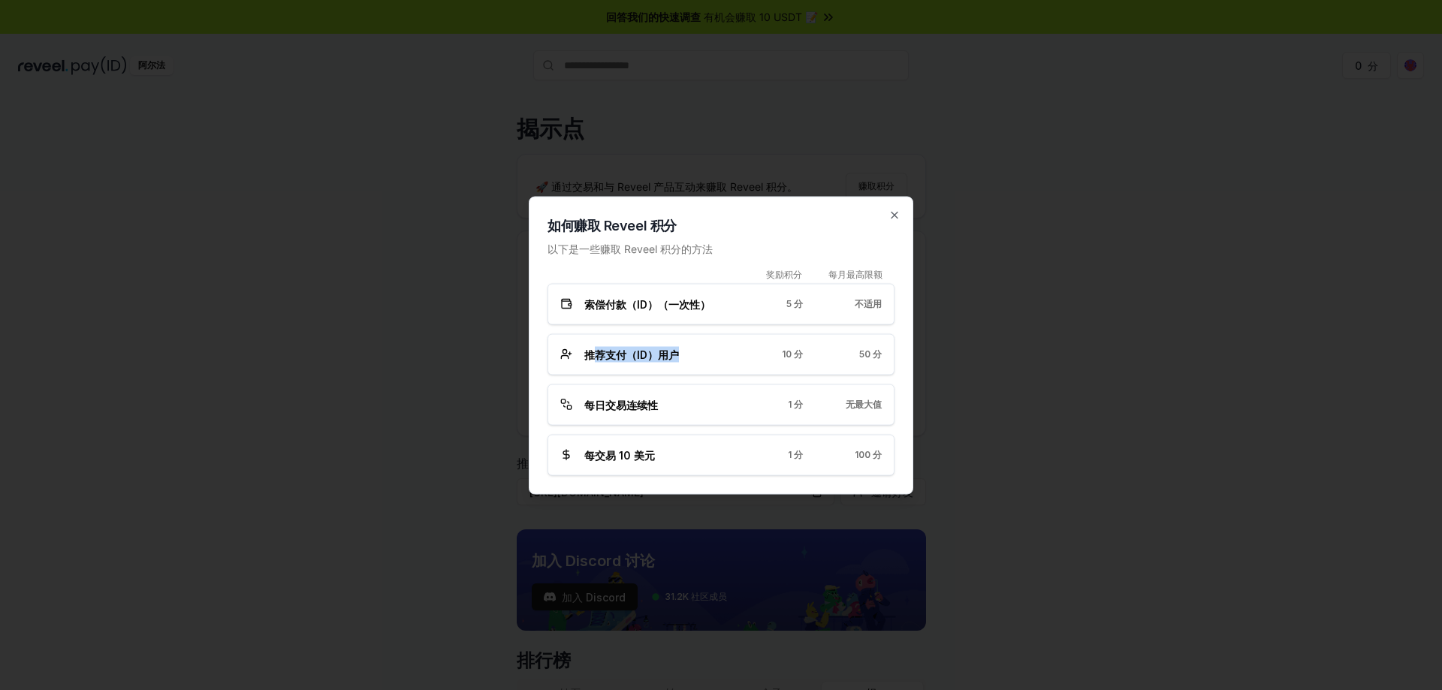
drag, startPoint x: 593, startPoint y: 355, endPoint x: 706, endPoint y: 358, distance: 112.7
click at [701, 358] on div "推荐支付（ID）用户" at bounding box center [642, 354] width 164 height 16
click at [745, 355] on div "推荐支付（ID）用户 10 分 50 分" at bounding box center [721, 354] width 322 height 16
drag, startPoint x: 592, startPoint y: 404, endPoint x: 648, endPoint y: 403, distance: 56.3
click at [648, 403] on font "每日交易连续性" at bounding box center [621, 404] width 74 height 13
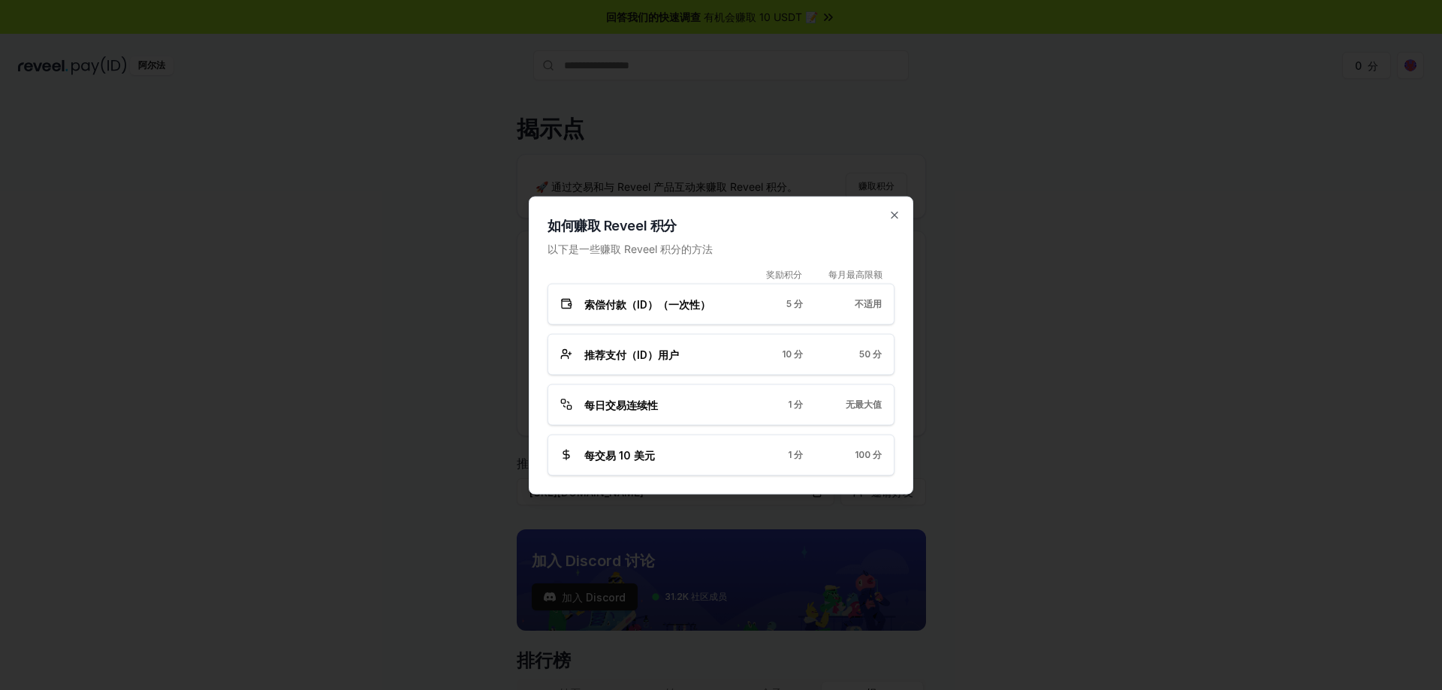
click at [663, 403] on div "每日交易连续性" at bounding box center [642, 405] width 164 height 16
drag, startPoint x: 590, startPoint y: 454, endPoint x: 672, endPoint y: 459, distance: 82.1
click at [672, 459] on div "每交易 10 美元" at bounding box center [642, 455] width 164 height 16
click at [775, 451] on div "1 分" at bounding box center [775, 455] width 55 height 12
click at [898, 216] on icon "button" at bounding box center [895, 215] width 12 height 12
